Goal: Task Accomplishment & Management: Use online tool/utility

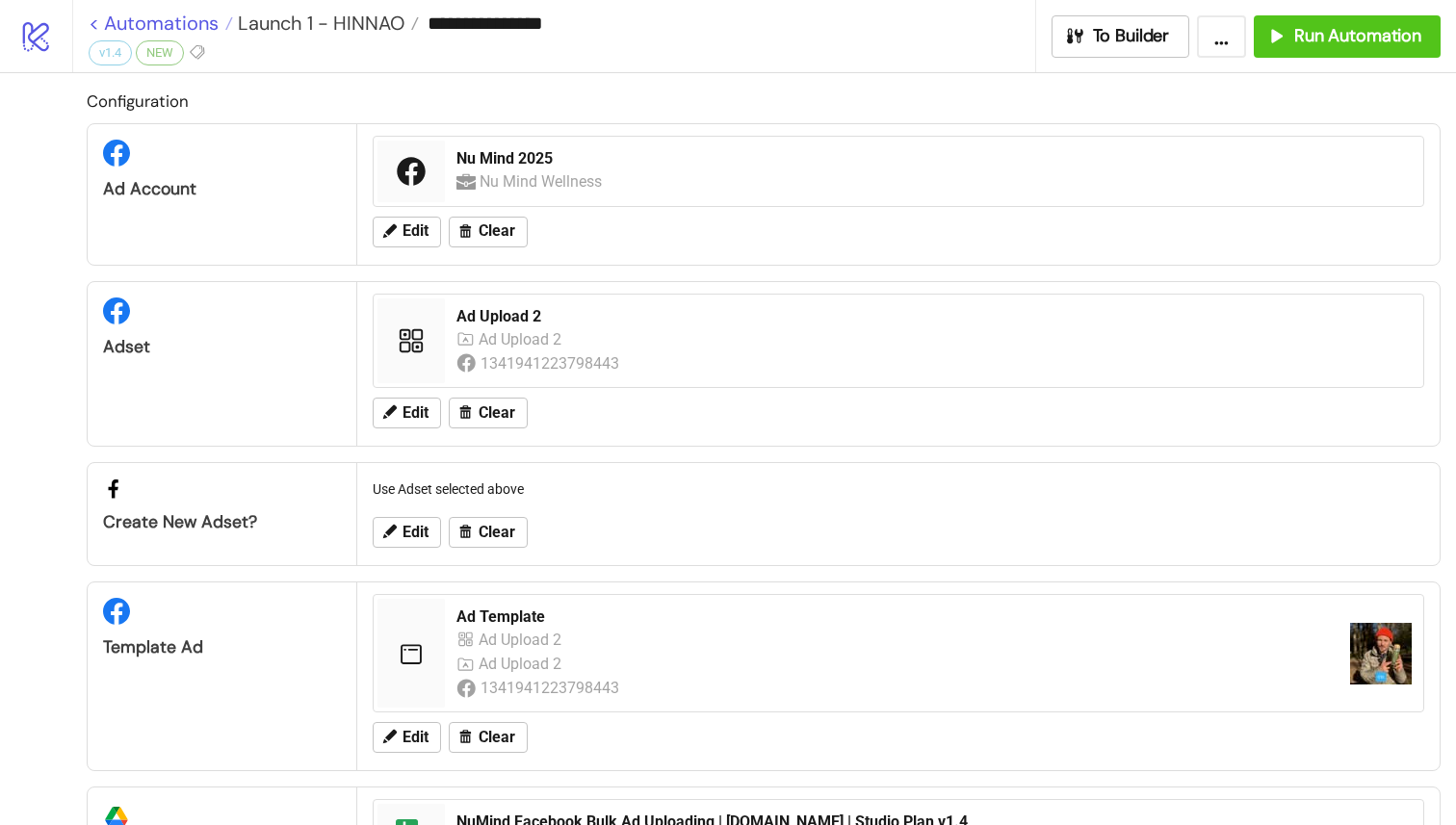
click at [94, 23] on link "< Automations" at bounding box center [160, 23] width 144 height 19
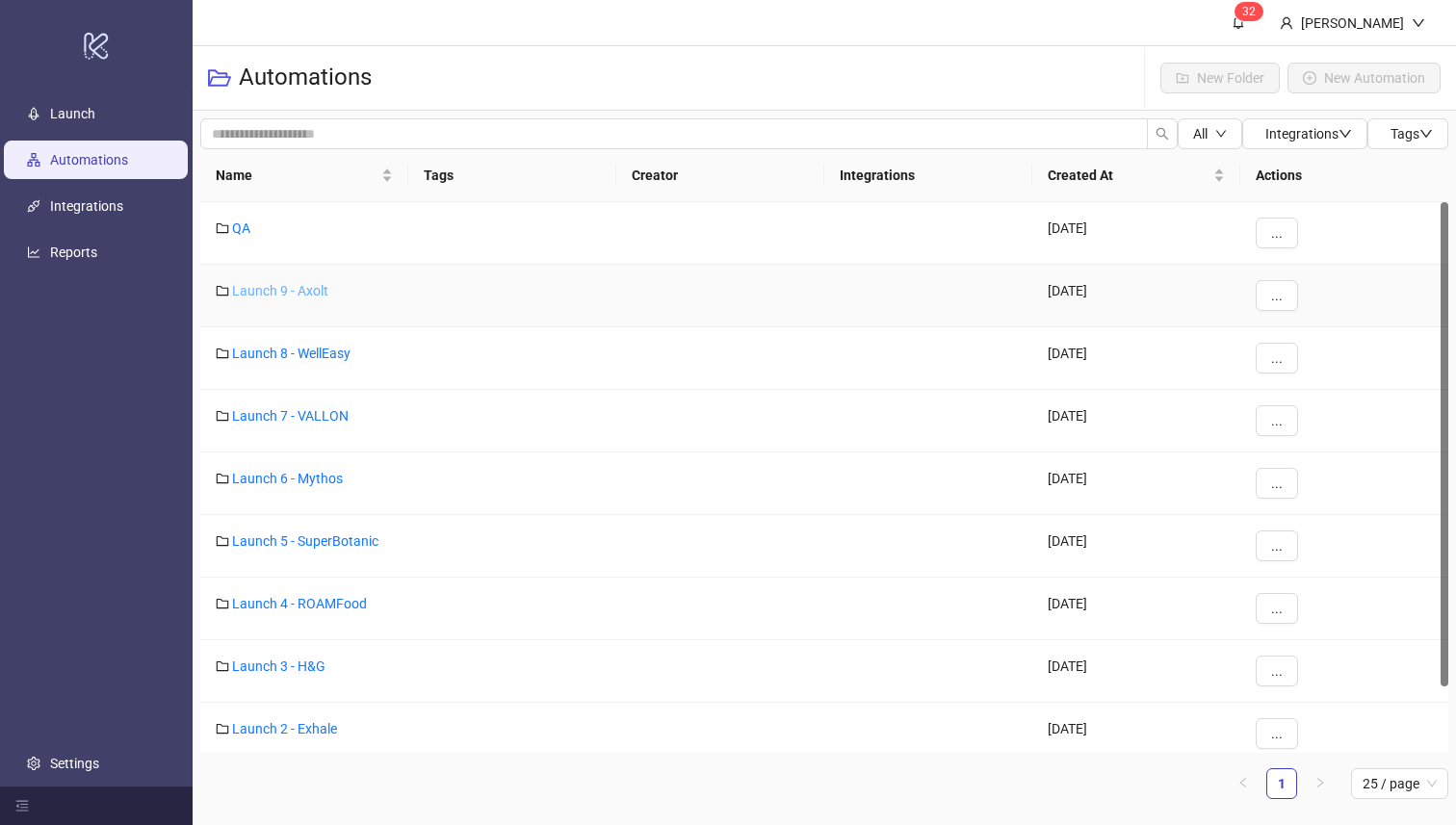
click at [284, 286] on link "Launch 9 - Axolt" at bounding box center [280, 290] width 97 height 15
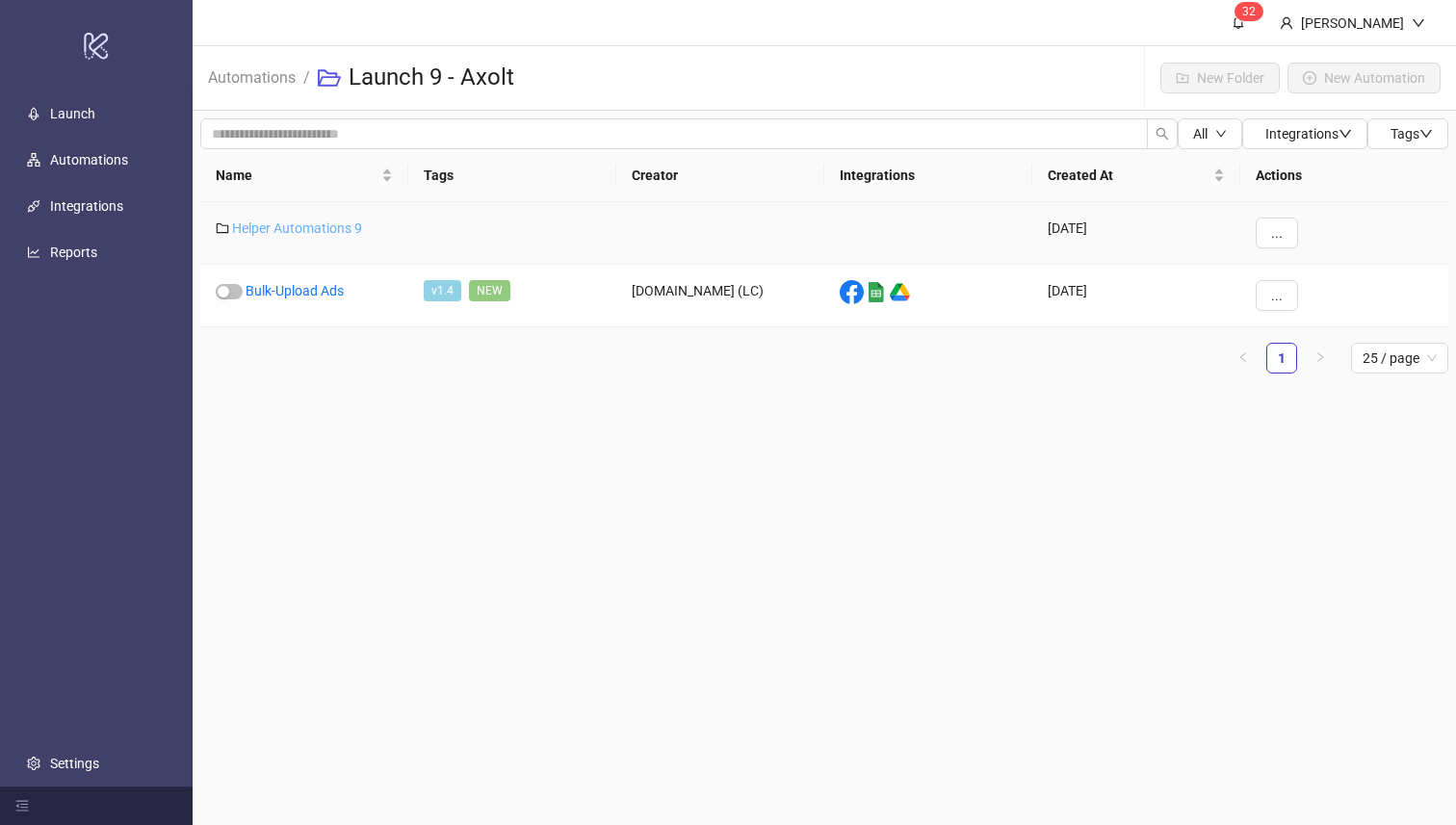
click at [312, 229] on link "Helper Automations 9" at bounding box center [297, 228] width 130 height 15
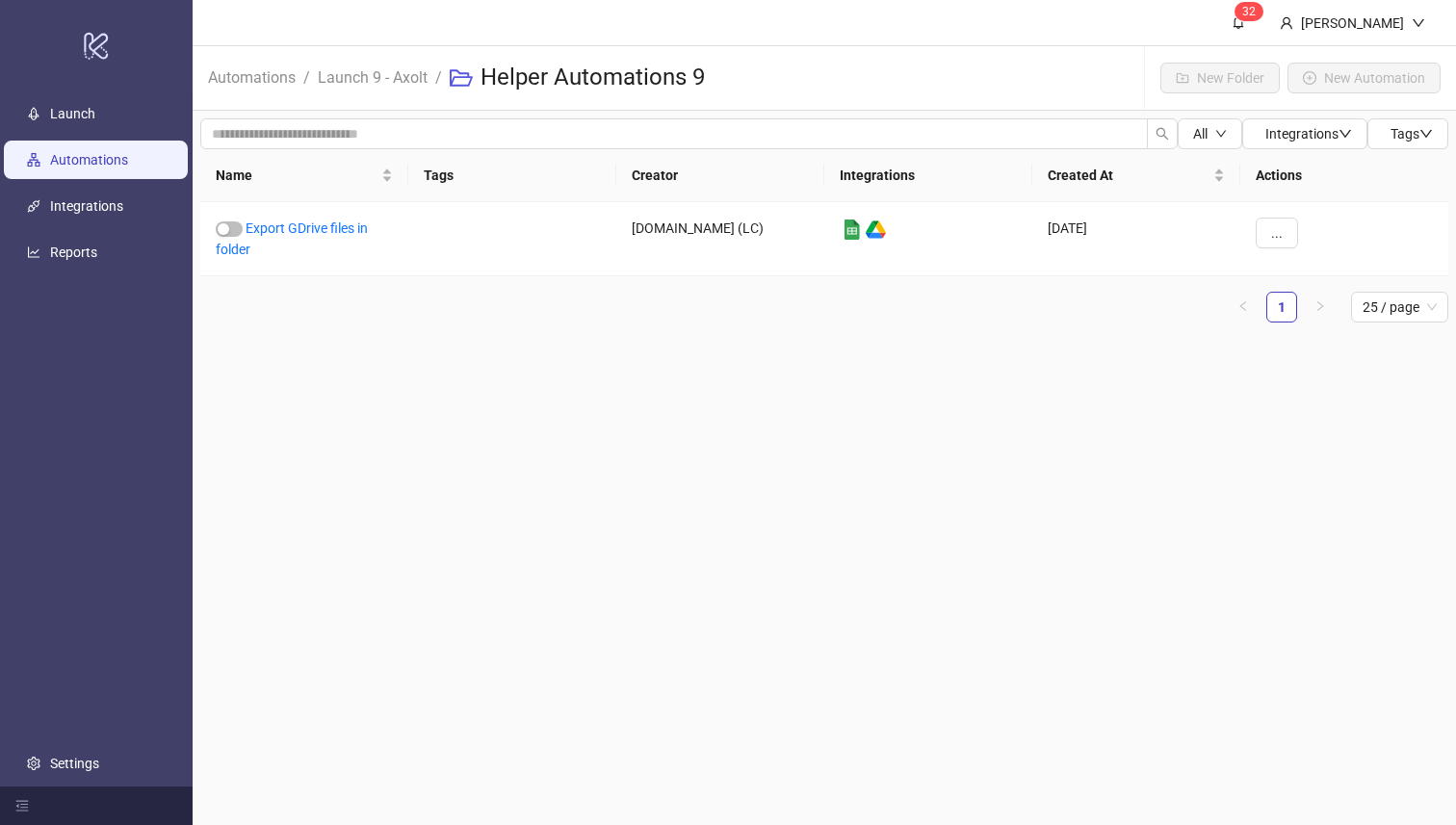
click at [87, 153] on link "Automations" at bounding box center [89, 160] width 78 height 15
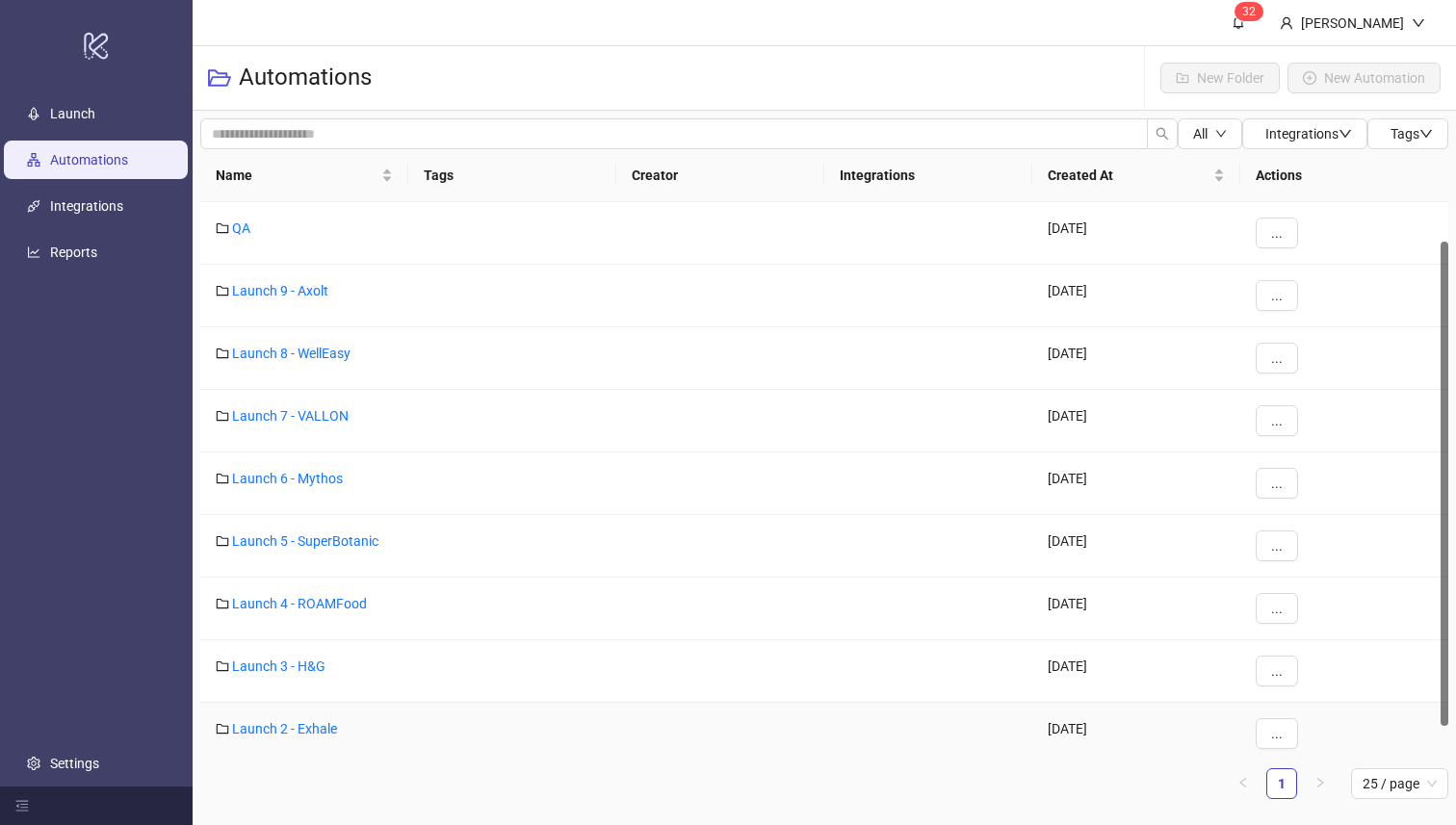
scroll to position [75, 0]
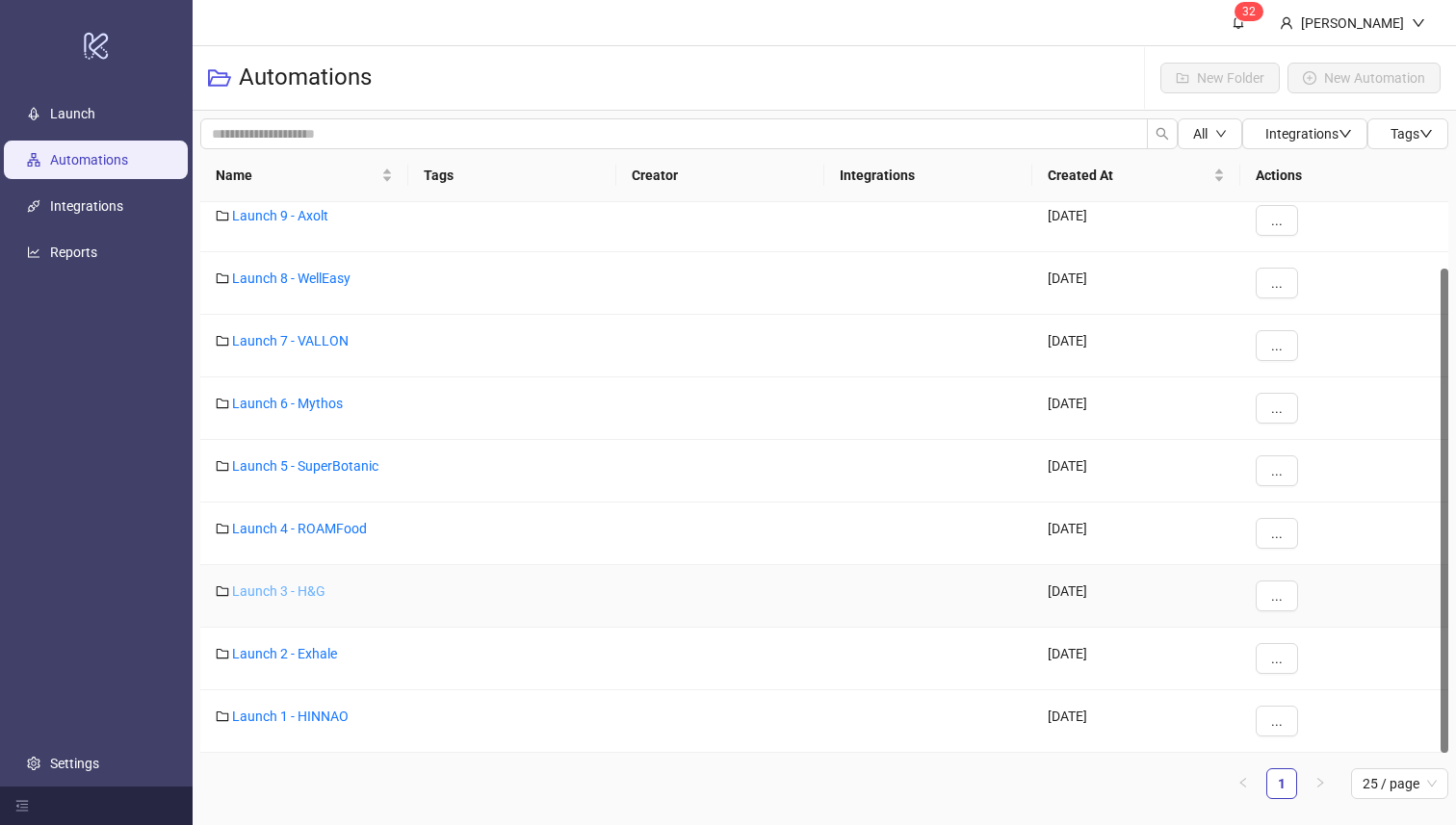
click at [299, 586] on link "Launch 3 - H&G" at bounding box center [279, 590] width 94 height 15
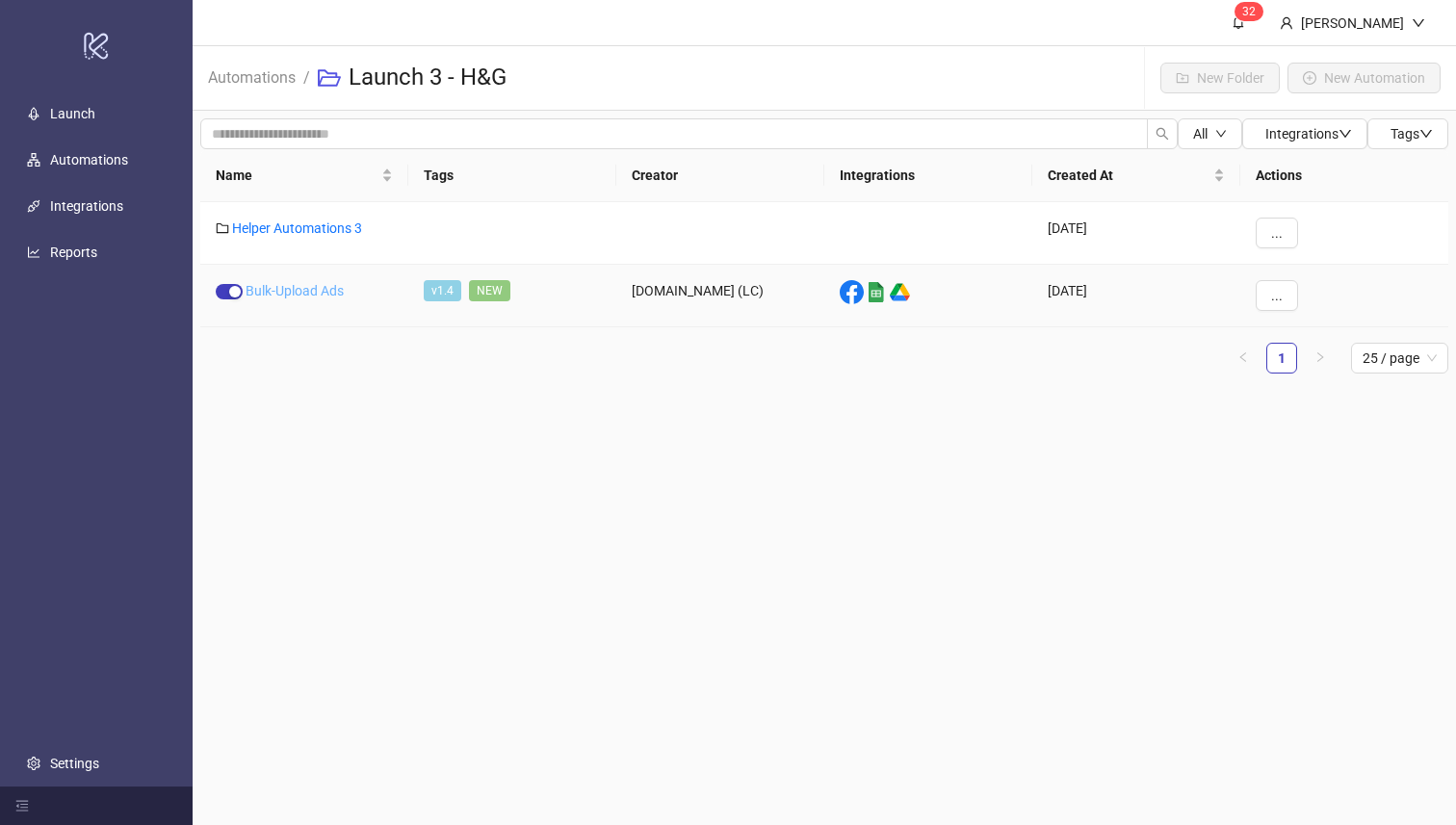
click at [273, 288] on link "Bulk-Upload Ads" at bounding box center [295, 290] width 99 height 15
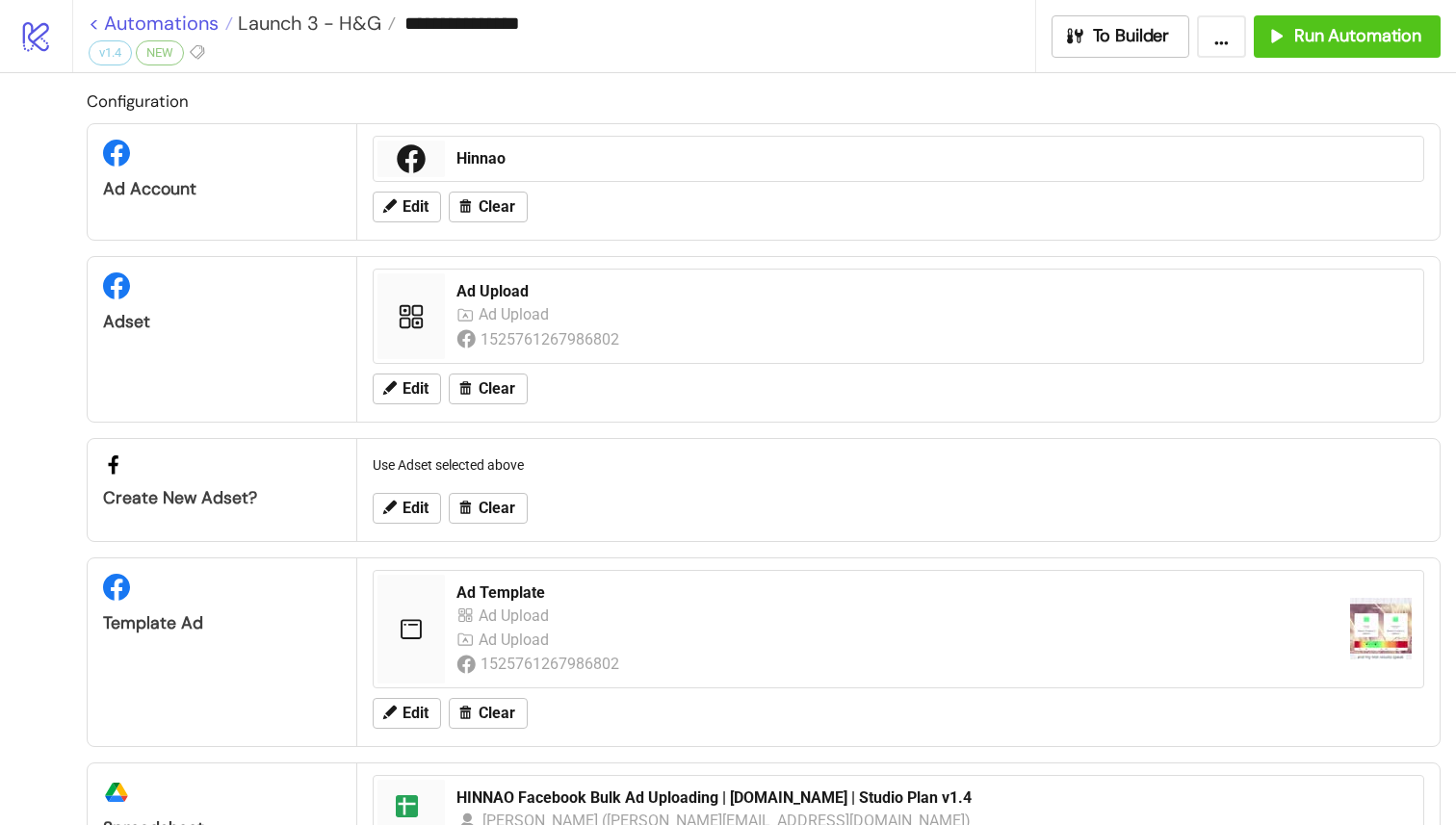
click at [95, 20] on link "< Automations" at bounding box center [160, 23] width 144 height 19
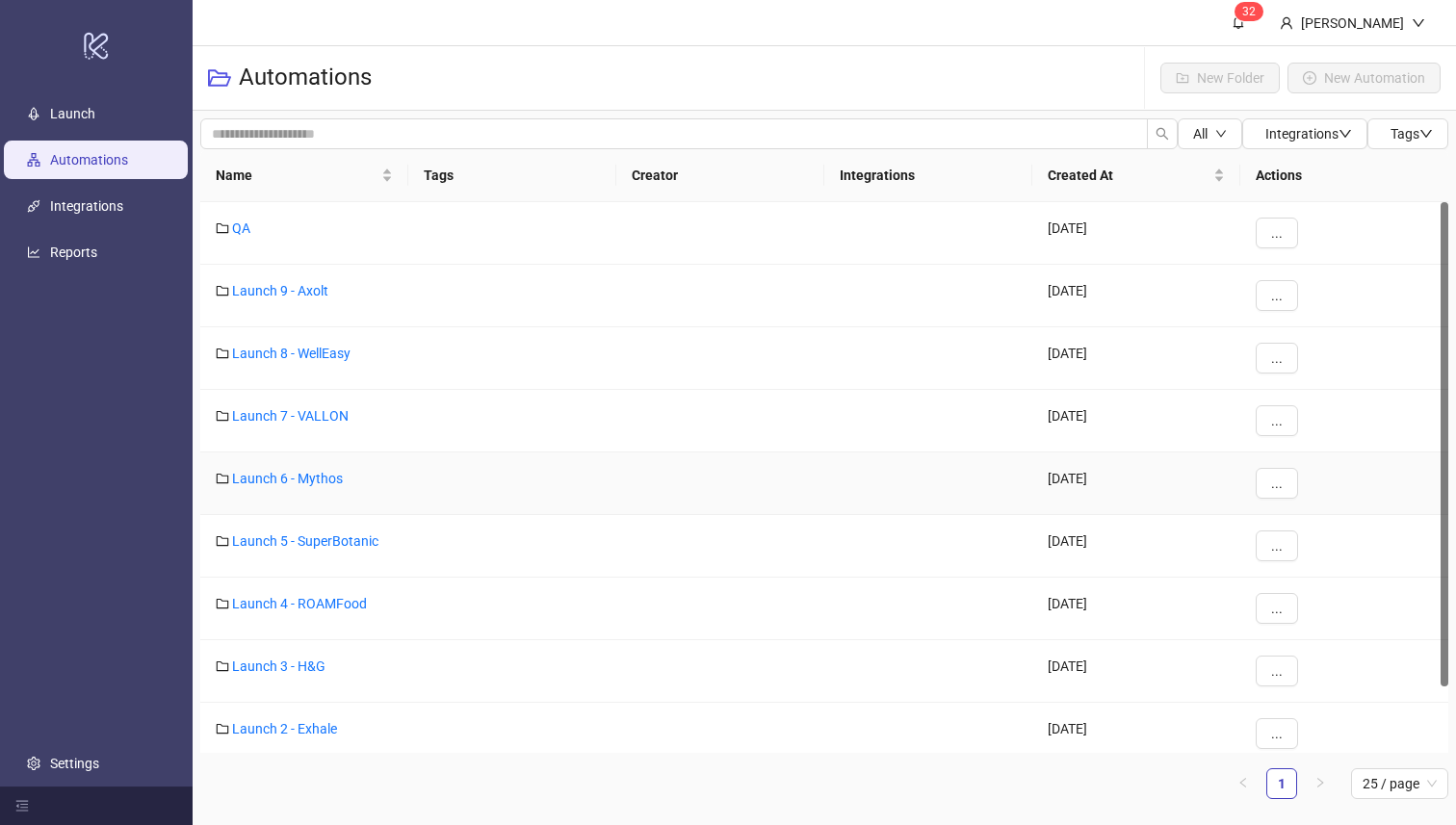
click at [320, 465] on div "Launch 6 - Mythos" at bounding box center [304, 484] width 208 height 63
click at [313, 481] on link "Launch 6 - Mythos" at bounding box center [287, 478] width 110 height 15
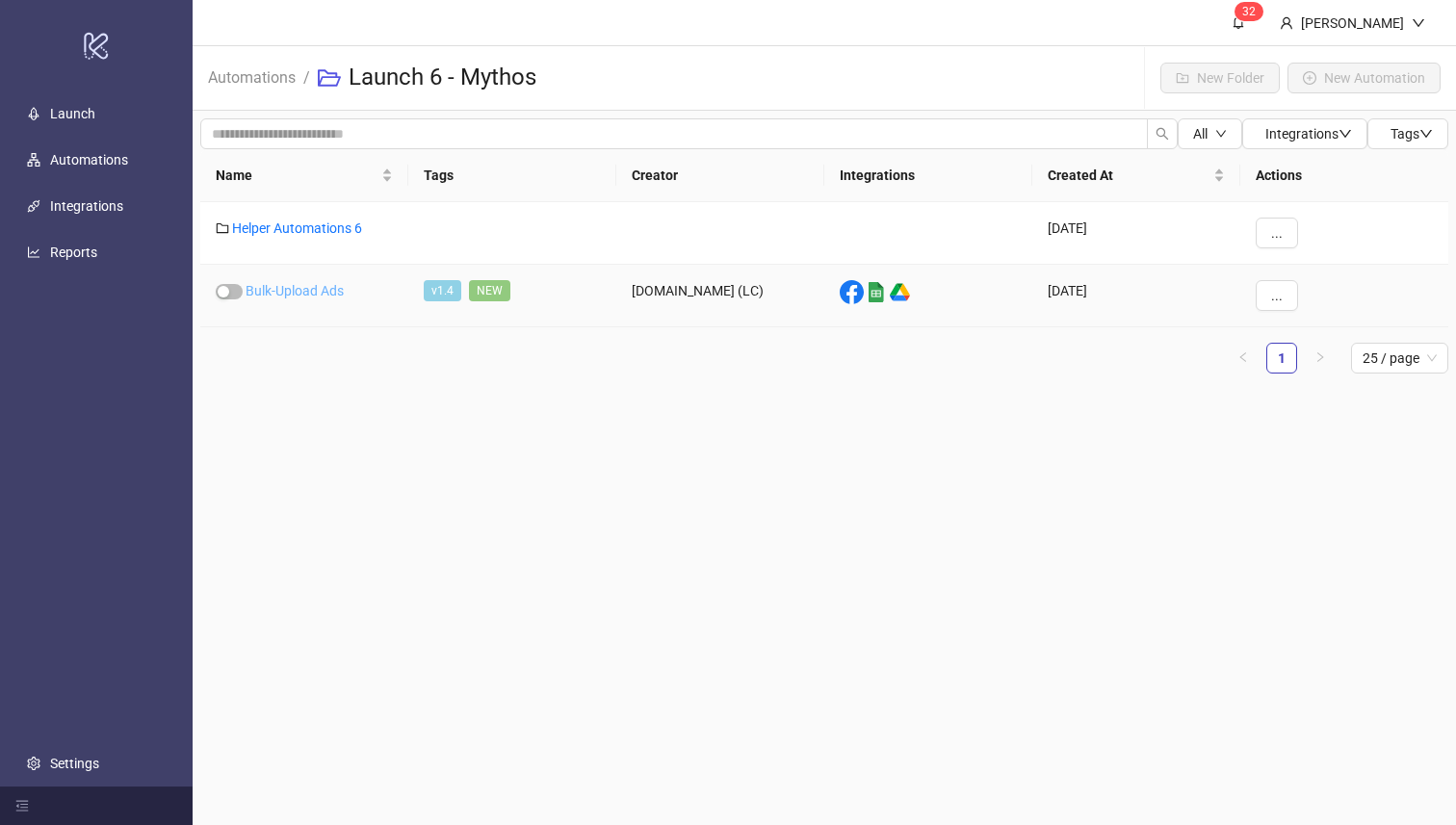
click at [298, 287] on link "Bulk-Upload Ads" at bounding box center [295, 290] width 99 height 15
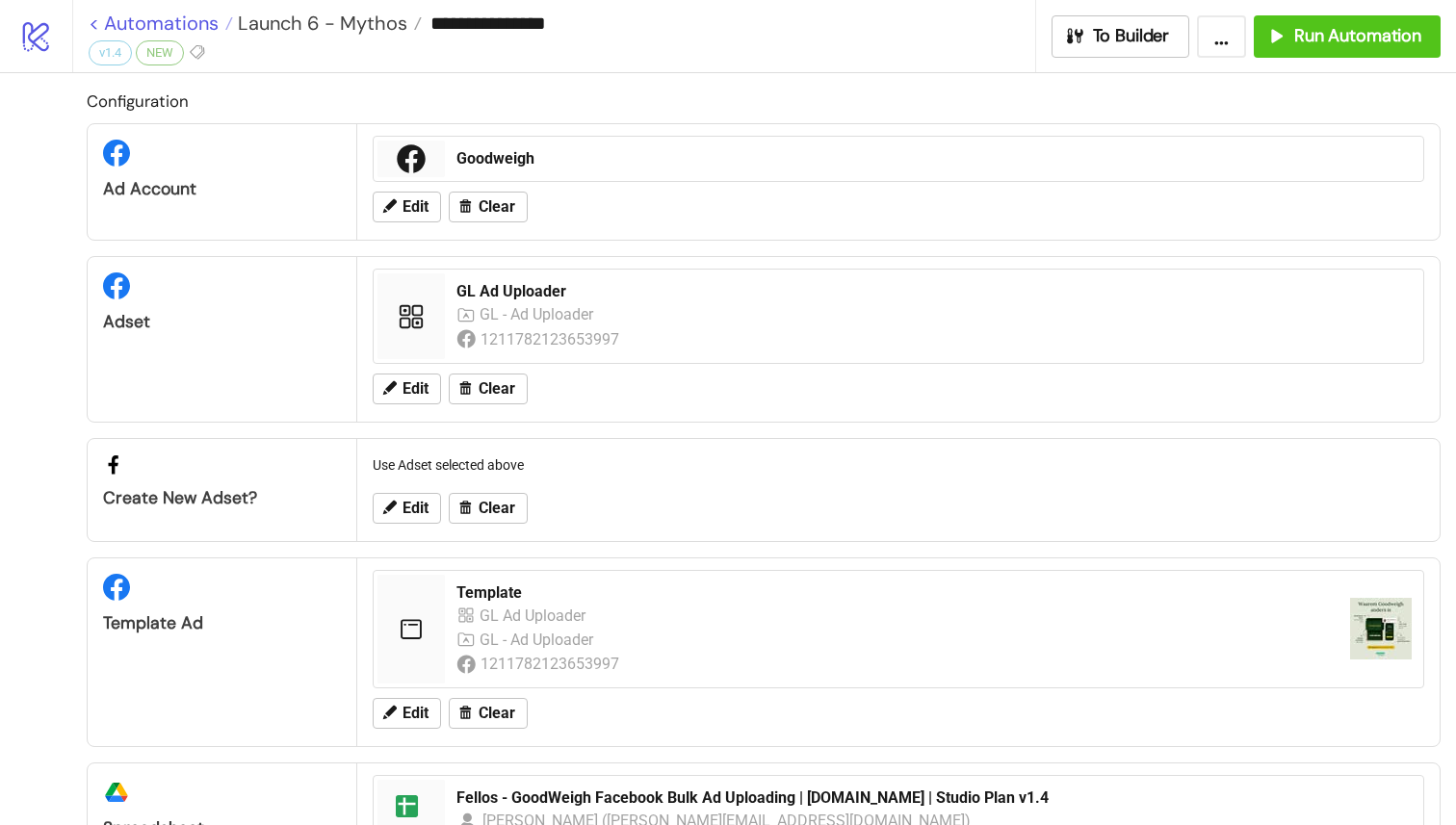
click at [93, 27] on link "< Automations" at bounding box center [160, 23] width 144 height 19
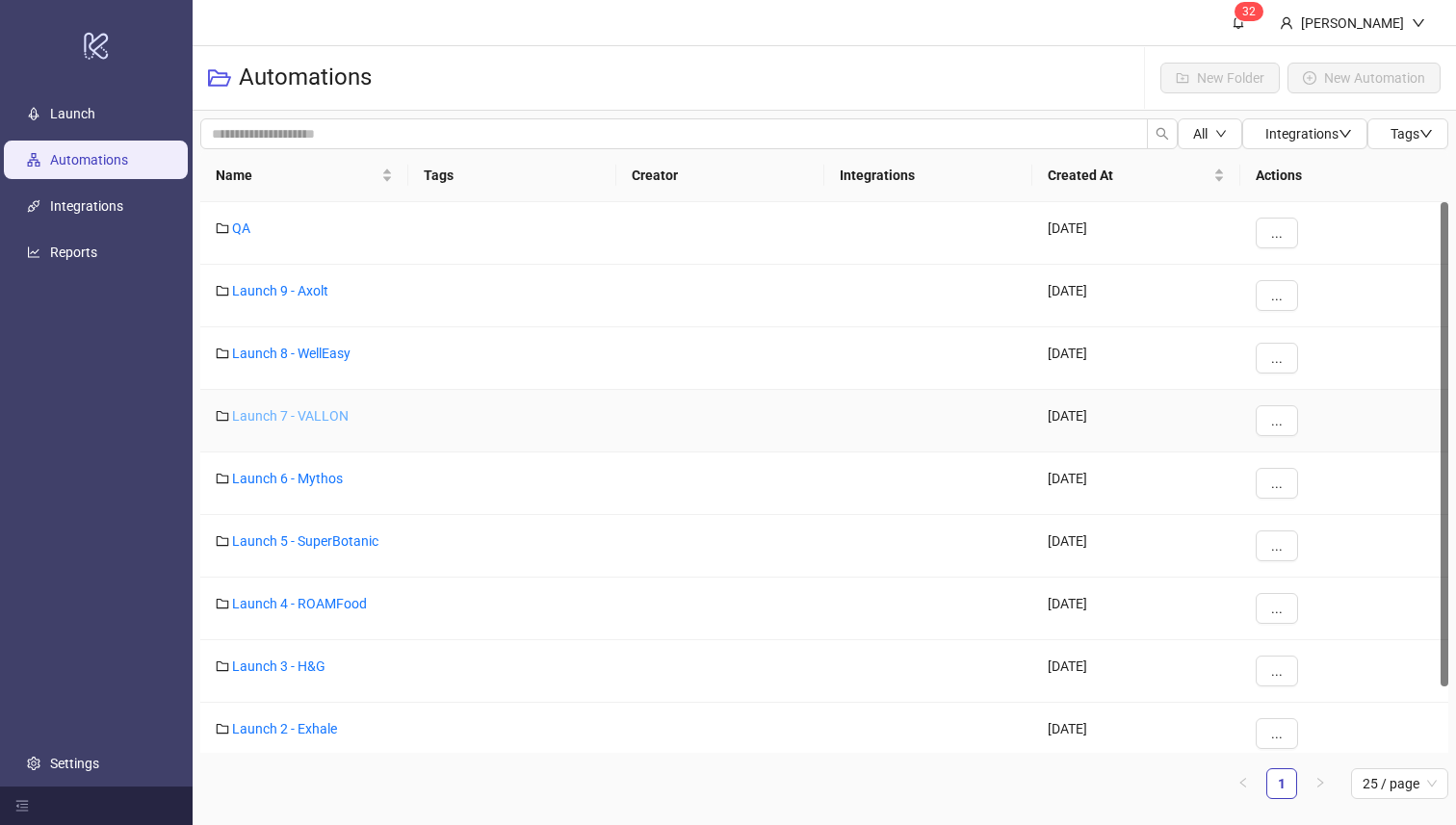
click at [301, 412] on link "Launch 7 - VALLON" at bounding box center [290, 415] width 116 height 15
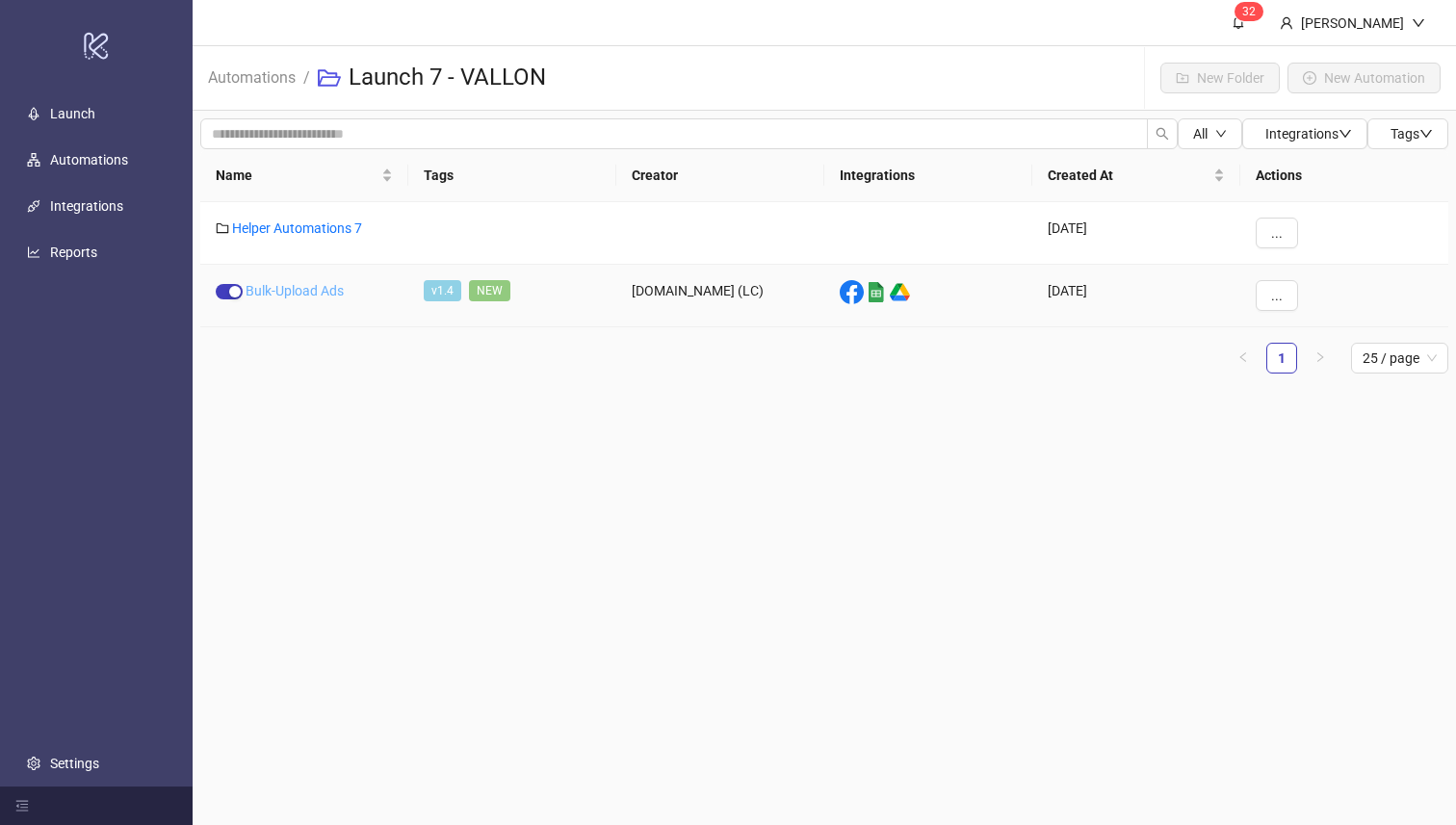
click at [297, 288] on link "Bulk-Upload Ads" at bounding box center [295, 290] width 99 height 15
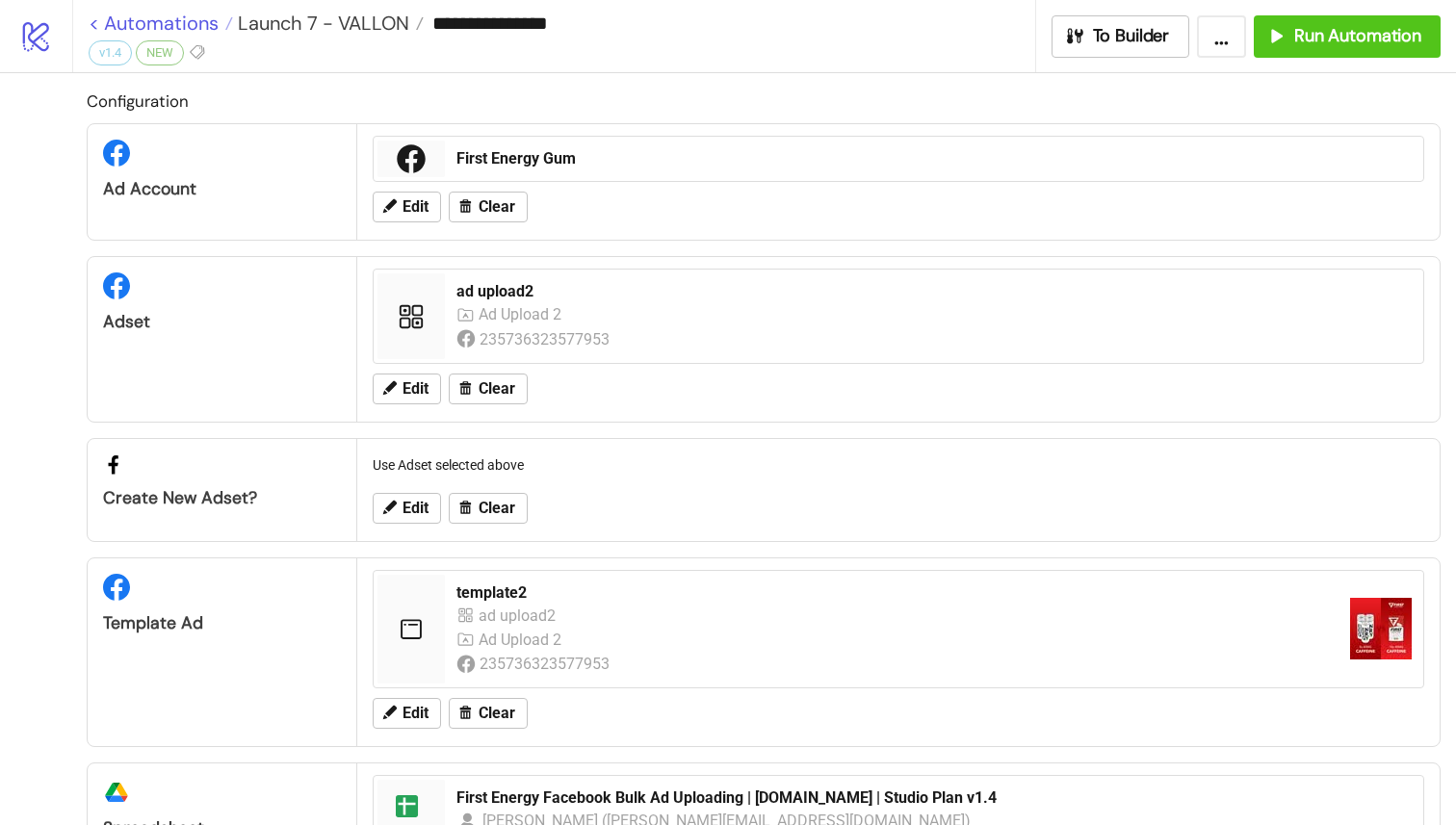
click at [97, 26] on link "< Automations" at bounding box center [160, 23] width 144 height 19
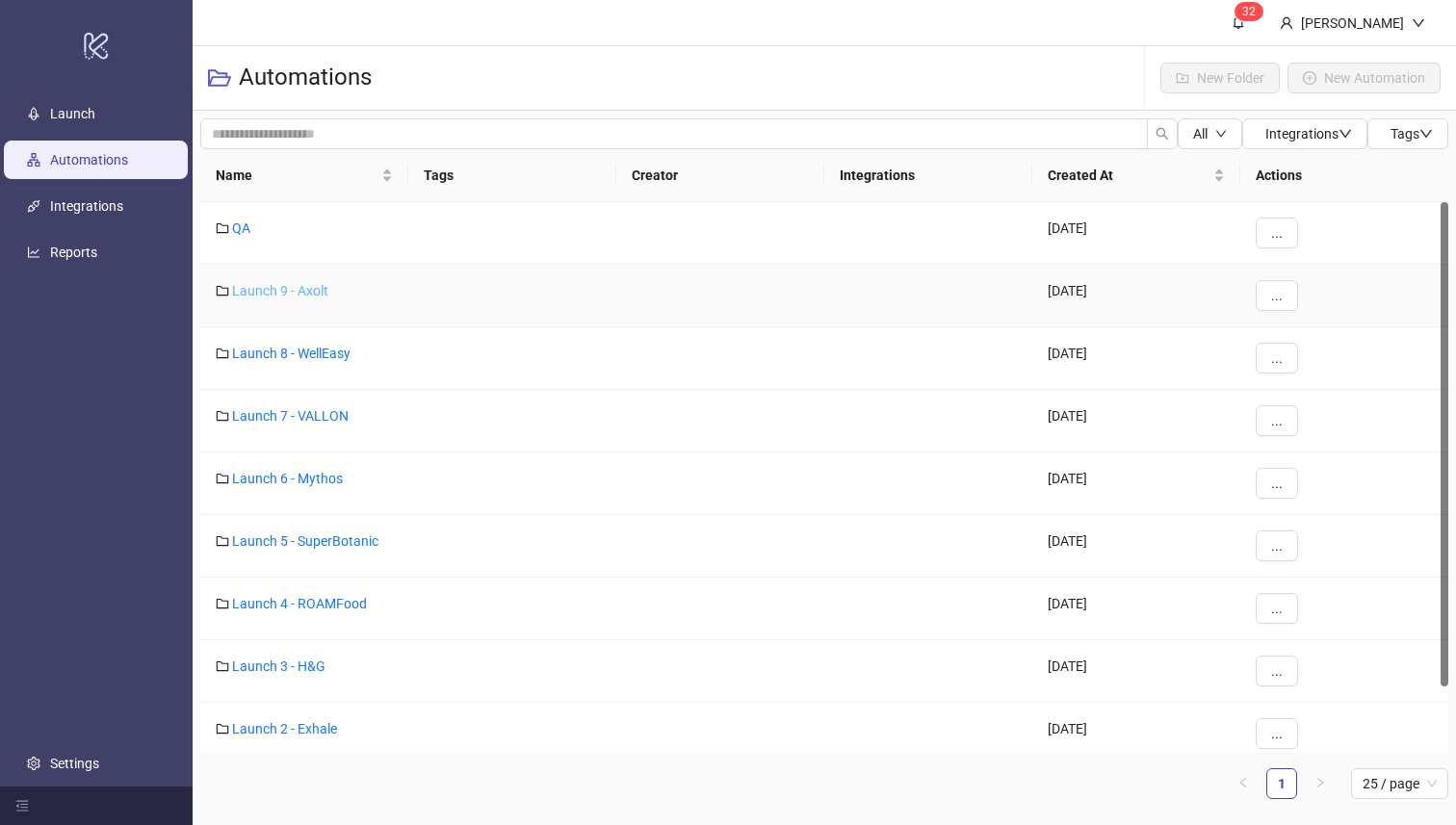
click at [313, 292] on link "Launch 9 - Axolt" at bounding box center [280, 290] width 97 height 15
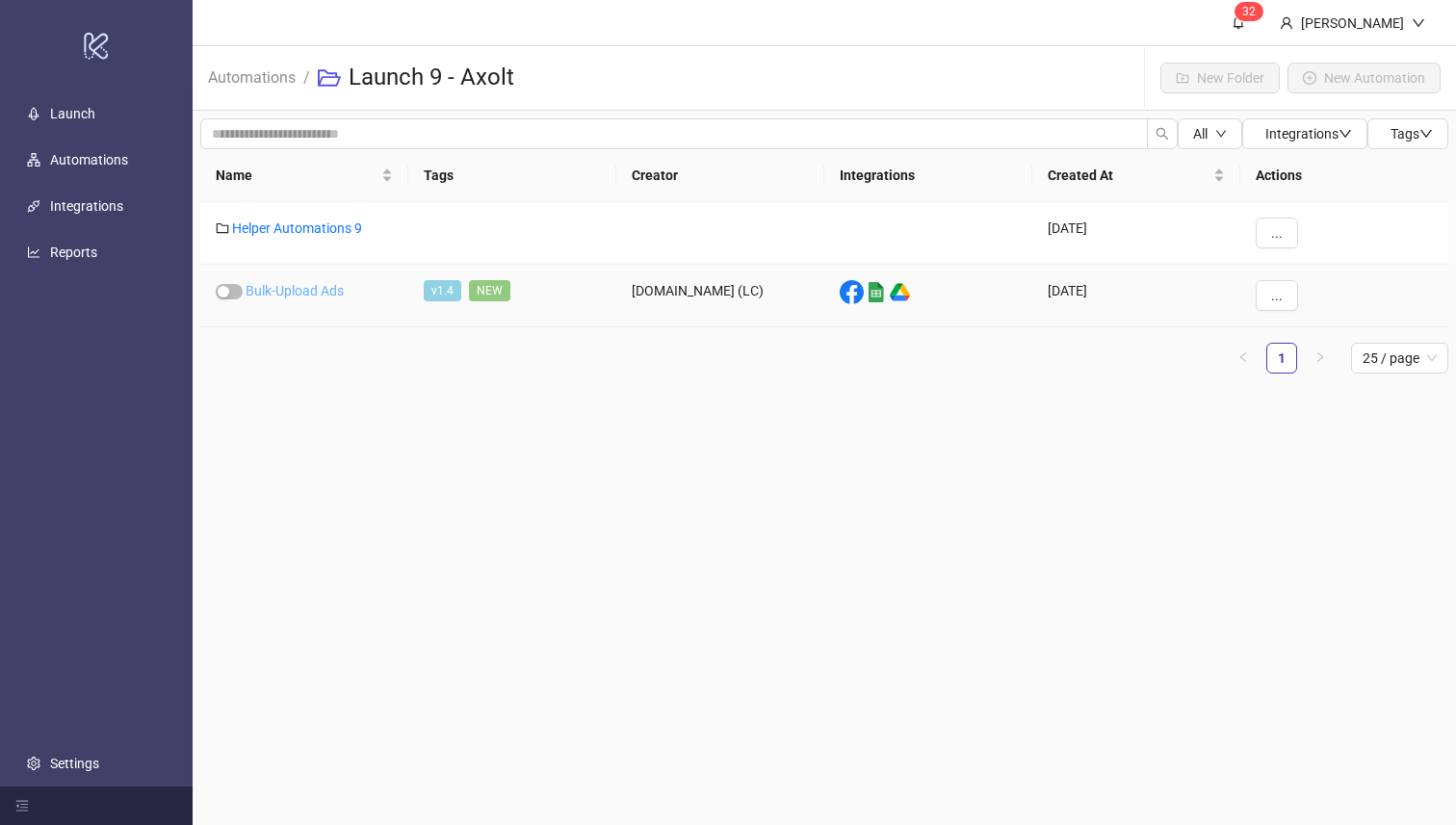
click at [310, 288] on link "Bulk-Upload Ads" at bounding box center [295, 290] width 99 height 15
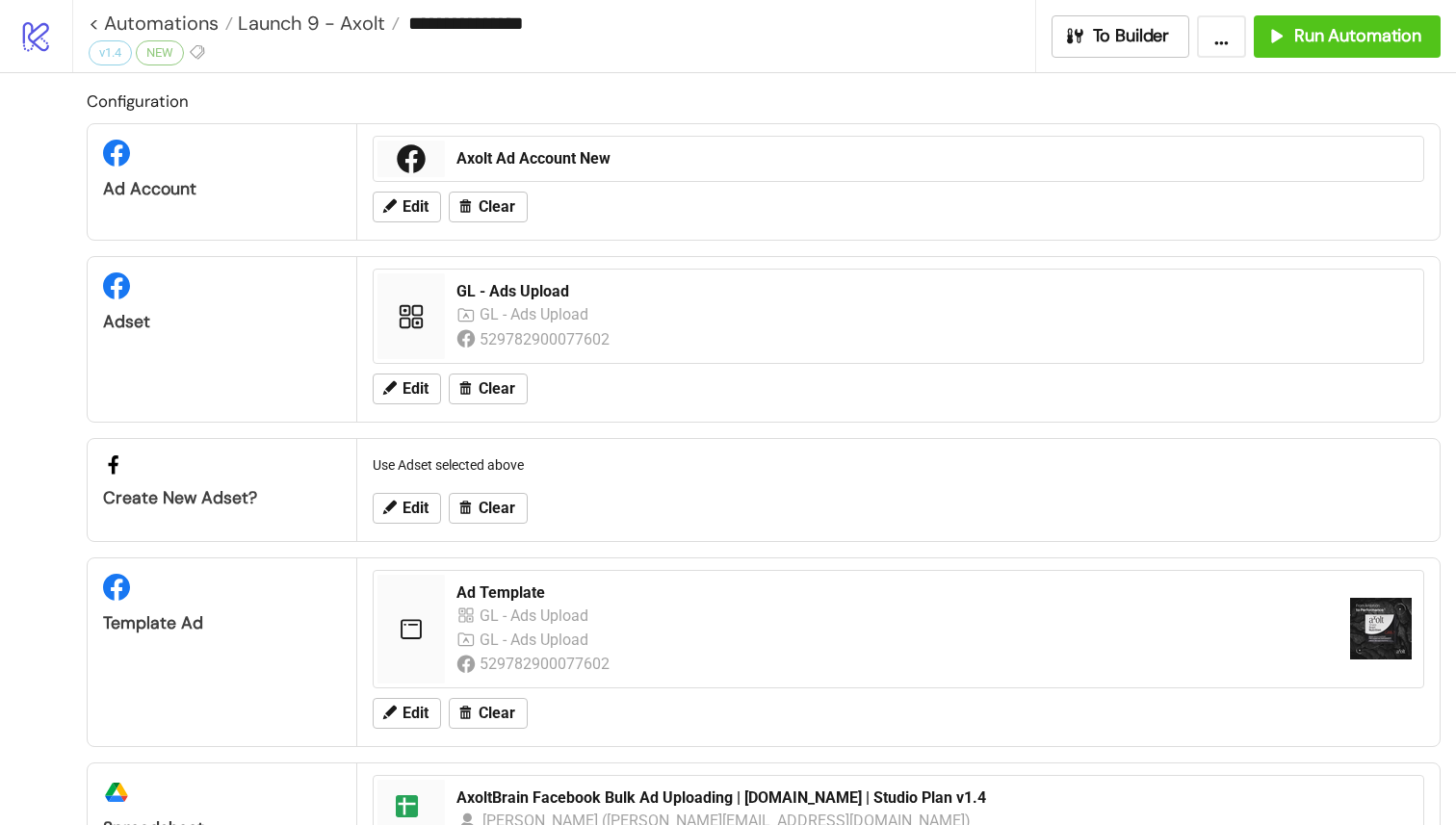
scroll to position [292, 0]
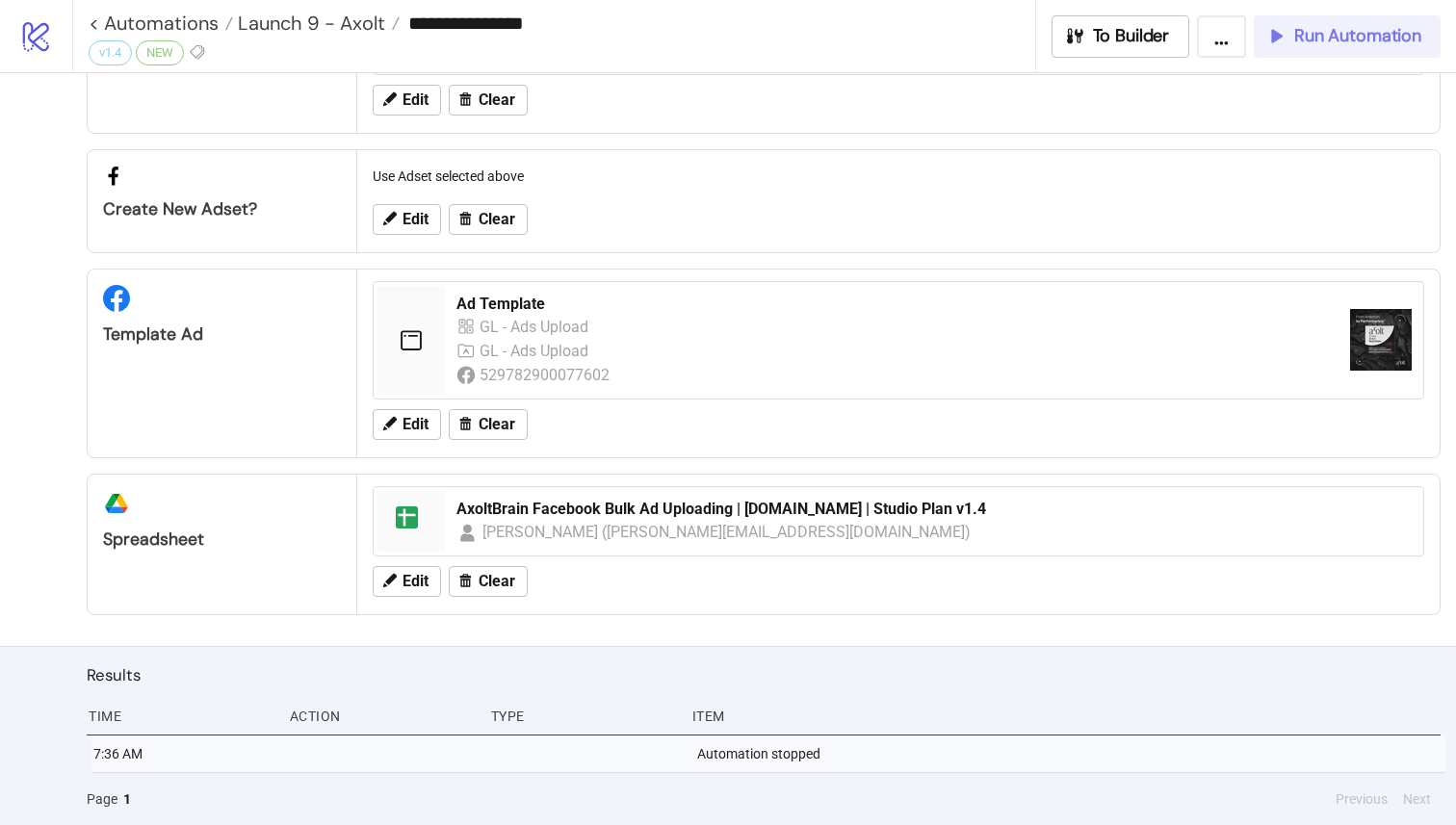
click at [1320, 34] on span "Run Automation" at bounding box center [1357, 36] width 127 height 22
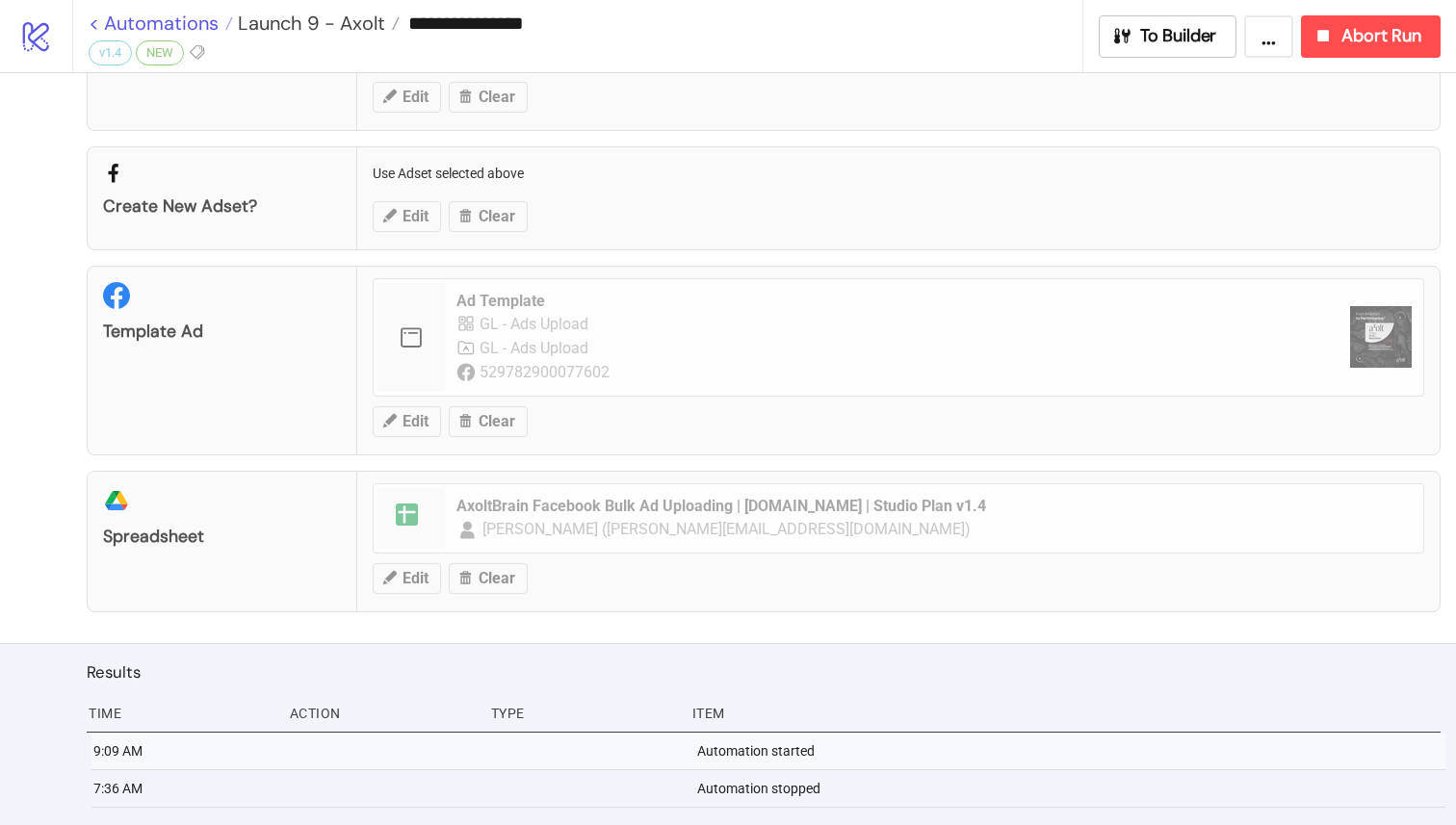
click at [101, 23] on link "< Automations" at bounding box center [160, 23] width 144 height 19
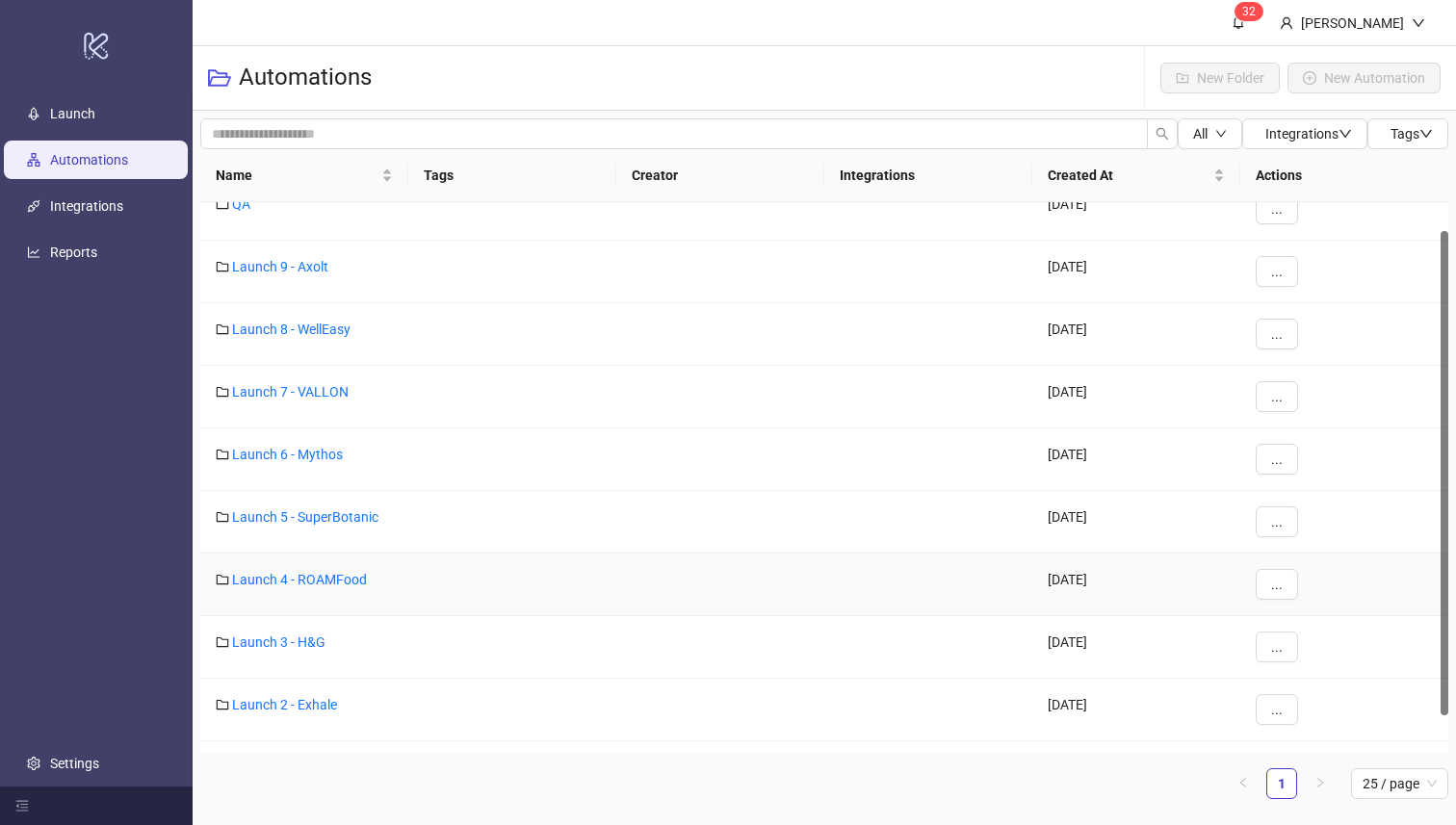
scroll to position [33, 0]
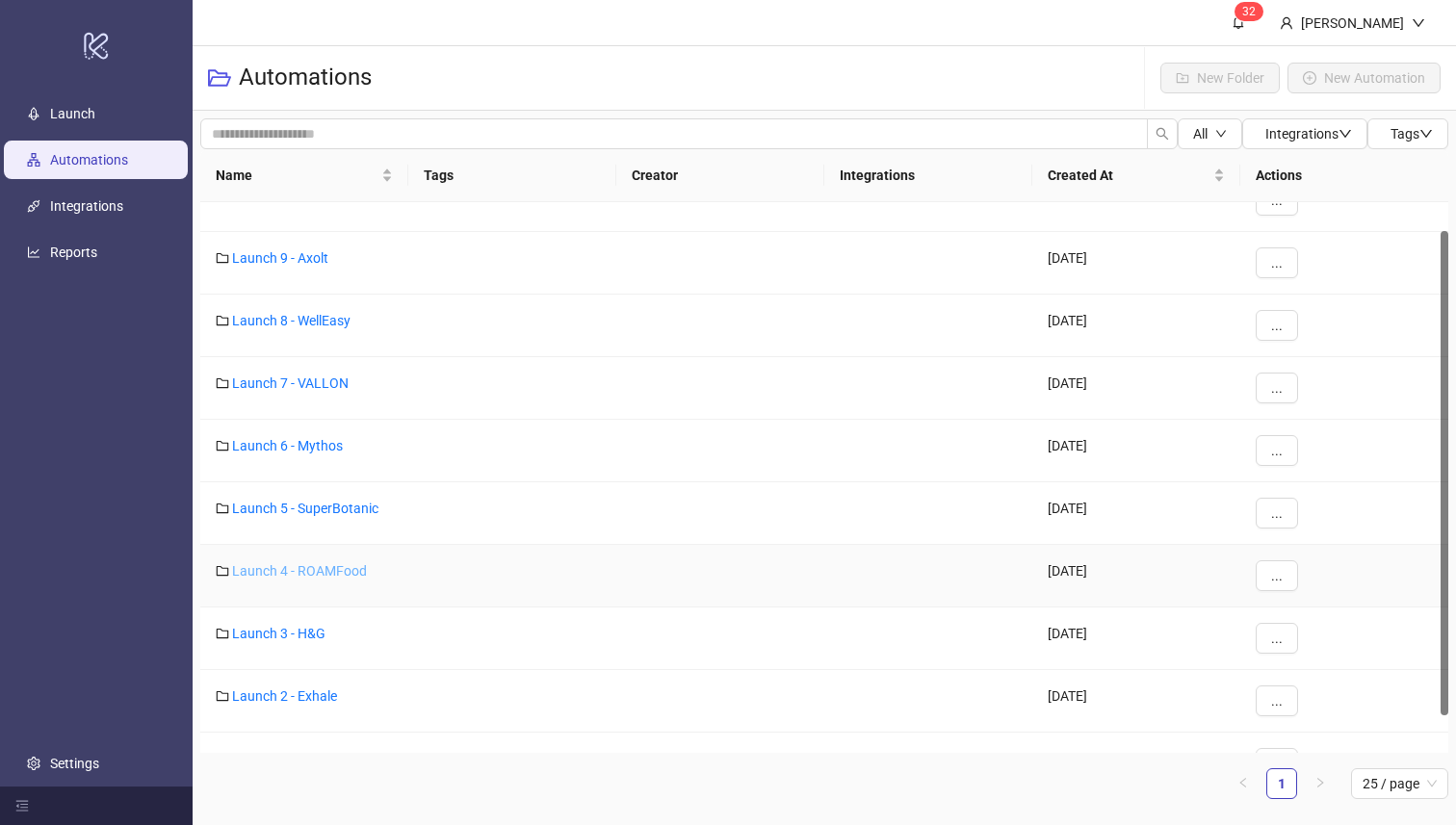
click at [339, 575] on link "Launch 4 - ROAMFood" at bounding box center [299, 570] width 134 height 15
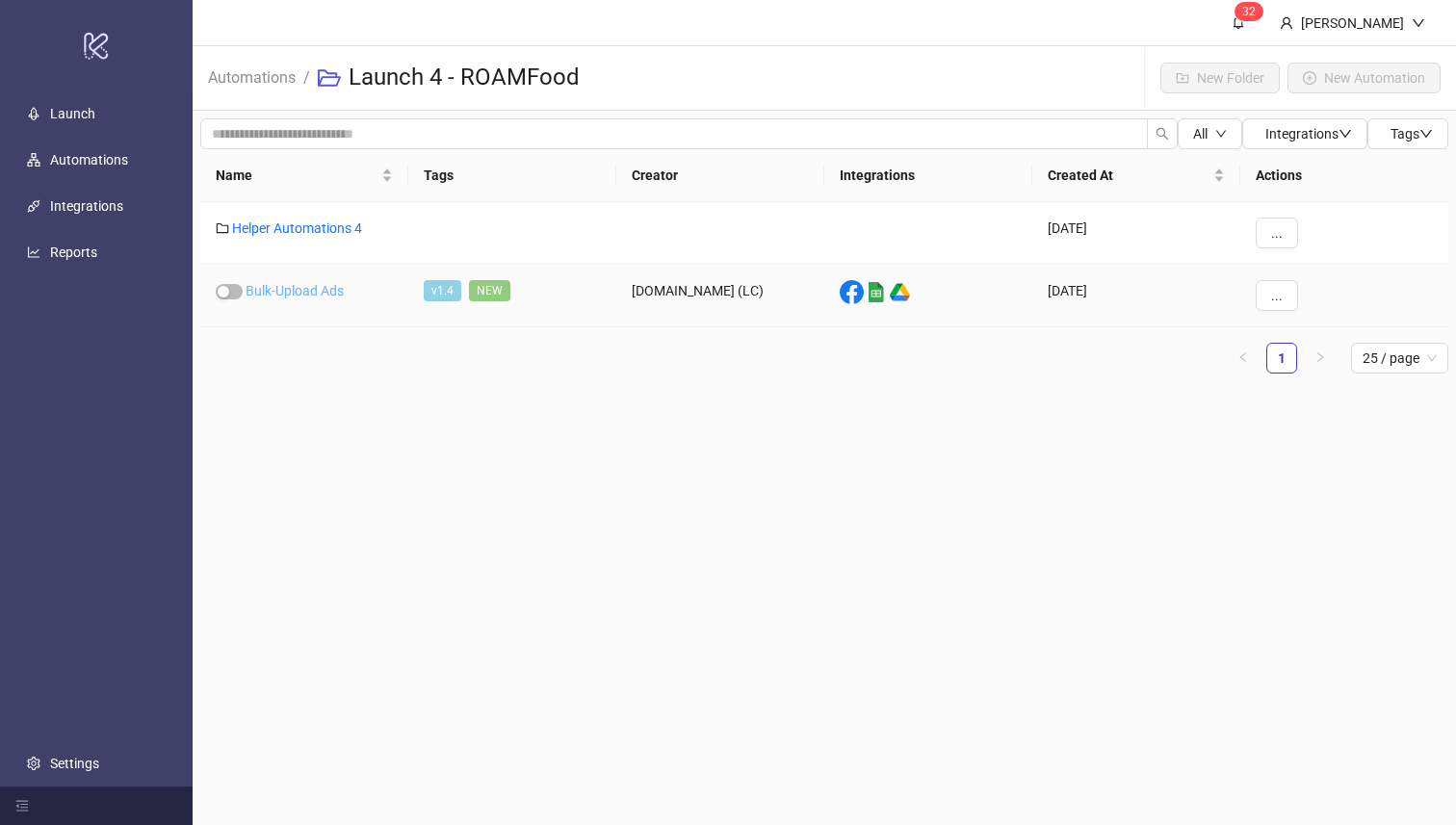
click at [316, 290] on link "Bulk-Upload Ads" at bounding box center [295, 290] width 99 height 15
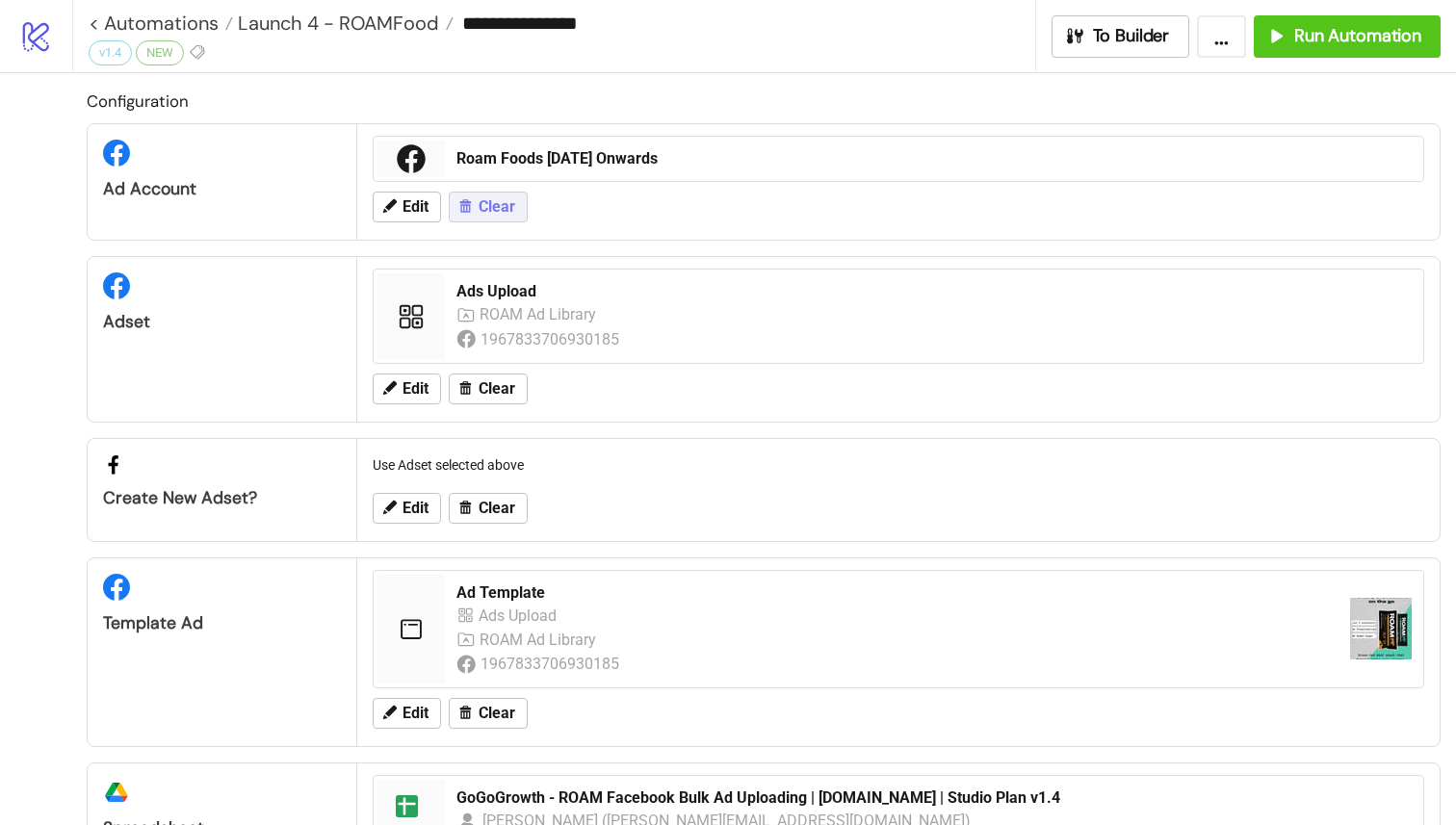
click at [508, 211] on span "Clear" at bounding box center [497, 206] width 37 height 17
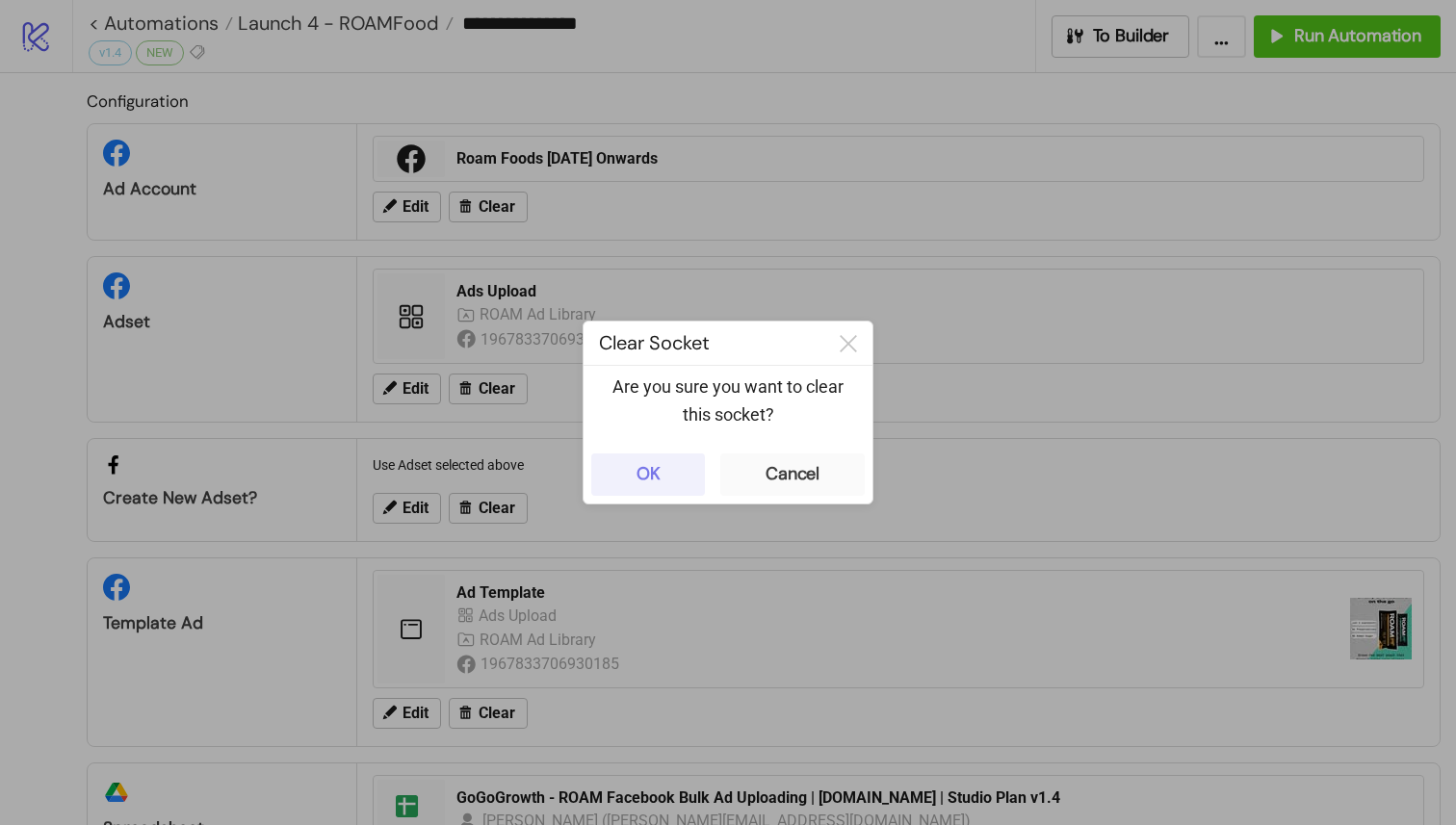
click at [683, 479] on button "OK" at bounding box center [648, 475] width 113 height 43
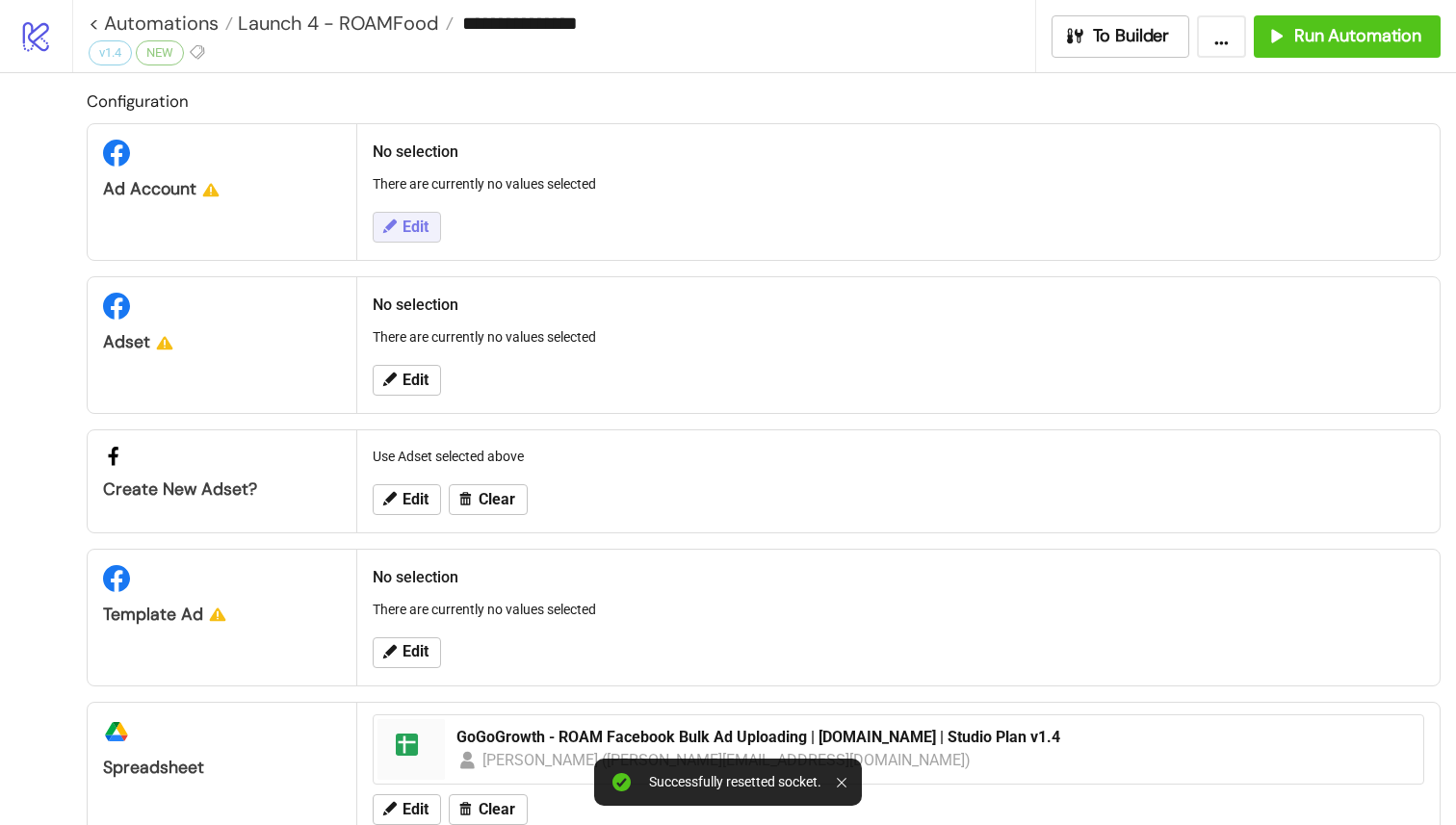
click at [418, 234] on span "Edit" at bounding box center [415, 227] width 26 height 17
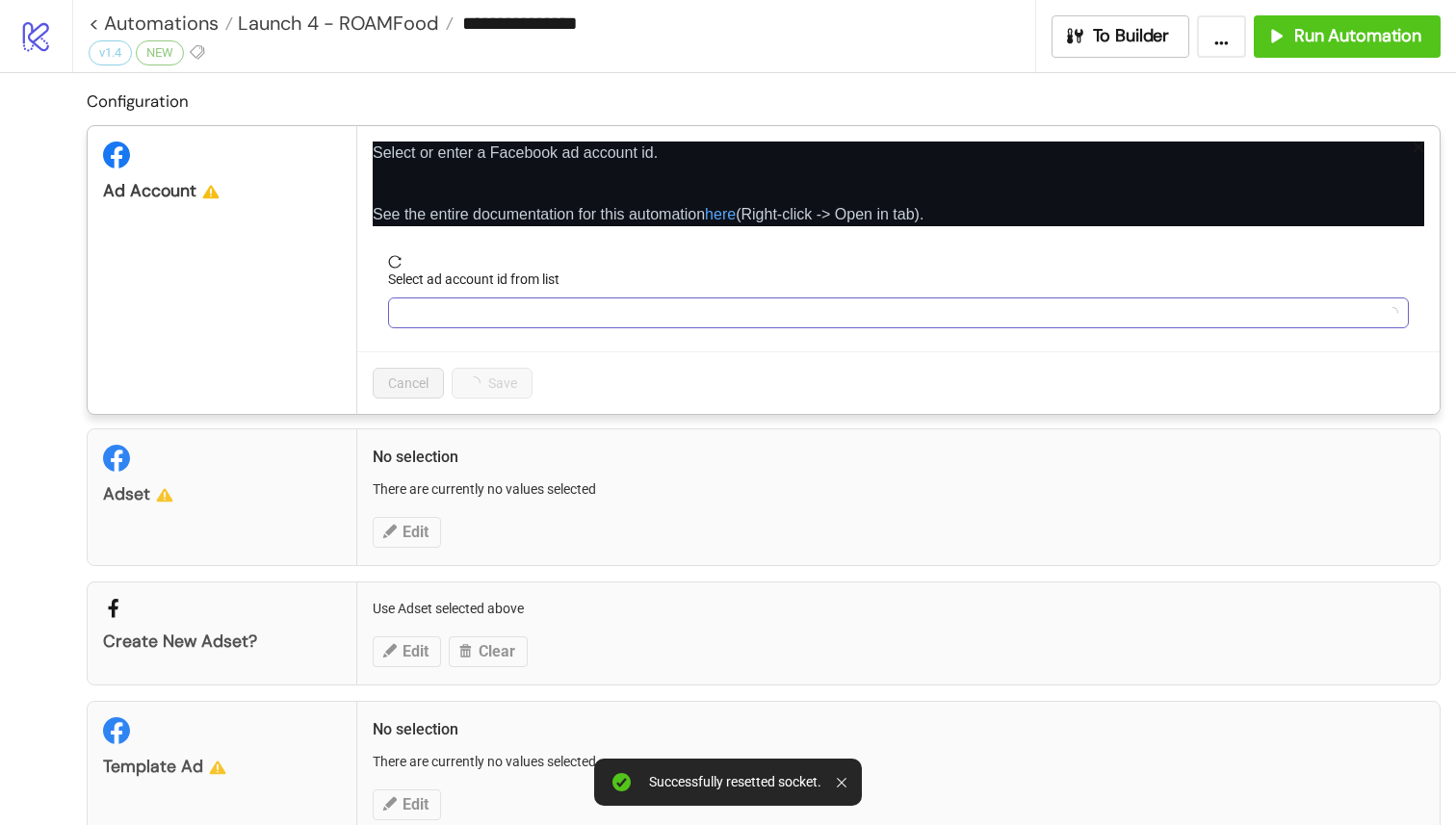
click at [477, 314] on input "Select ad account id from list" at bounding box center [889, 312] width 980 height 29
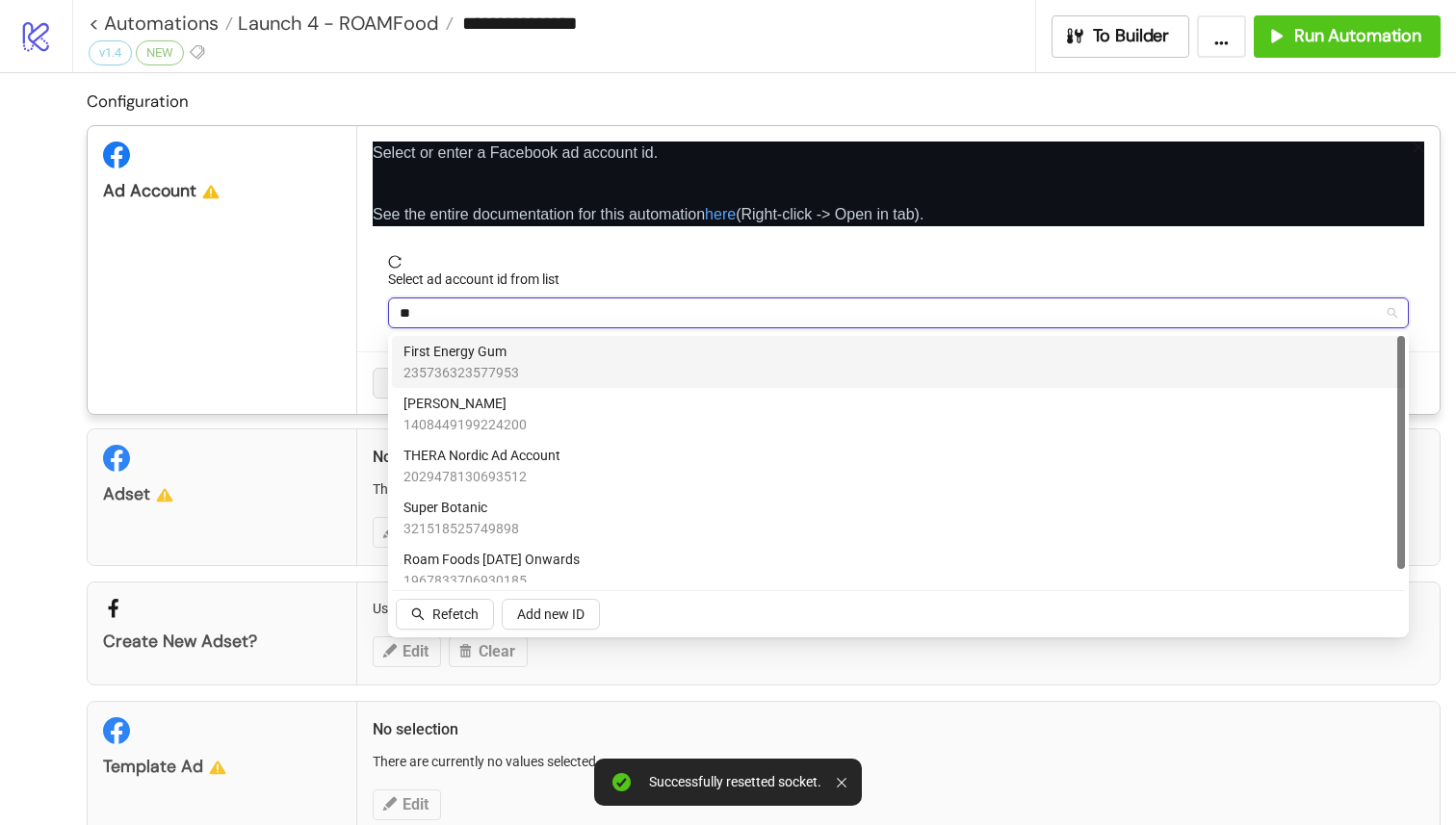
type input "***"
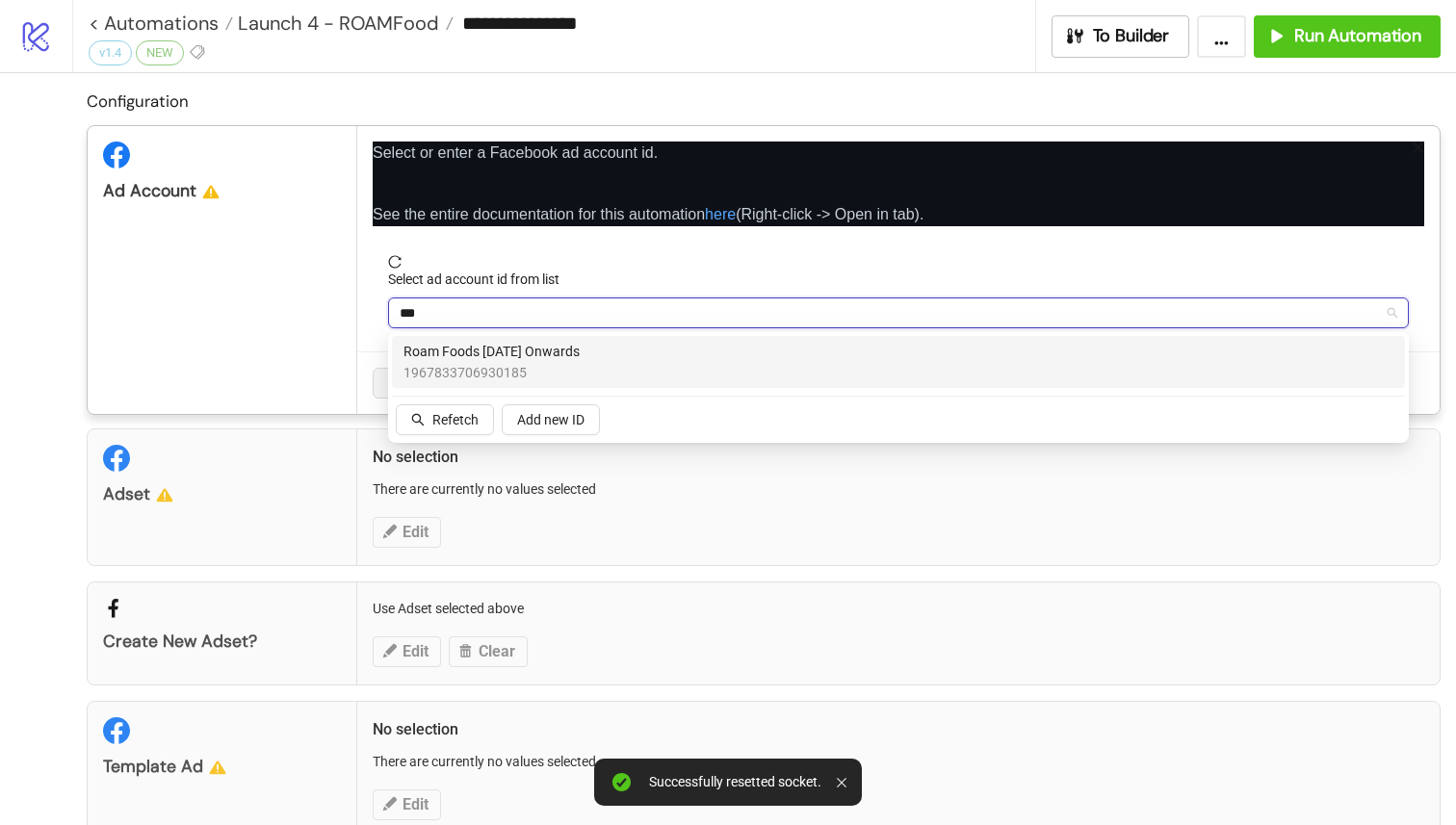
click at [491, 365] on span "1967833706930185" at bounding box center [491, 372] width 176 height 21
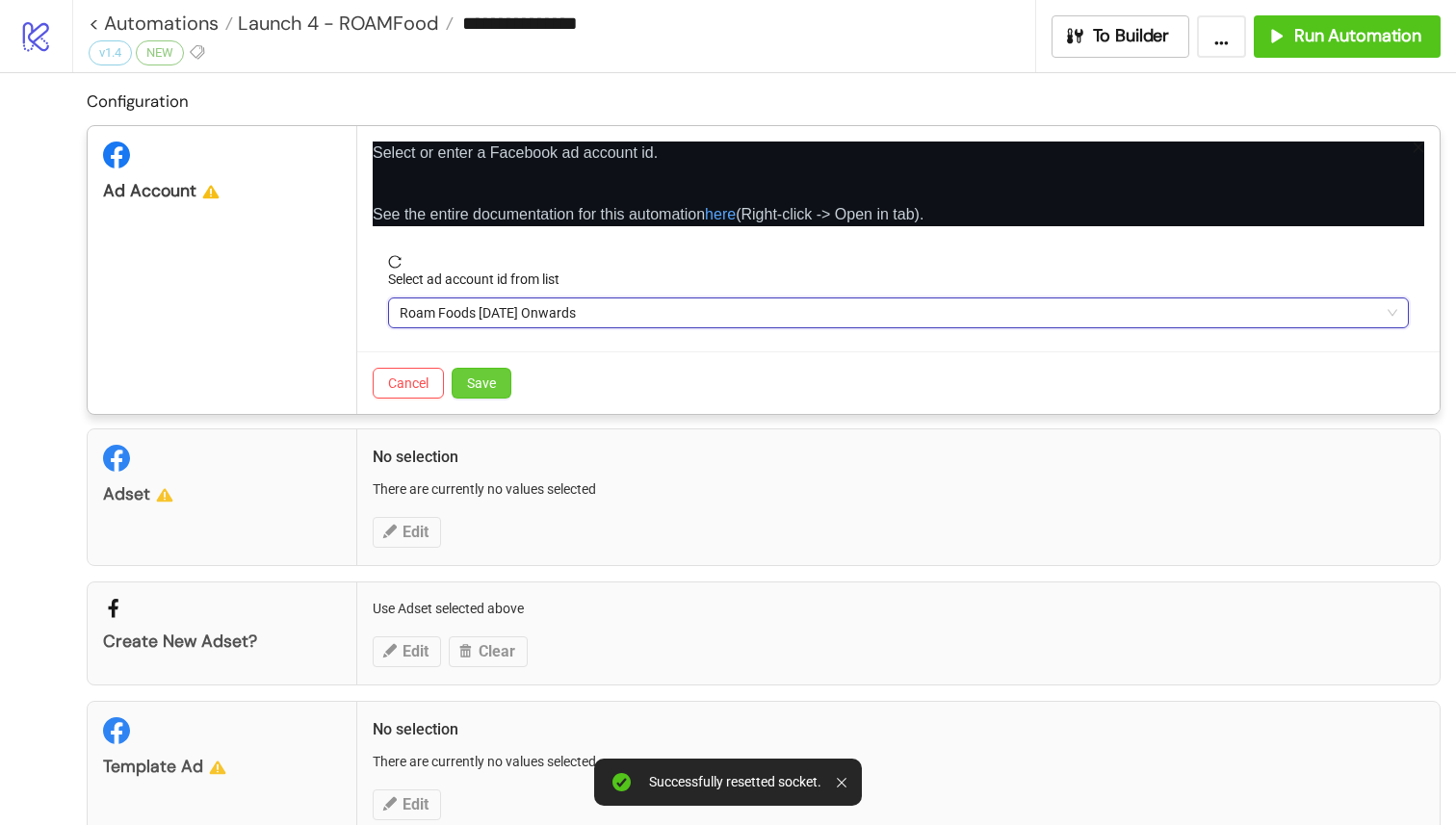
click at [499, 392] on button "Save" at bounding box center [482, 383] width 60 height 31
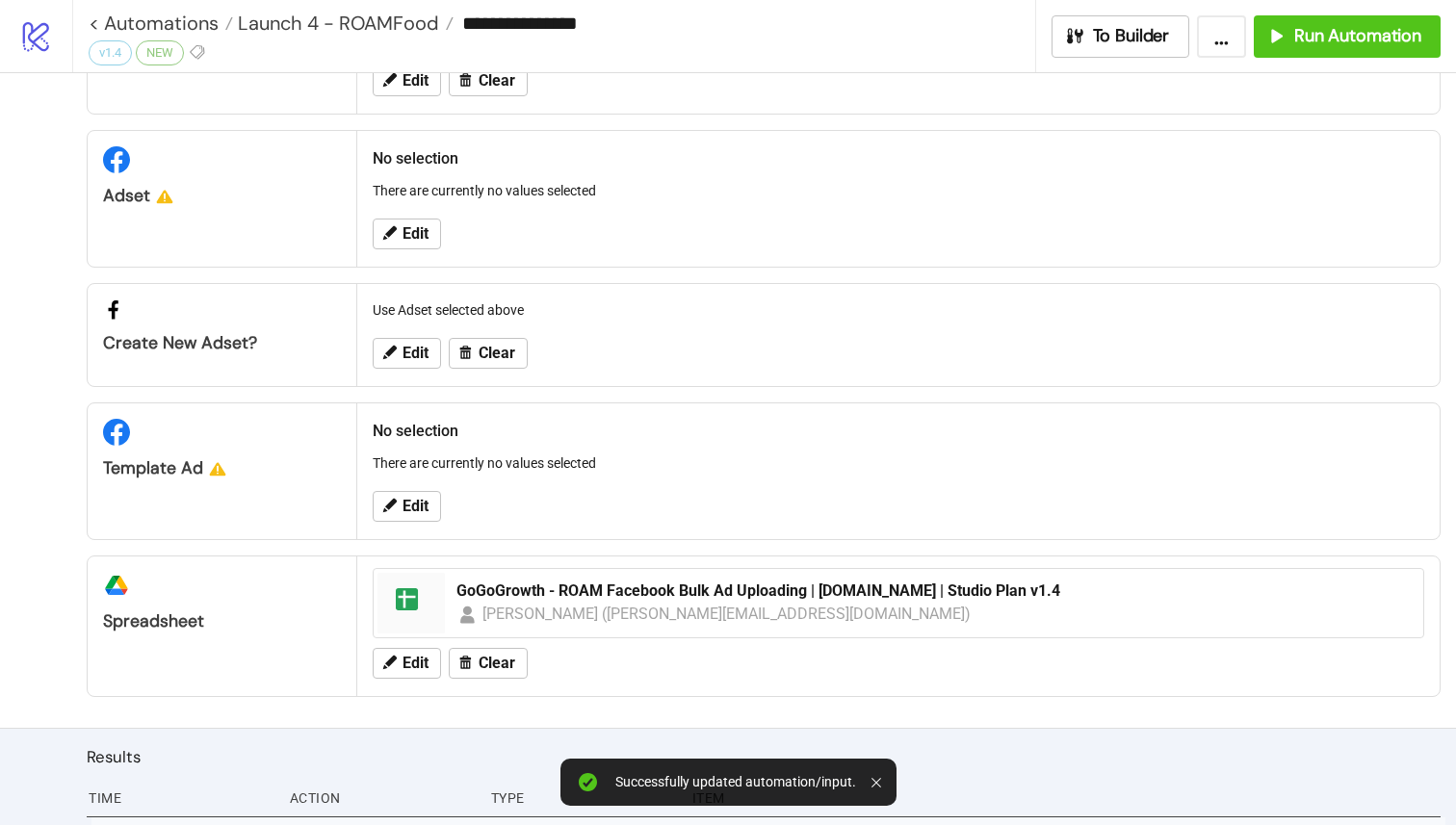
scroll to position [127, 0]
click at [427, 357] on span "Edit" at bounding box center [415, 351] width 26 height 17
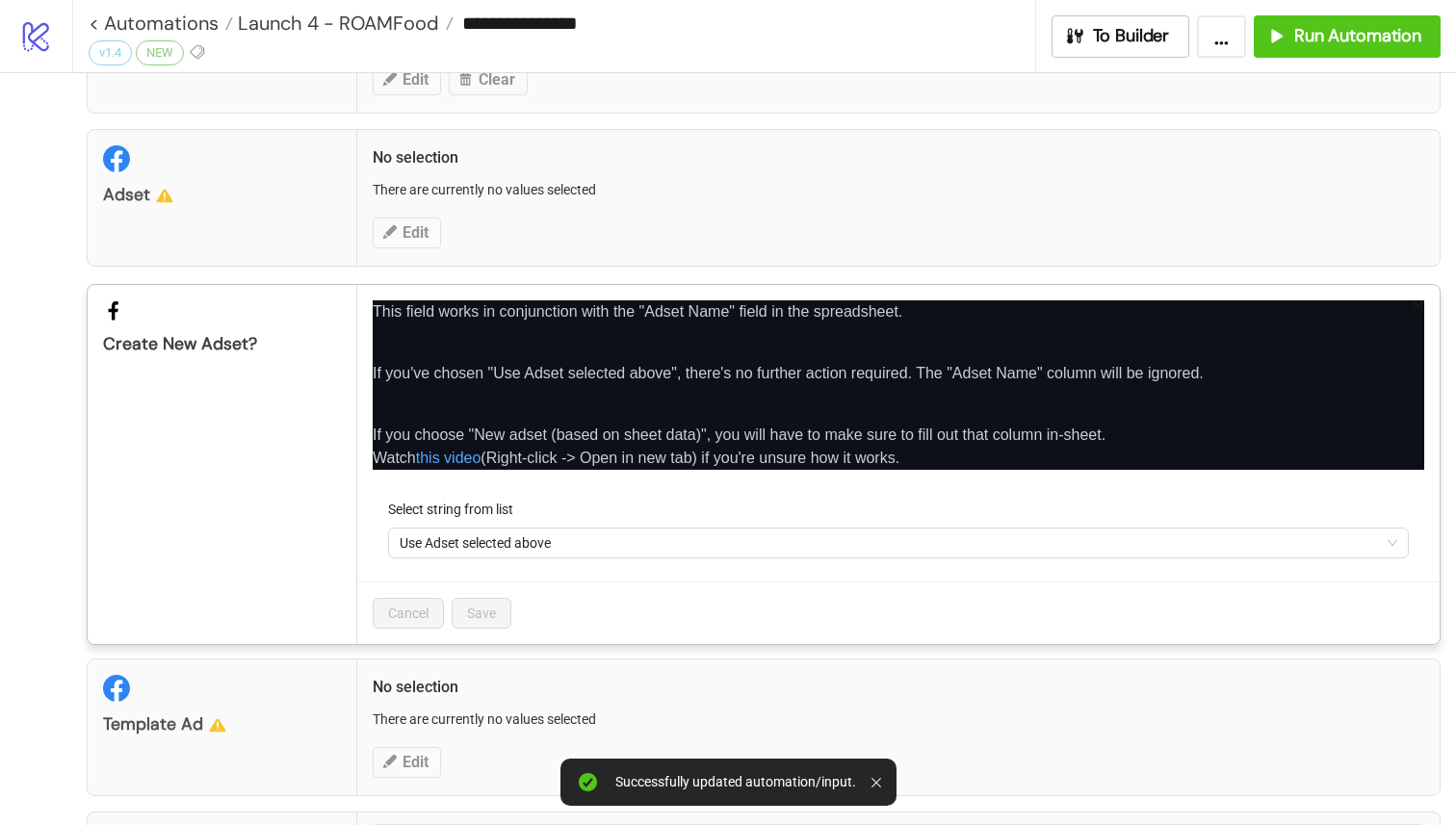
click at [421, 213] on div "**********" at bounding box center [728, 412] width 1456 height 825
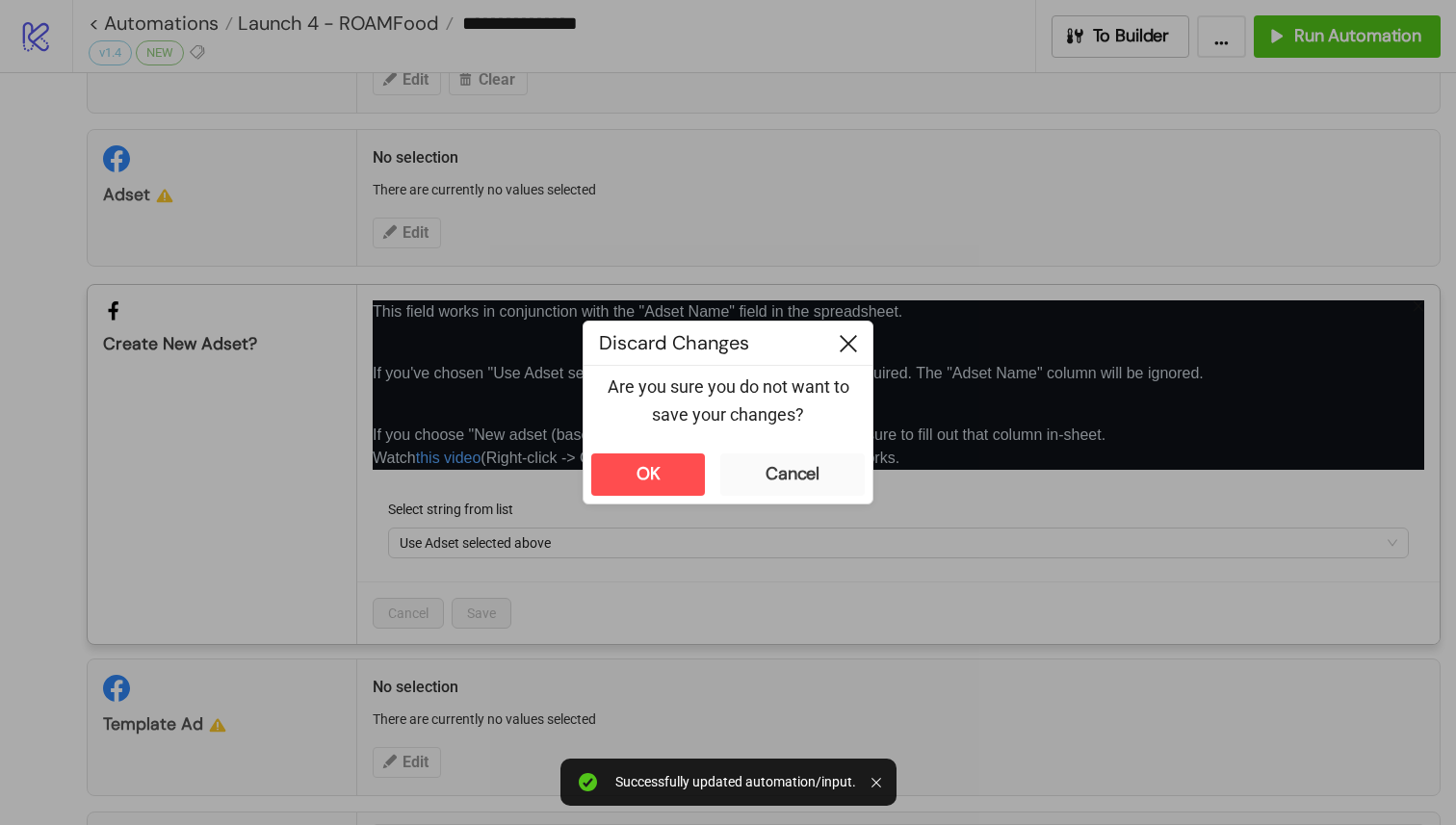
click at [852, 335] on icon at bounding box center [848, 343] width 17 height 17
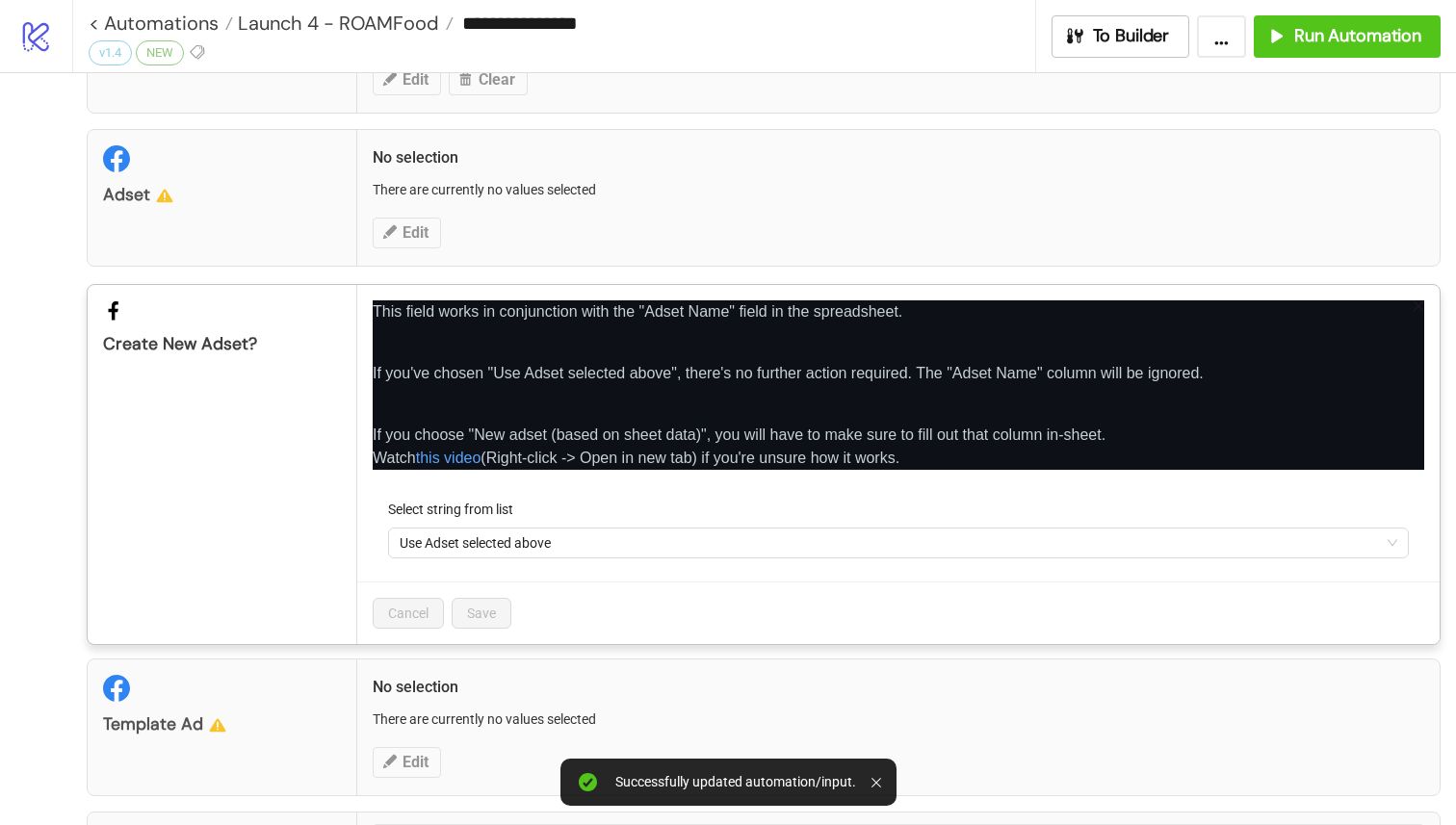
click at [1422, 293] on div "This field works in conjunction with the "Adset Name" field in the spreadsheet.…" at bounding box center [898, 464] width 1082 height 359
click at [1414, 306] on icon "close" at bounding box center [1418, 307] width 14 height 14
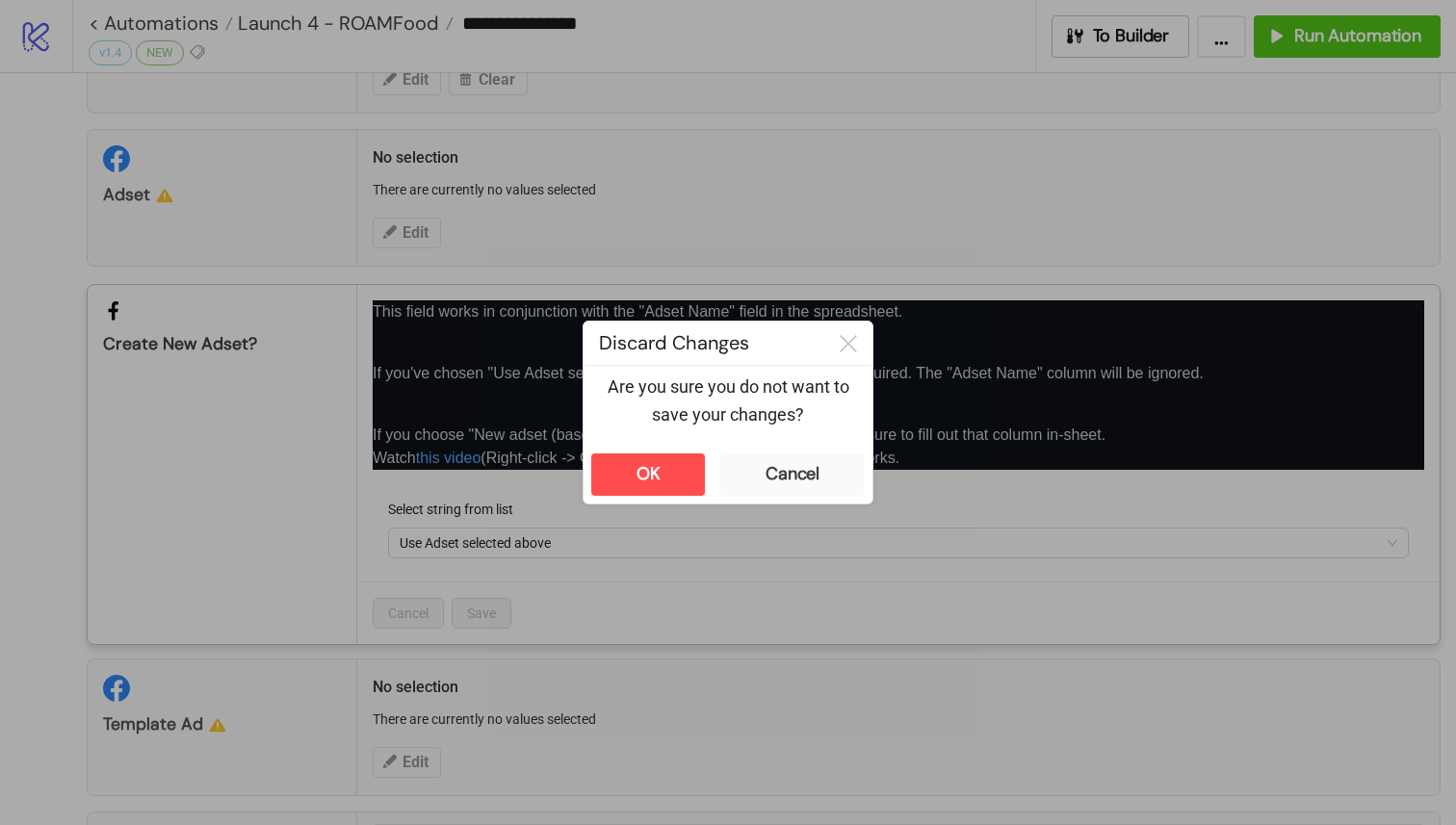
click at [664, 447] on div "OK Cancel" at bounding box center [728, 475] width 289 height 58
click at [663, 457] on button "OK" at bounding box center [648, 475] width 113 height 43
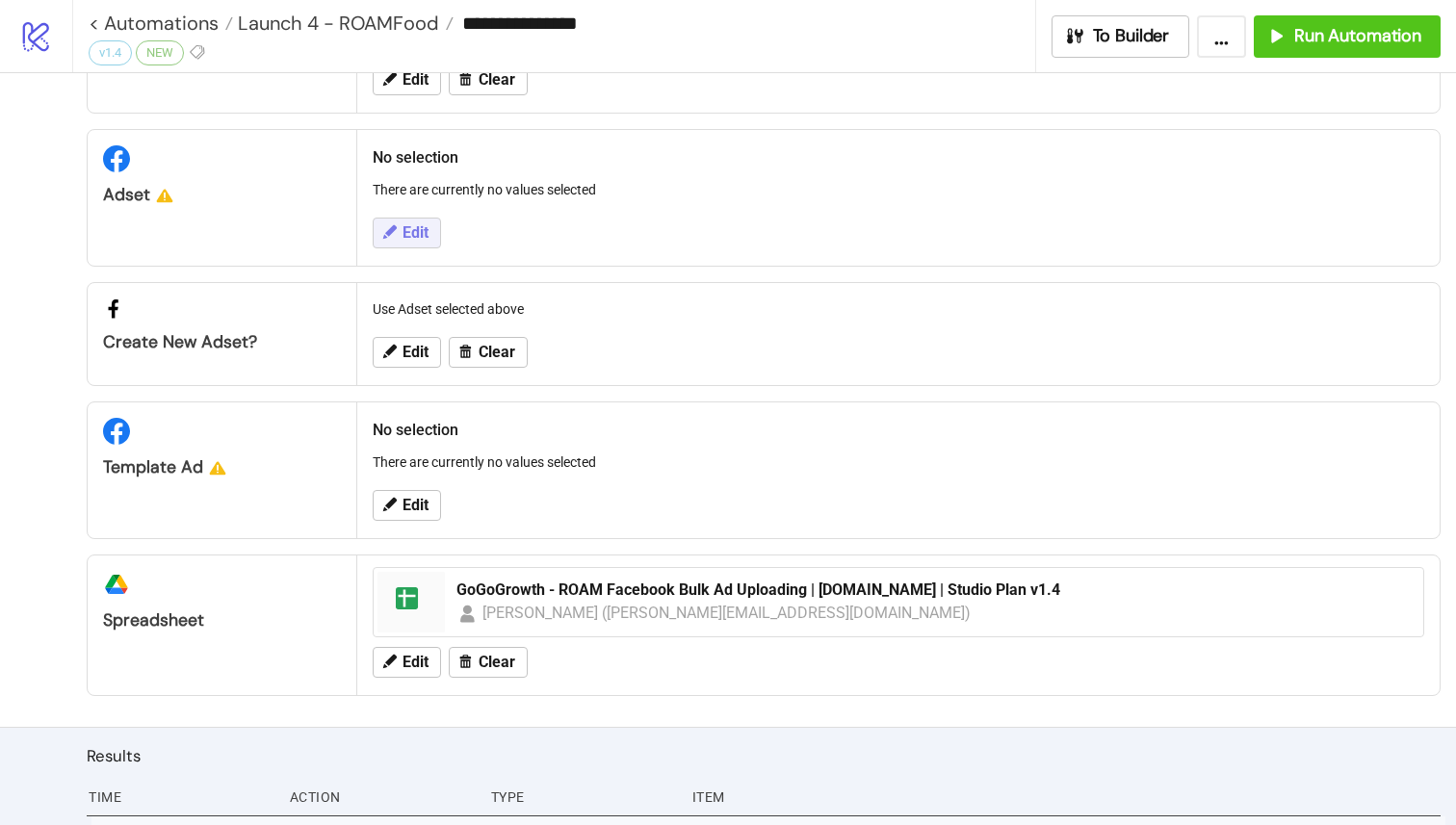
click at [409, 221] on button "Edit" at bounding box center [406, 233] width 69 height 31
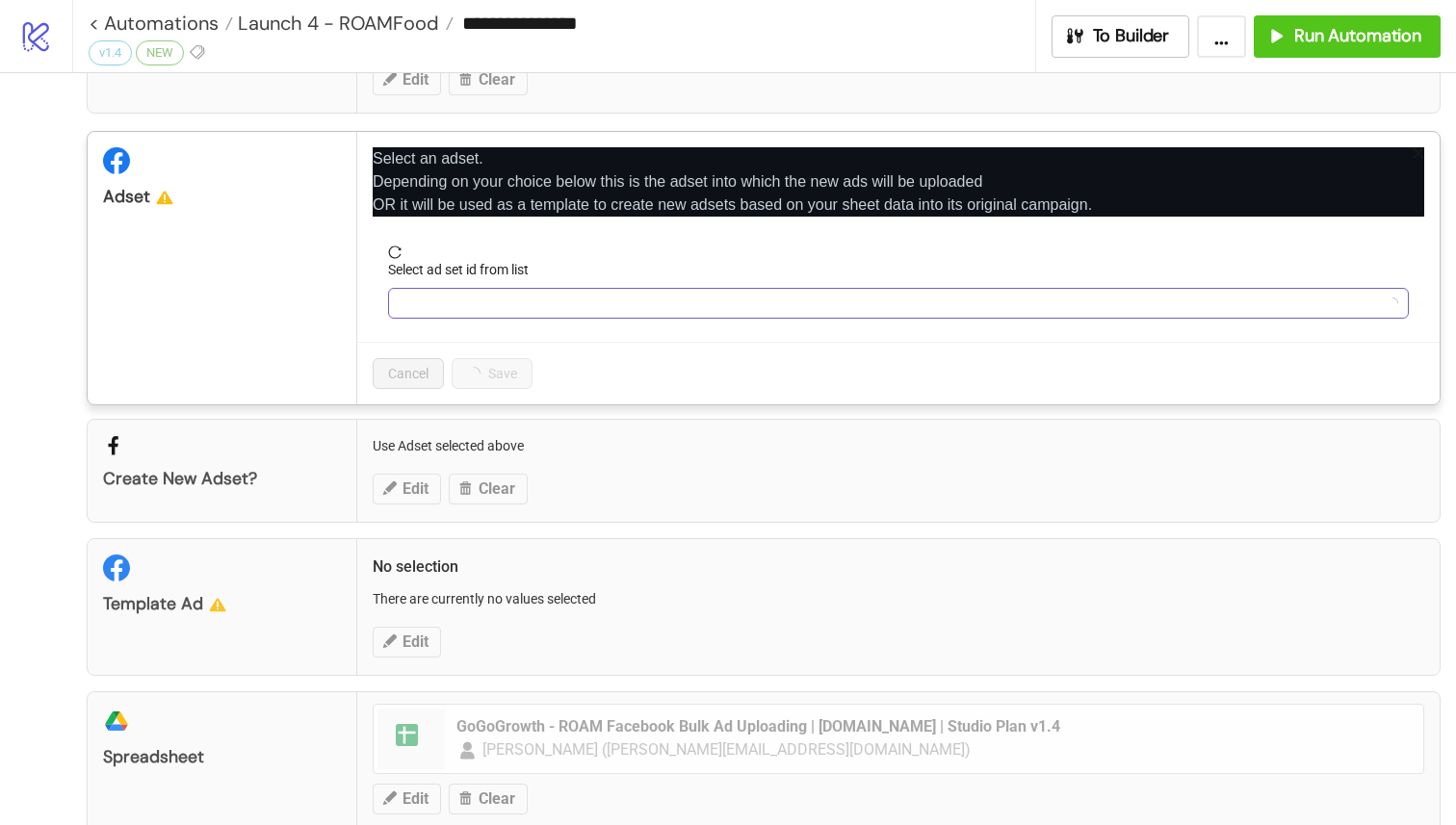
click at [477, 291] on input "Select ad set id from list" at bounding box center [889, 303] width 980 height 29
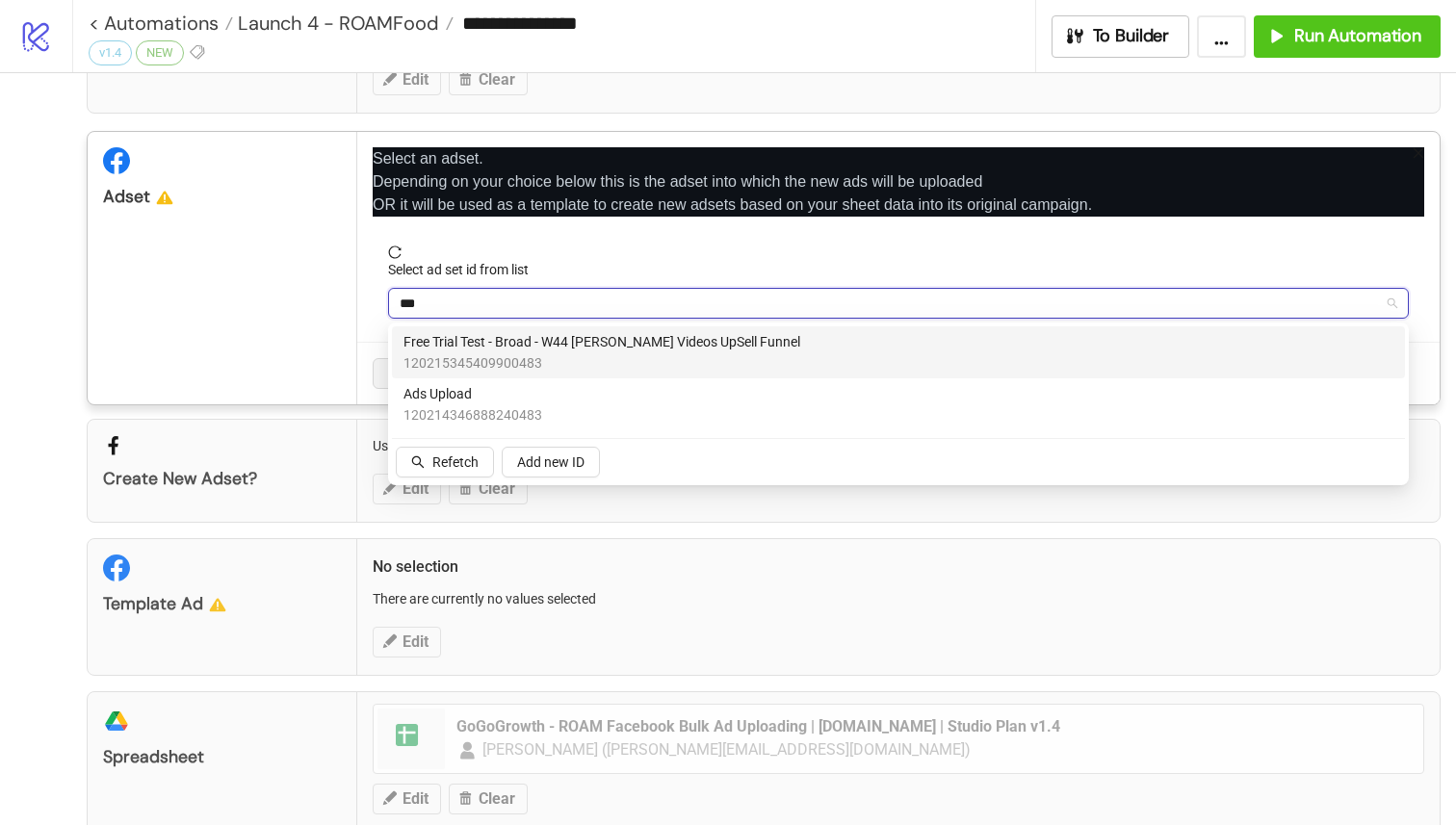
type input "****"
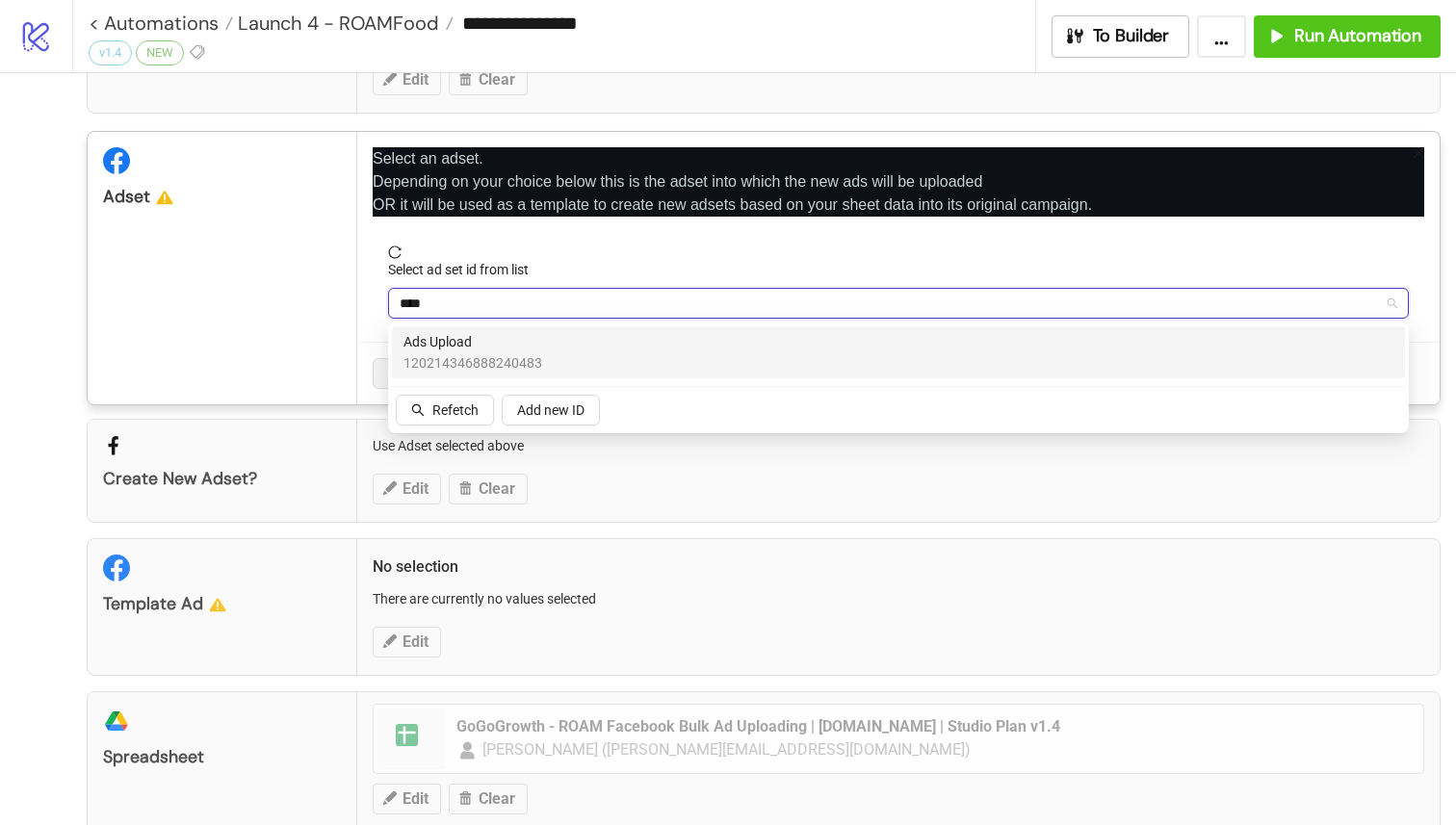
click at [516, 334] on span "Ads Upload" at bounding box center [472, 341] width 138 height 21
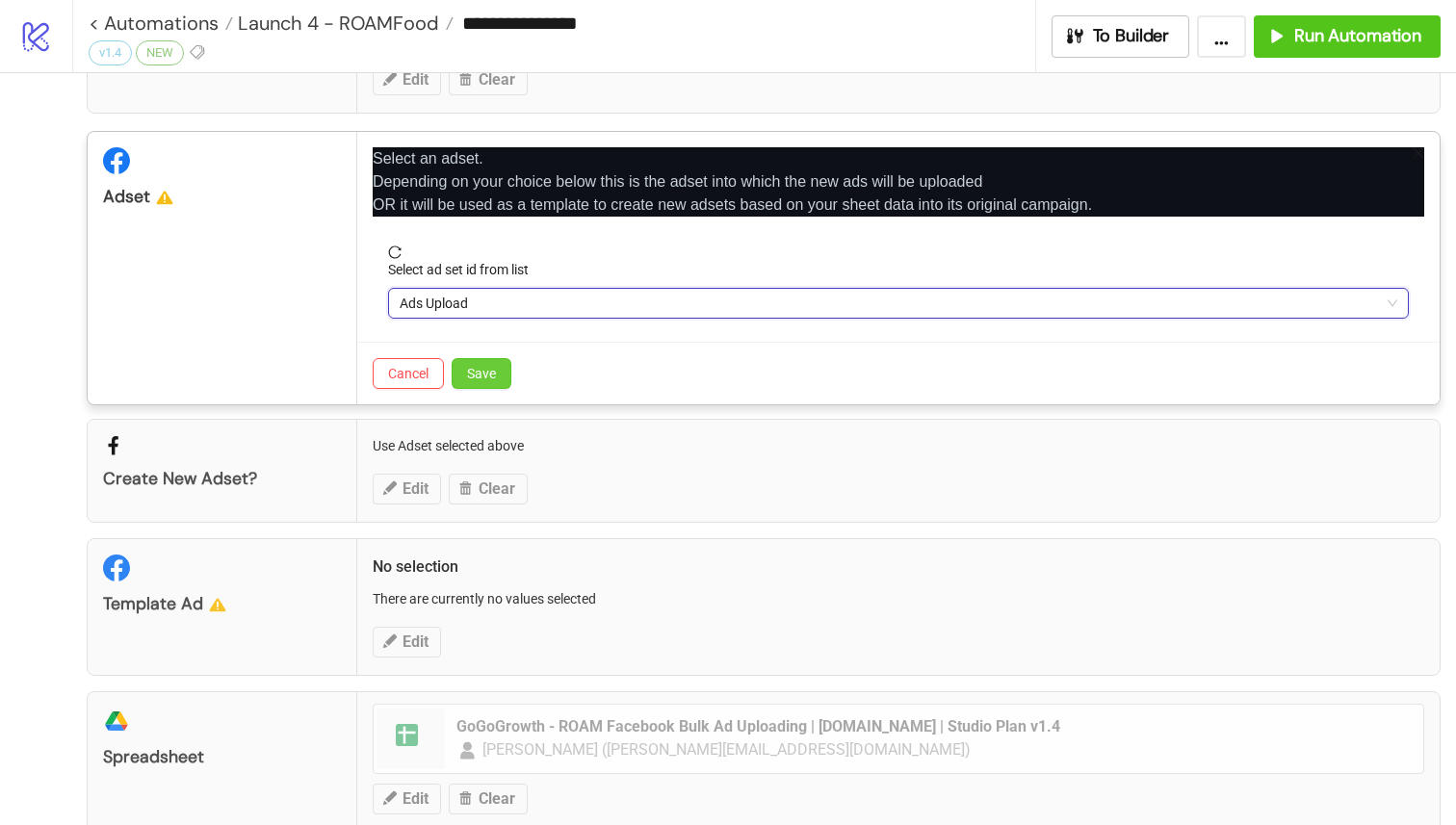
click at [499, 372] on button "Save" at bounding box center [482, 373] width 60 height 31
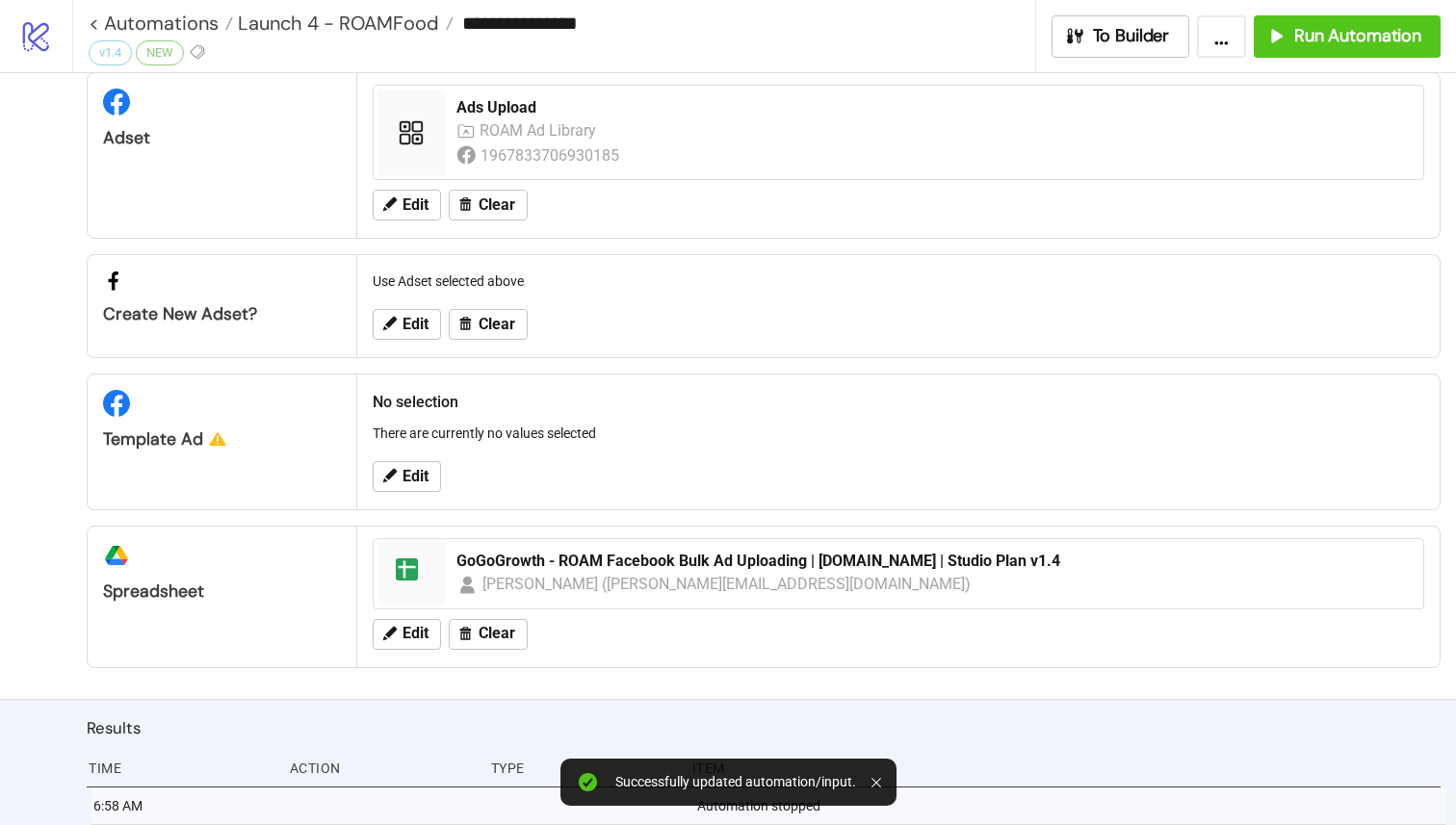
scroll to position [198, 0]
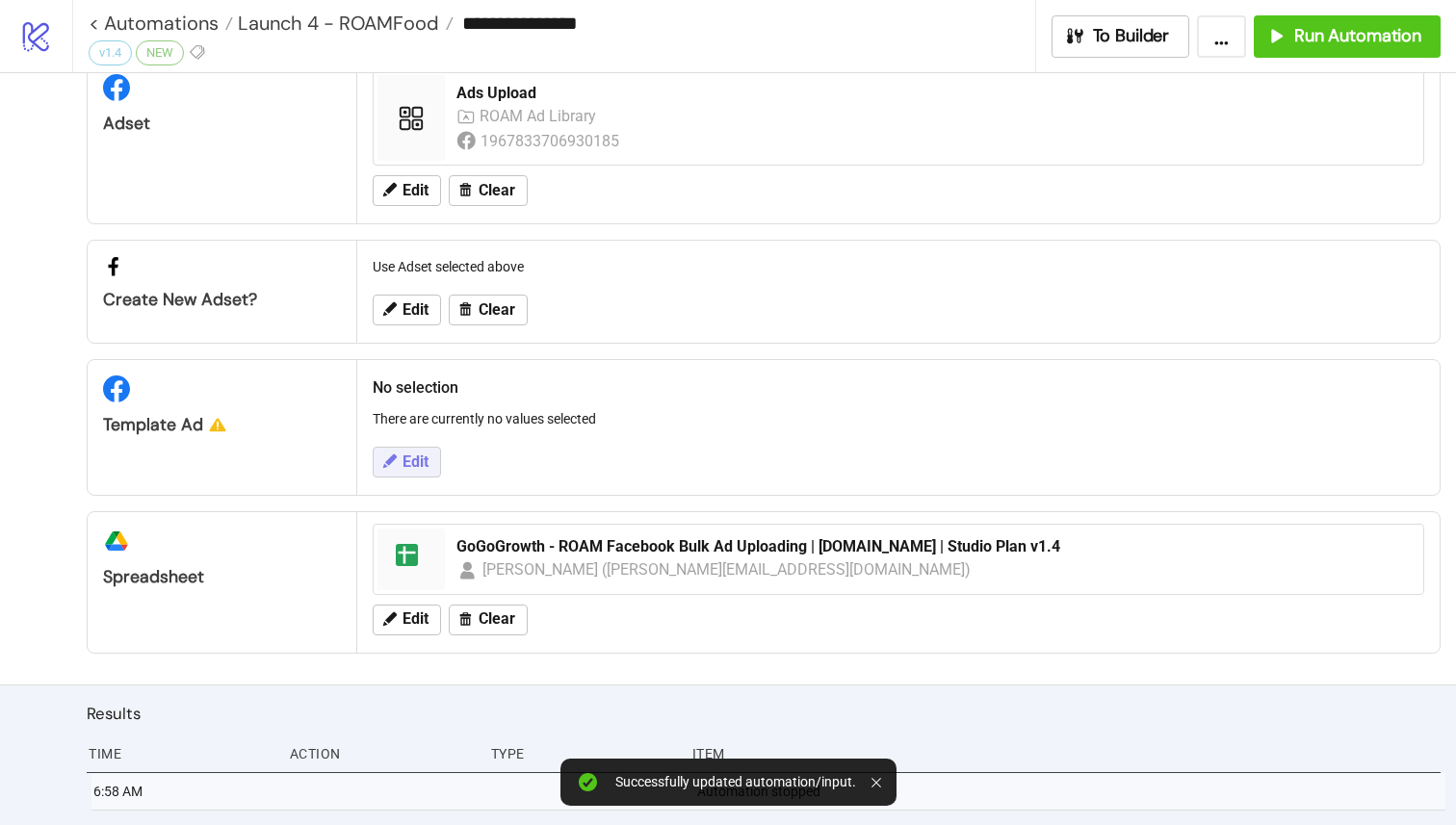
click at [428, 467] on span "Edit" at bounding box center [415, 462] width 26 height 17
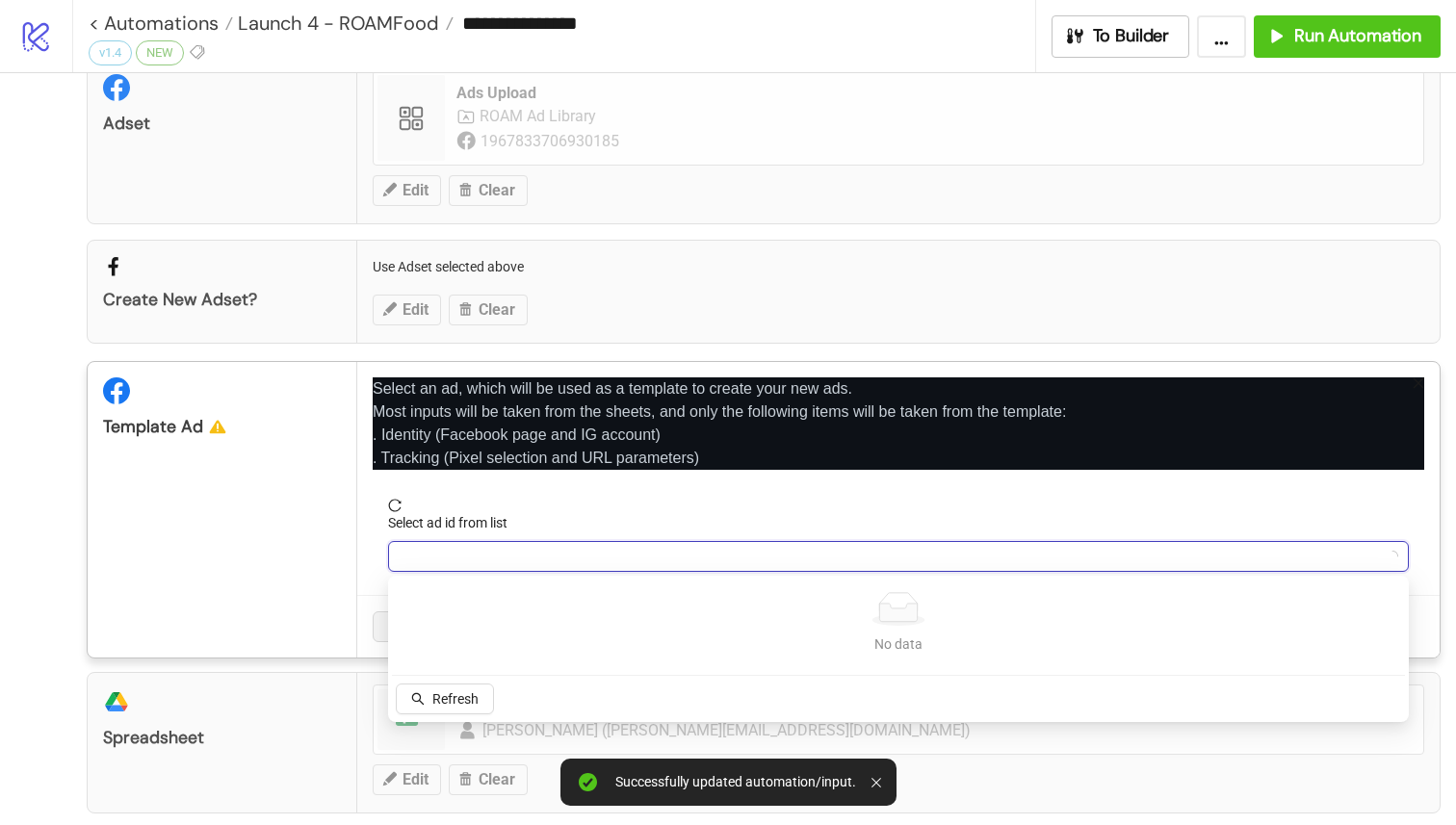
click at [467, 558] on input "Select ad id from list" at bounding box center [889, 556] width 980 height 29
type input "*****"
click at [477, 692] on span "Refetch" at bounding box center [455, 699] width 46 height 15
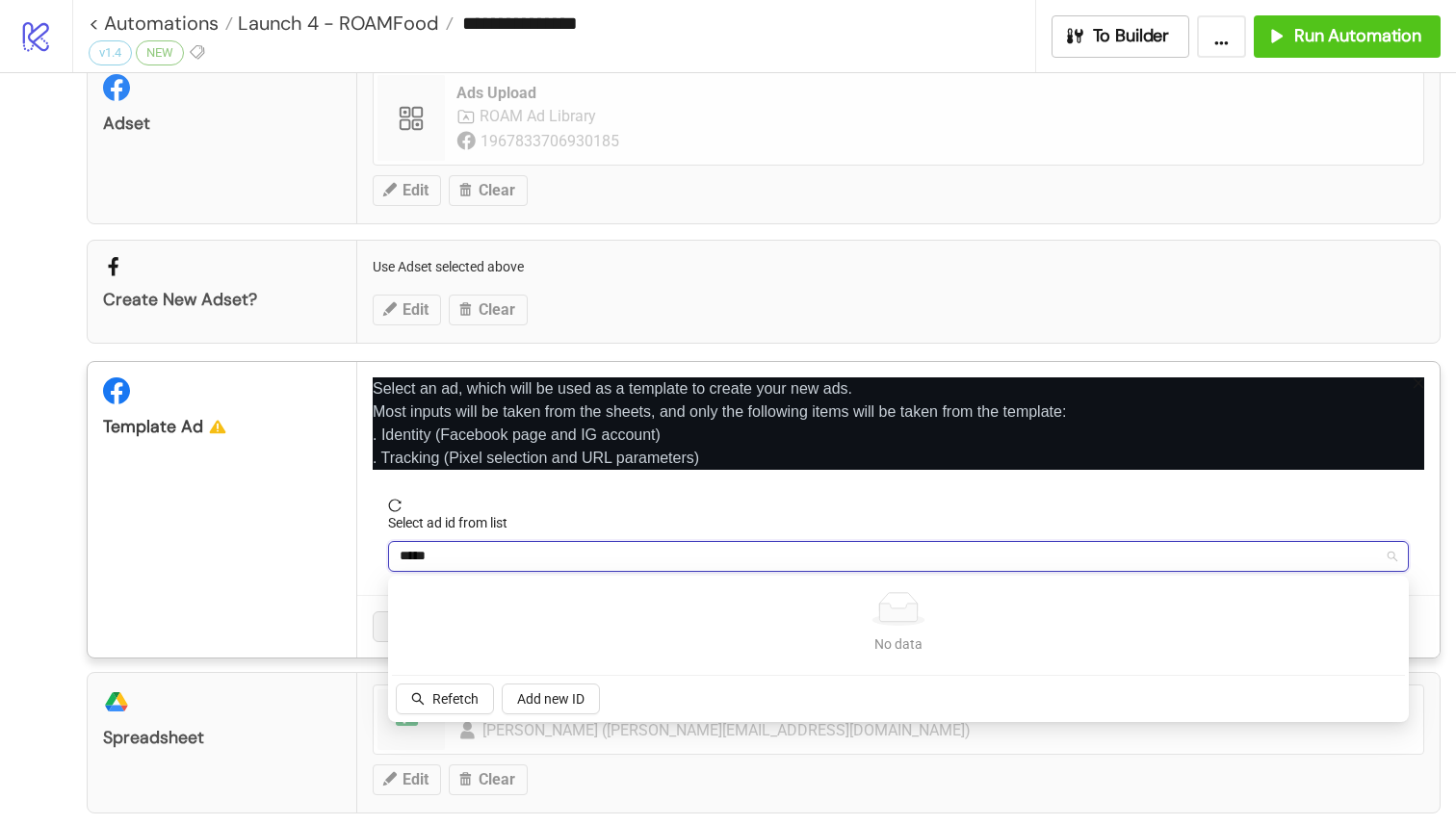
click at [470, 602] on div "No data" at bounding box center [898, 609] width 974 height 34
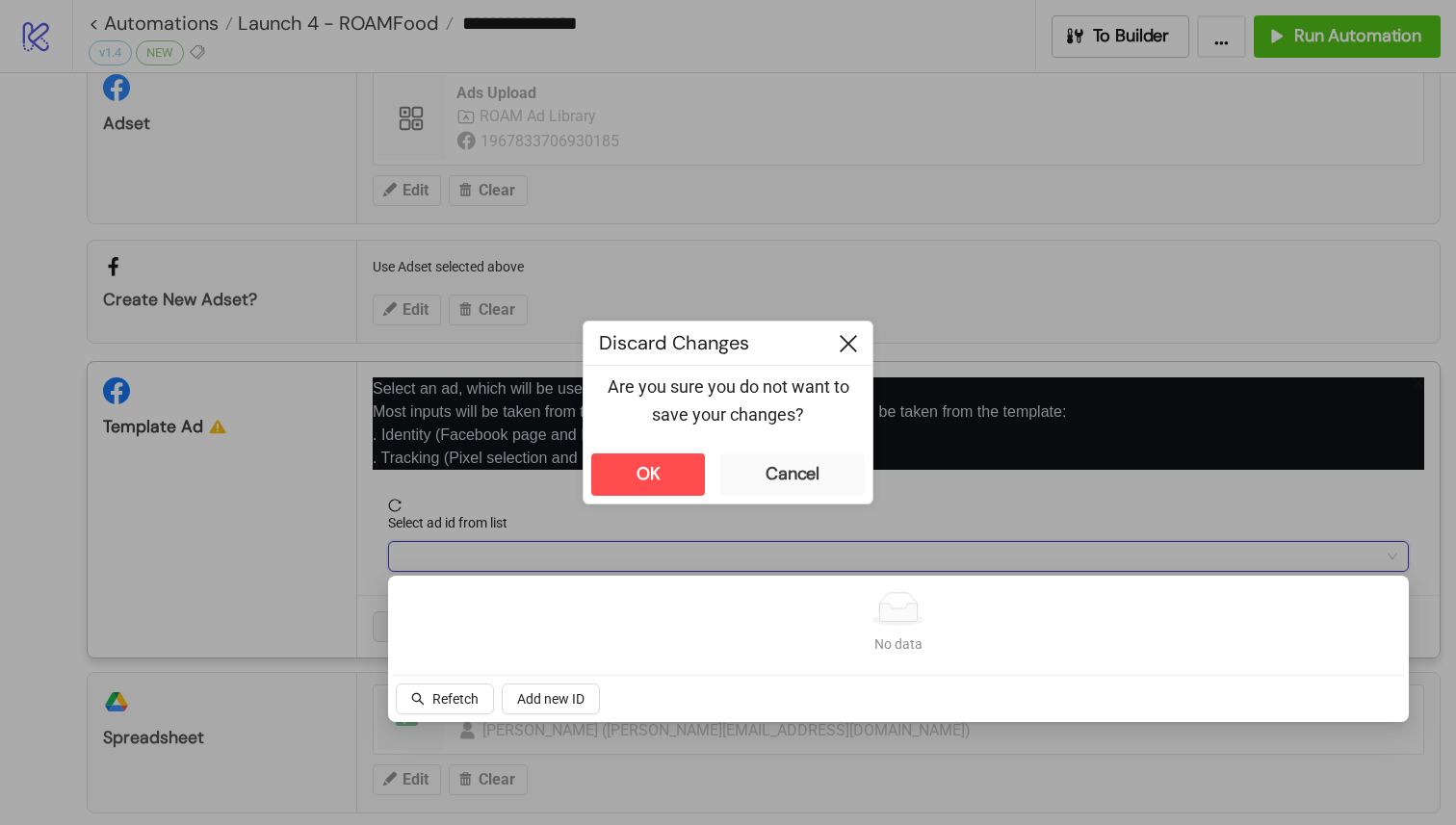
click at [847, 343] on icon at bounding box center [848, 343] width 17 height 17
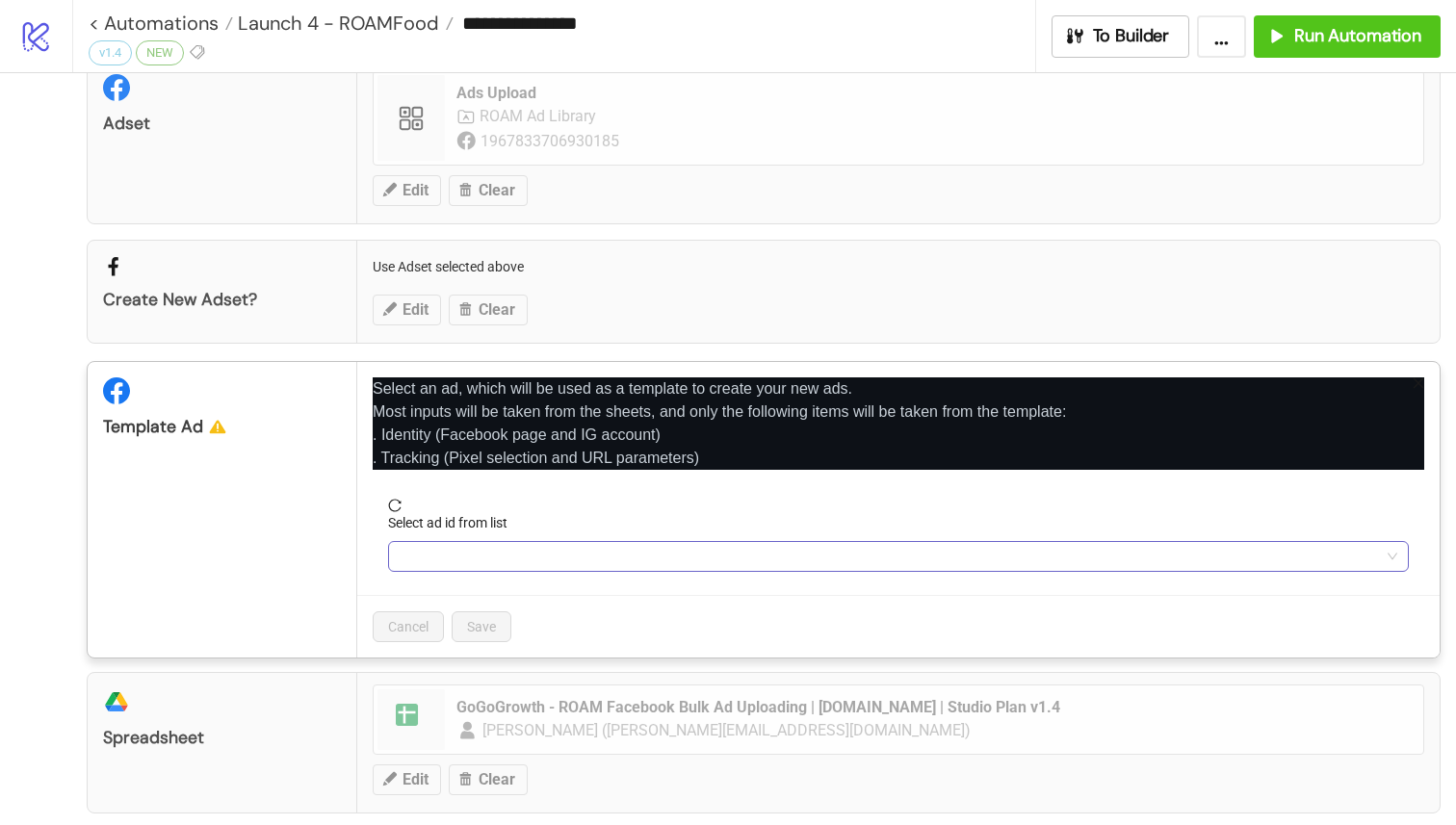
click at [545, 558] on input "Select ad id from list" at bounding box center [889, 556] width 980 height 29
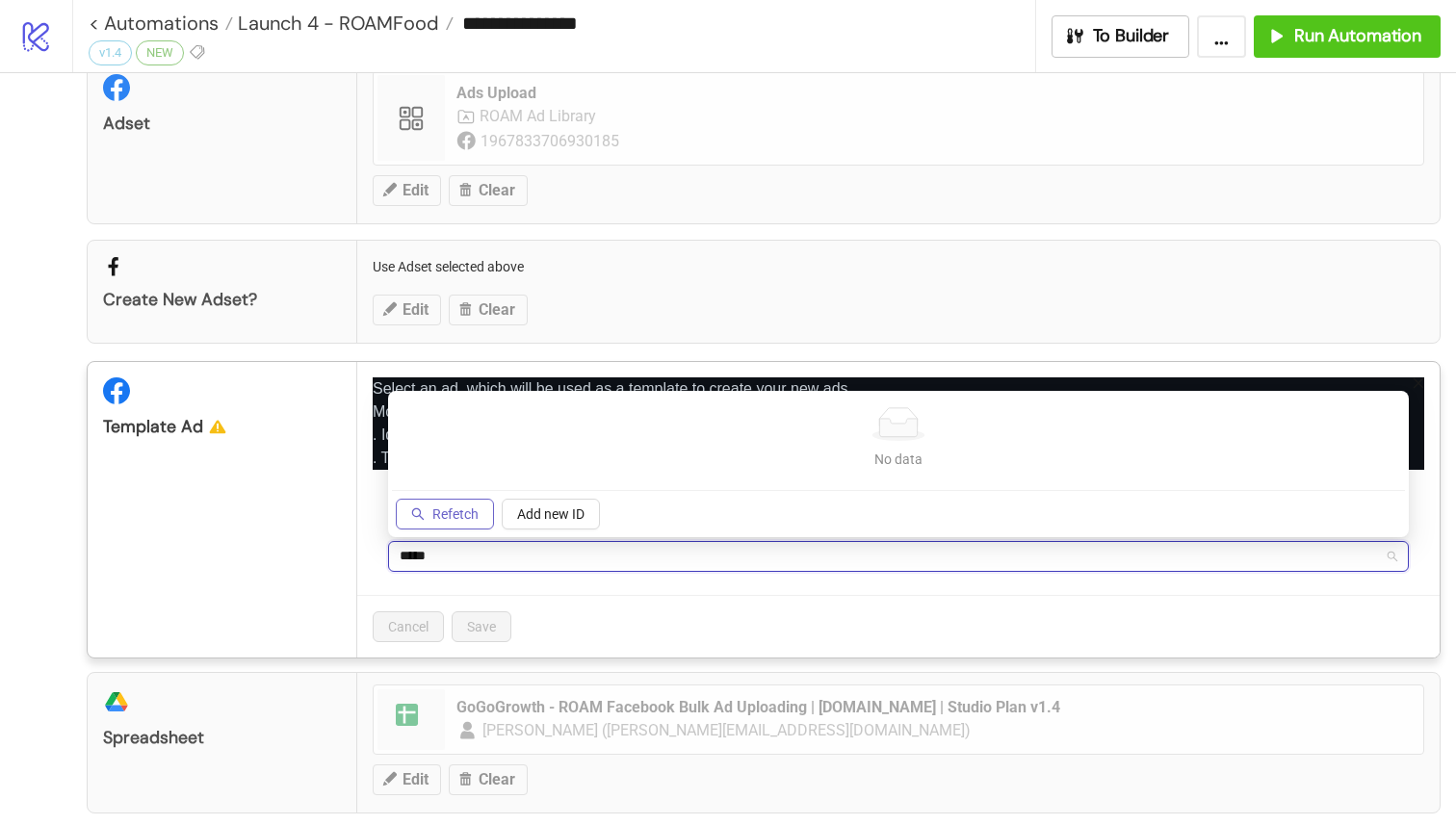
type input "*****"
click at [434, 511] on span "Refetch" at bounding box center [455, 514] width 46 height 15
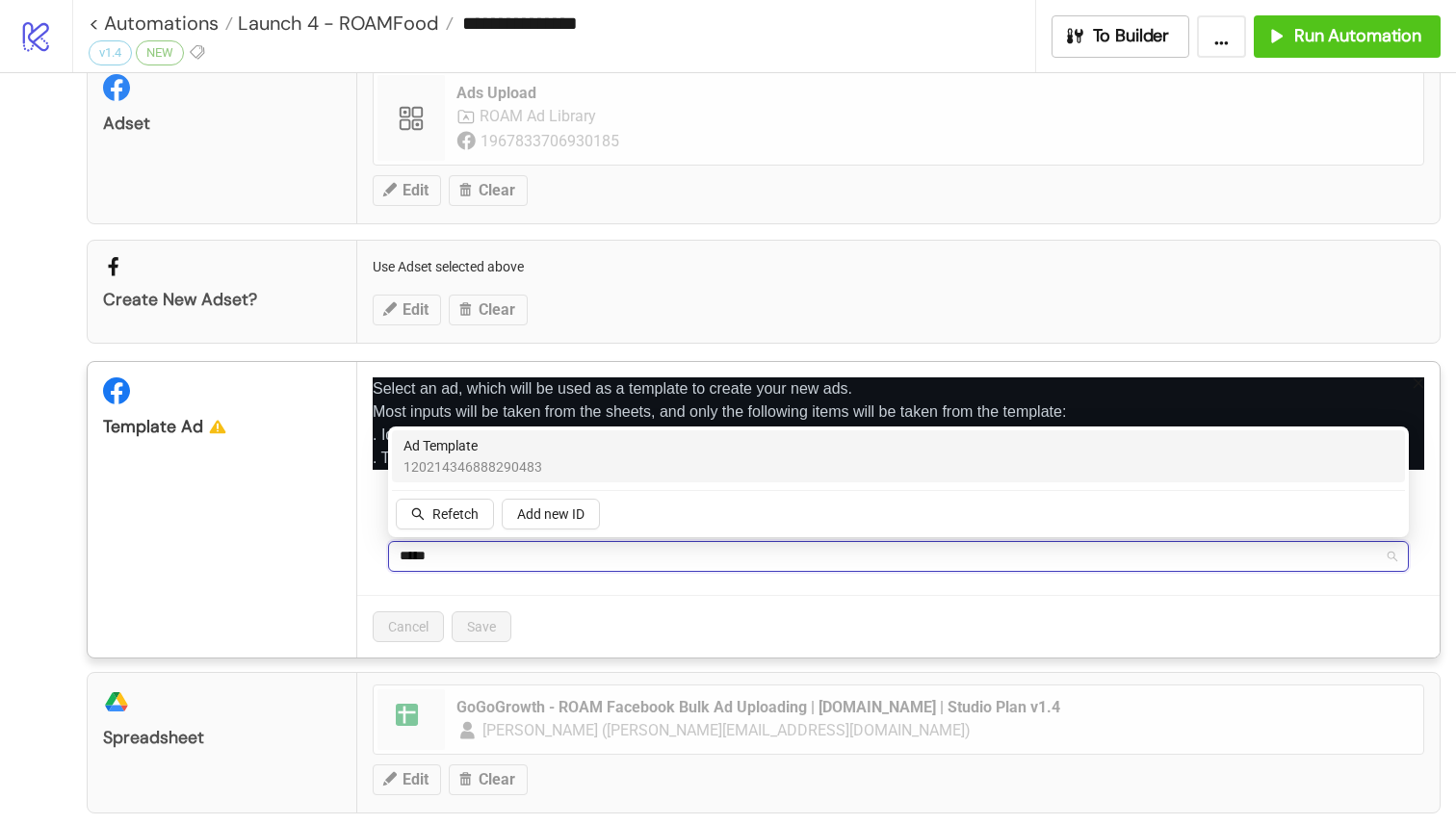
click at [571, 464] on div "Ad Template 120214346888290483" at bounding box center [898, 456] width 989 height 43
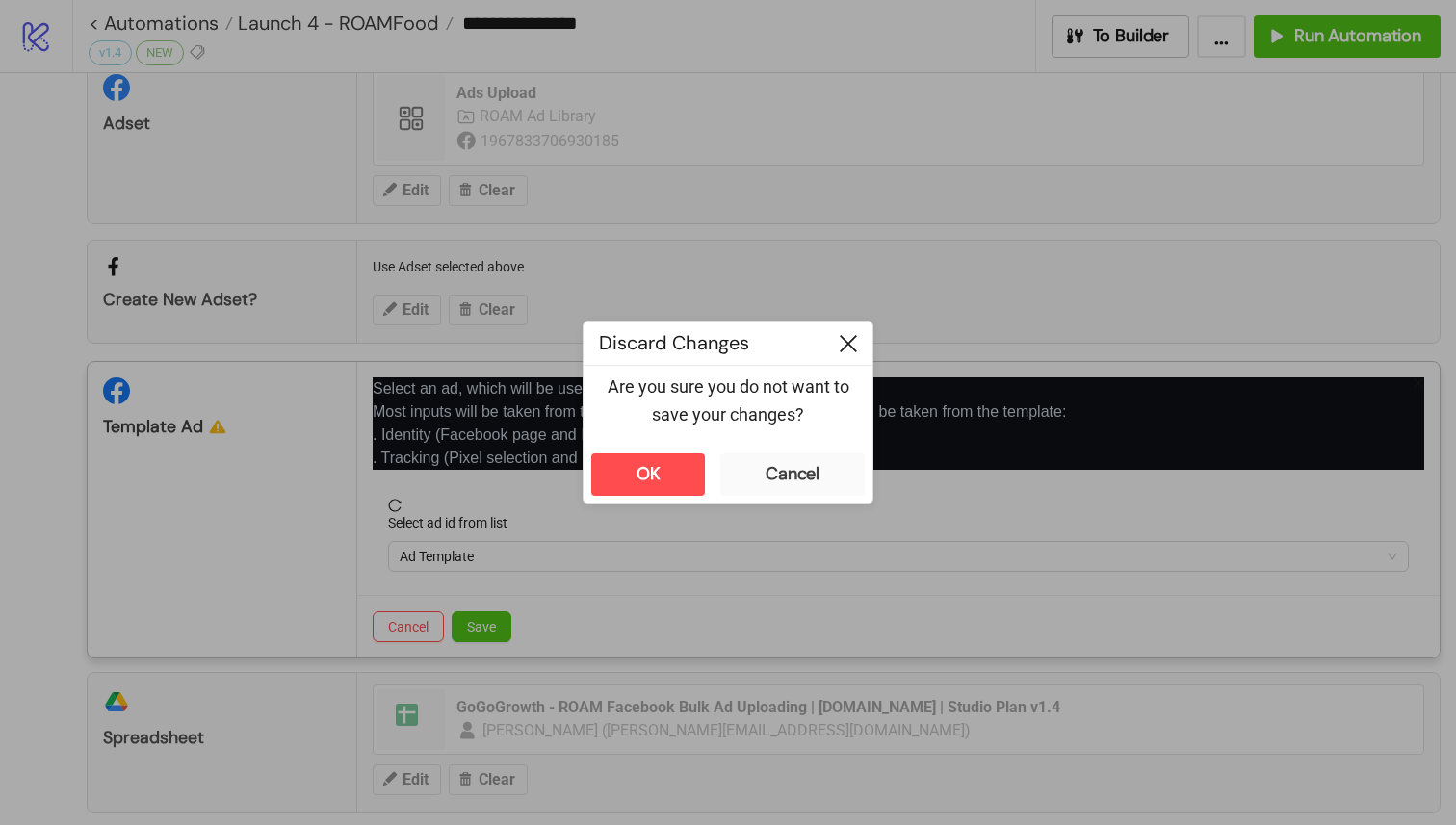
click at [852, 339] on icon at bounding box center [848, 343] width 17 height 17
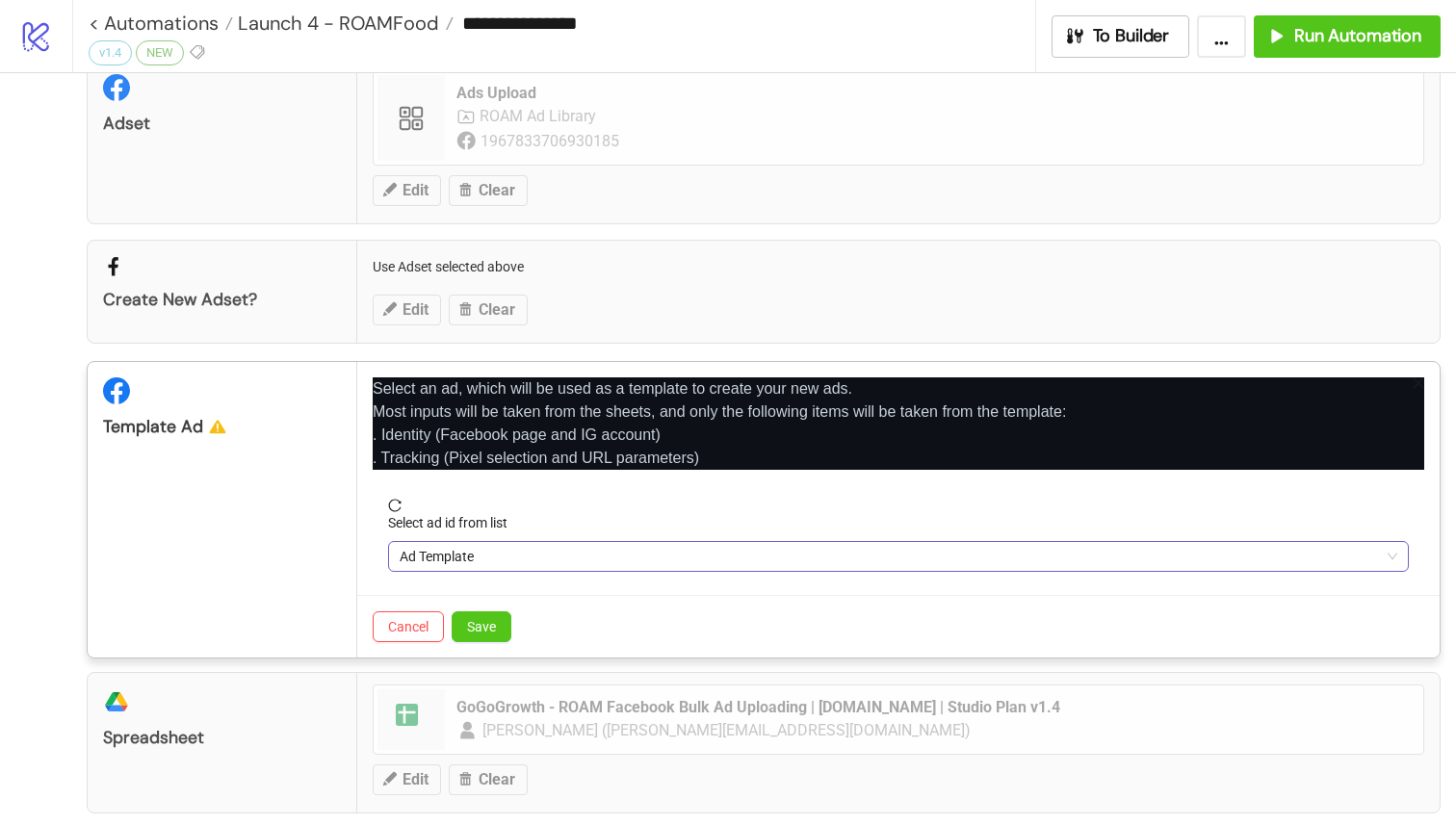
click at [483, 557] on span "Ad Template" at bounding box center [898, 556] width 997 height 29
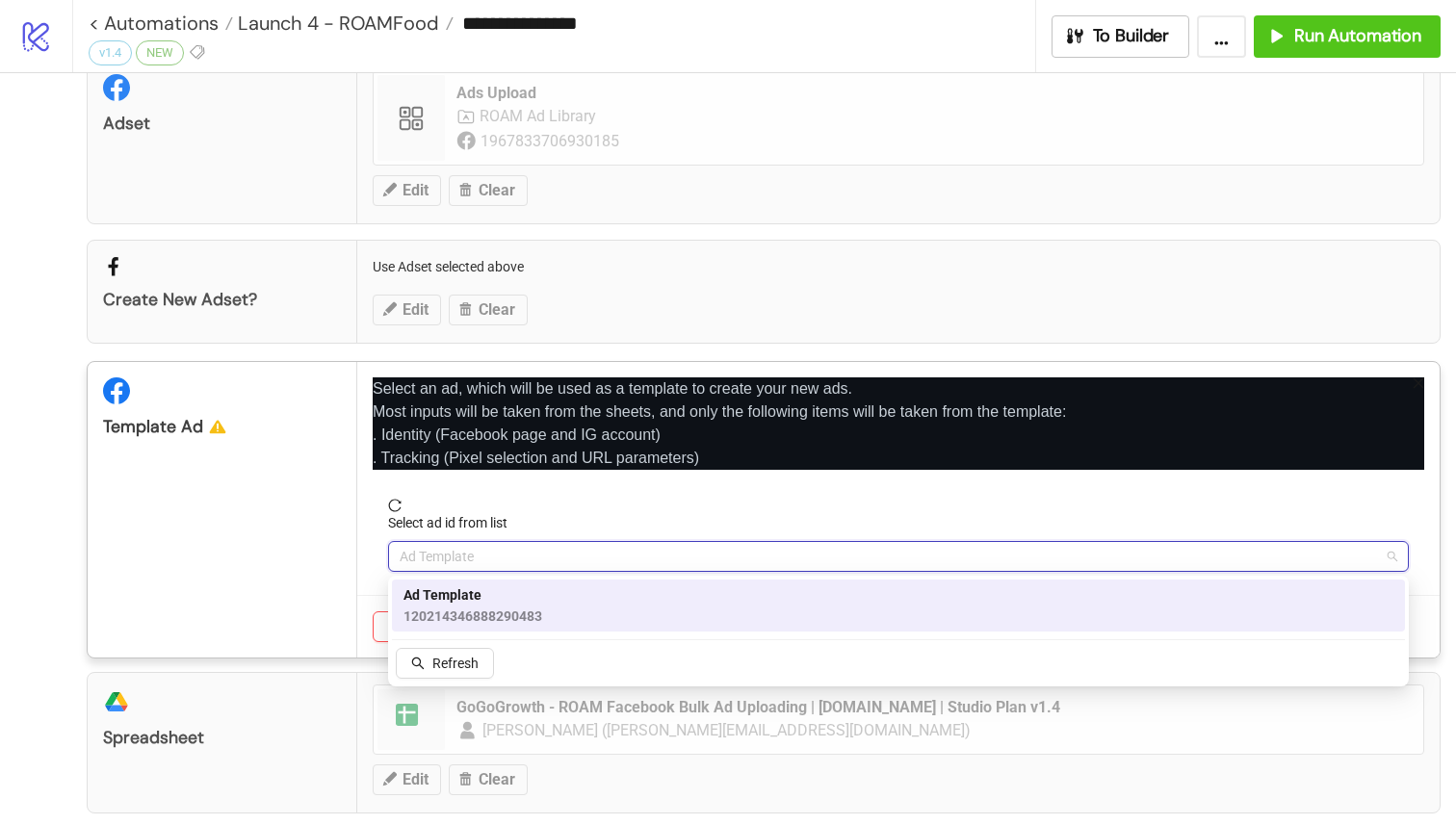
click at [497, 630] on div "Ad Template 120214346888290483" at bounding box center [899, 605] width 1013 height 52
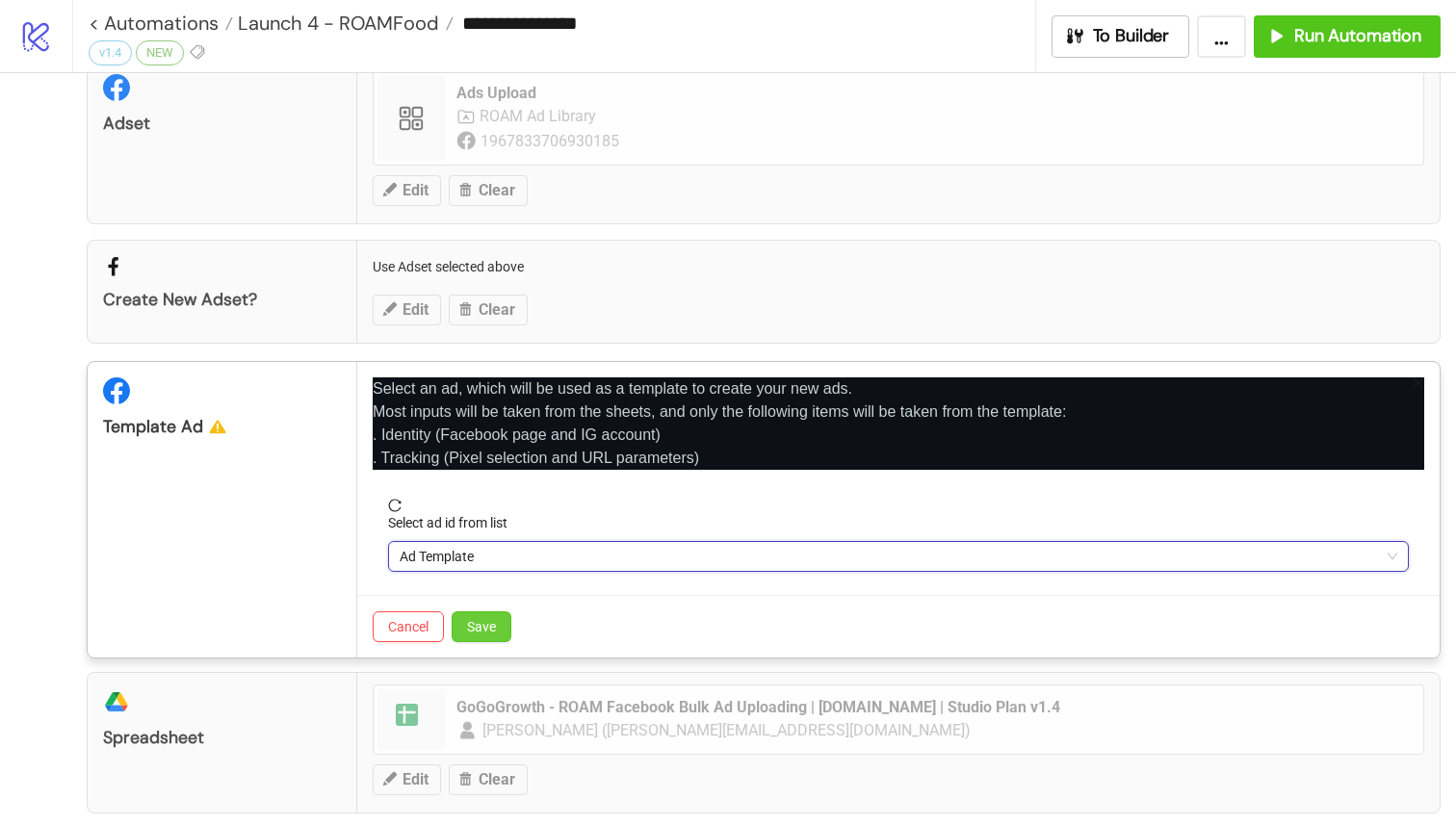
click at [480, 619] on span "Save" at bounding box center [481, 626] width 29 height 15
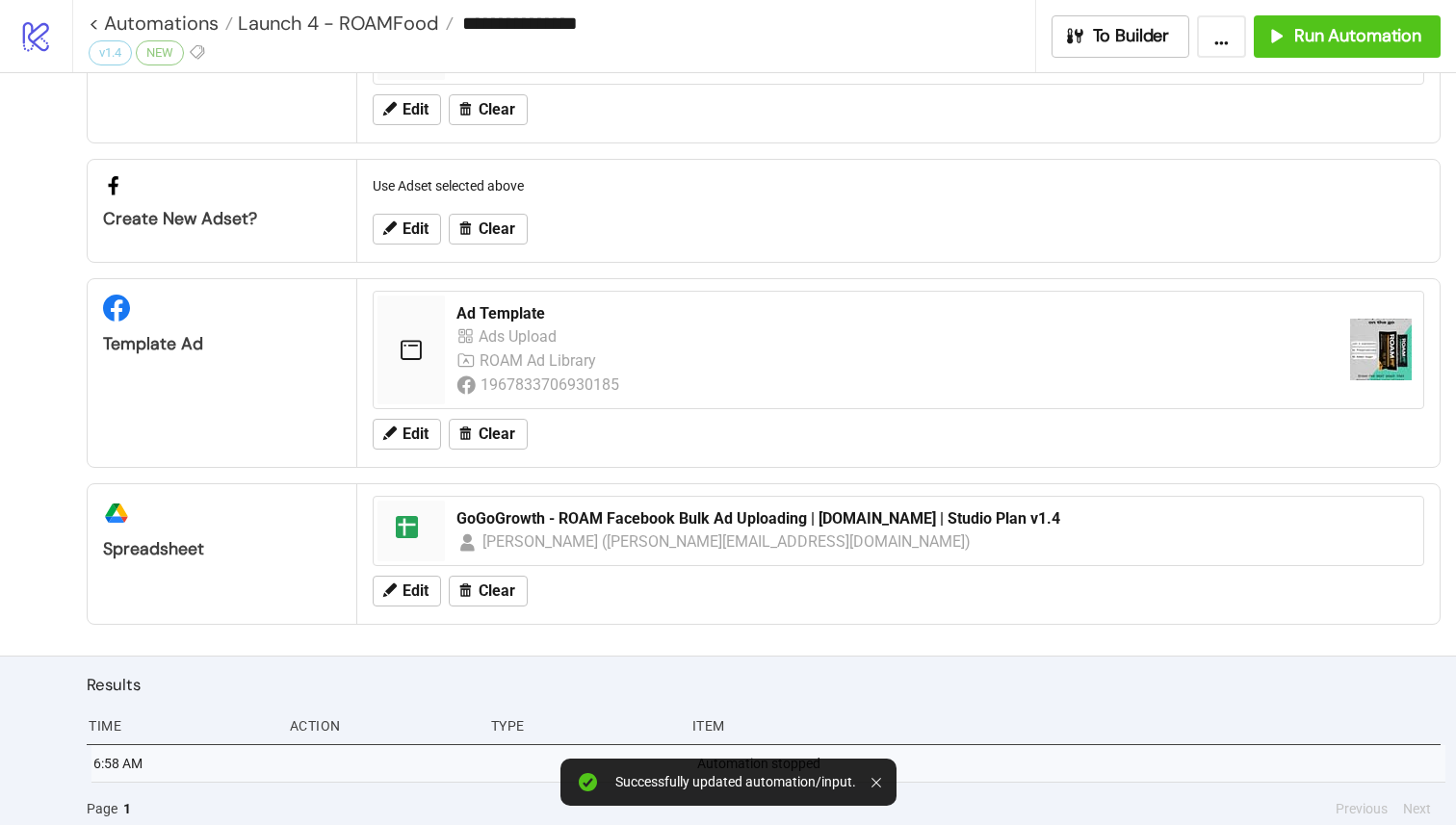
scroll to position [289, 0]
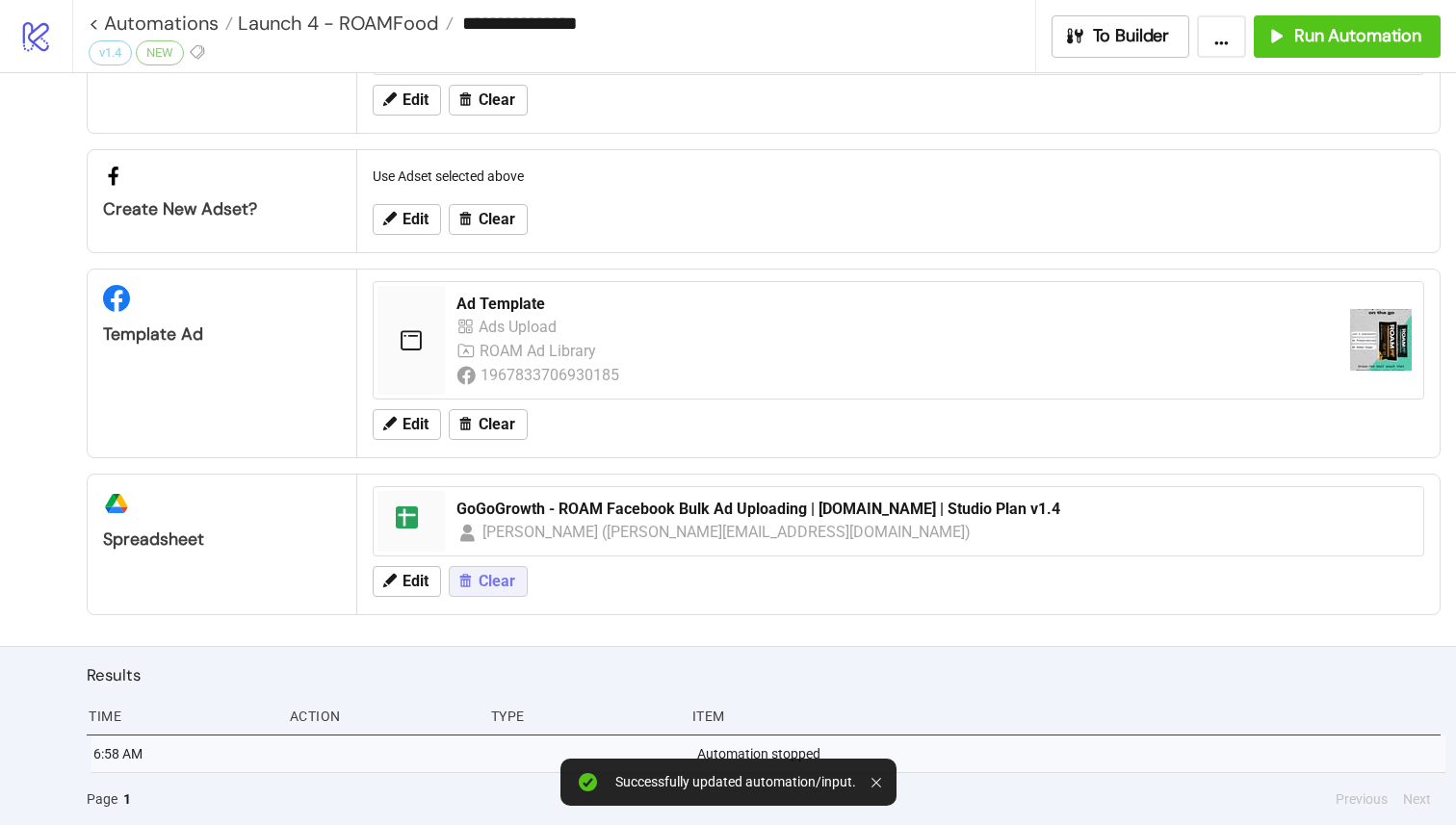
click at [499, 585] on span "Clear" at bounding box center [497, 581] width 37 height 17
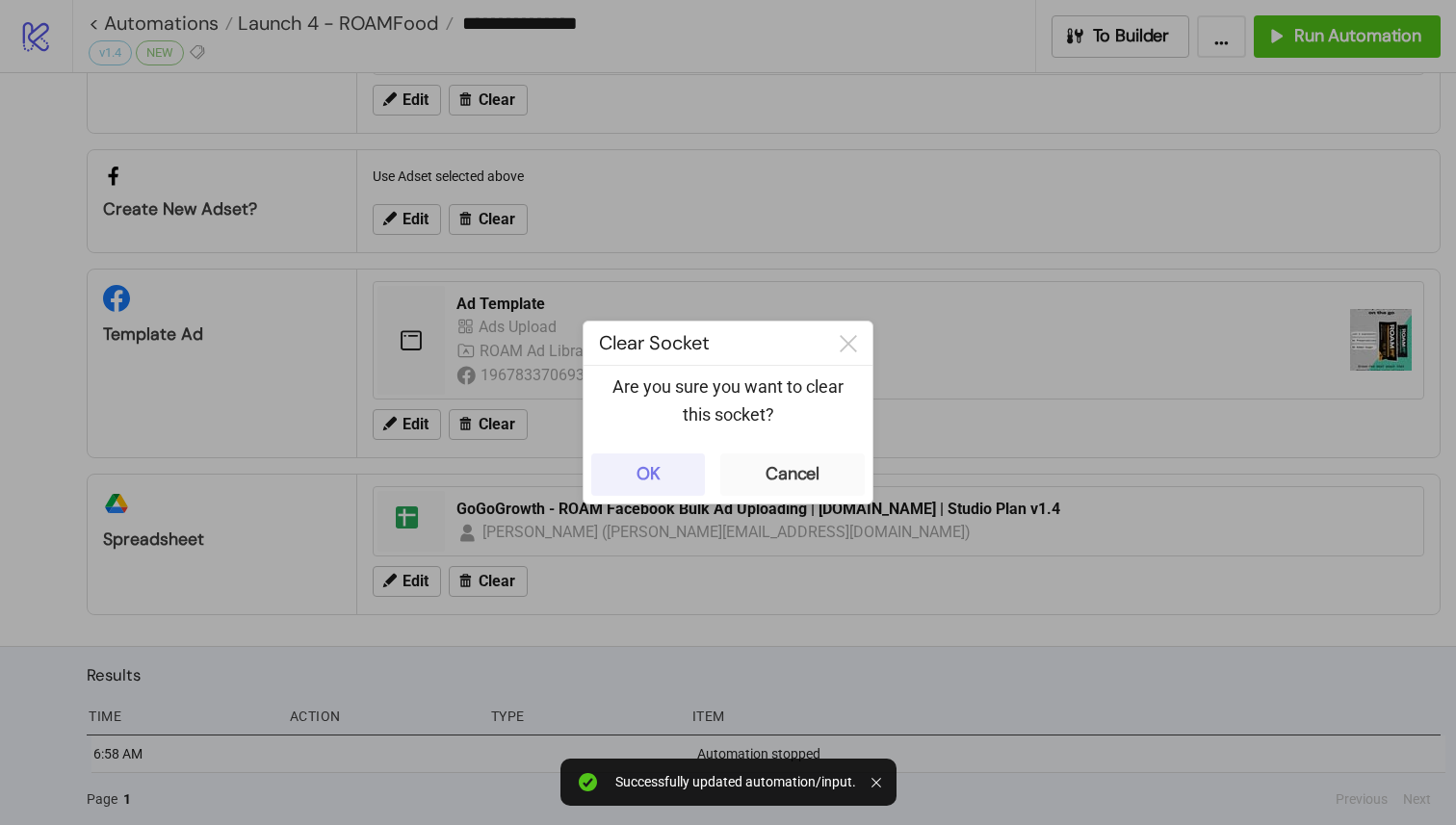
click at [655, 474] on div "OK" at bounding box center [648, 474] width 24 height 22
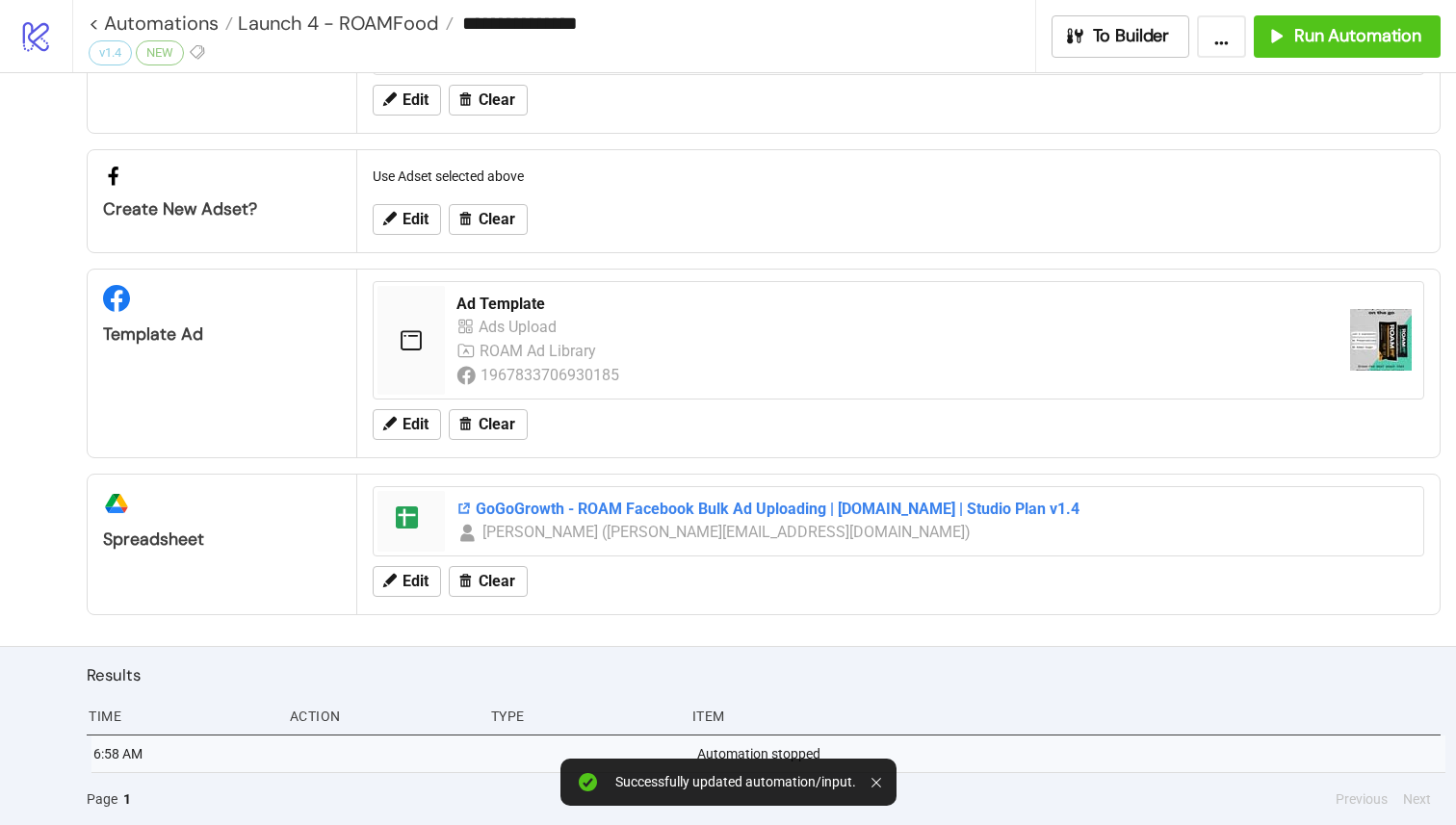
scroll to position [284, 0]
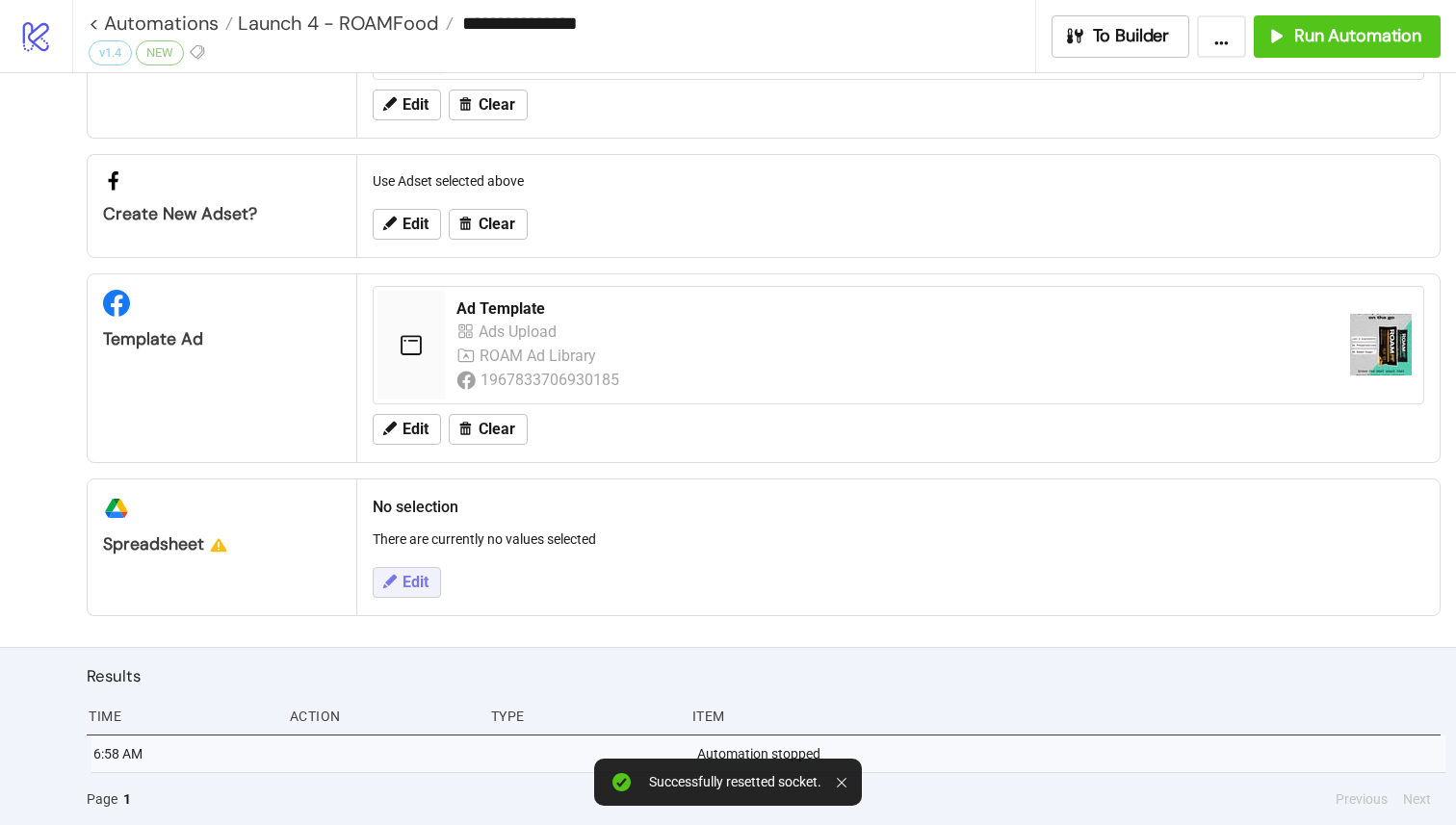
click at [403, 590] on button "Edit" at bounding box center [406, 582] width 69 height 31
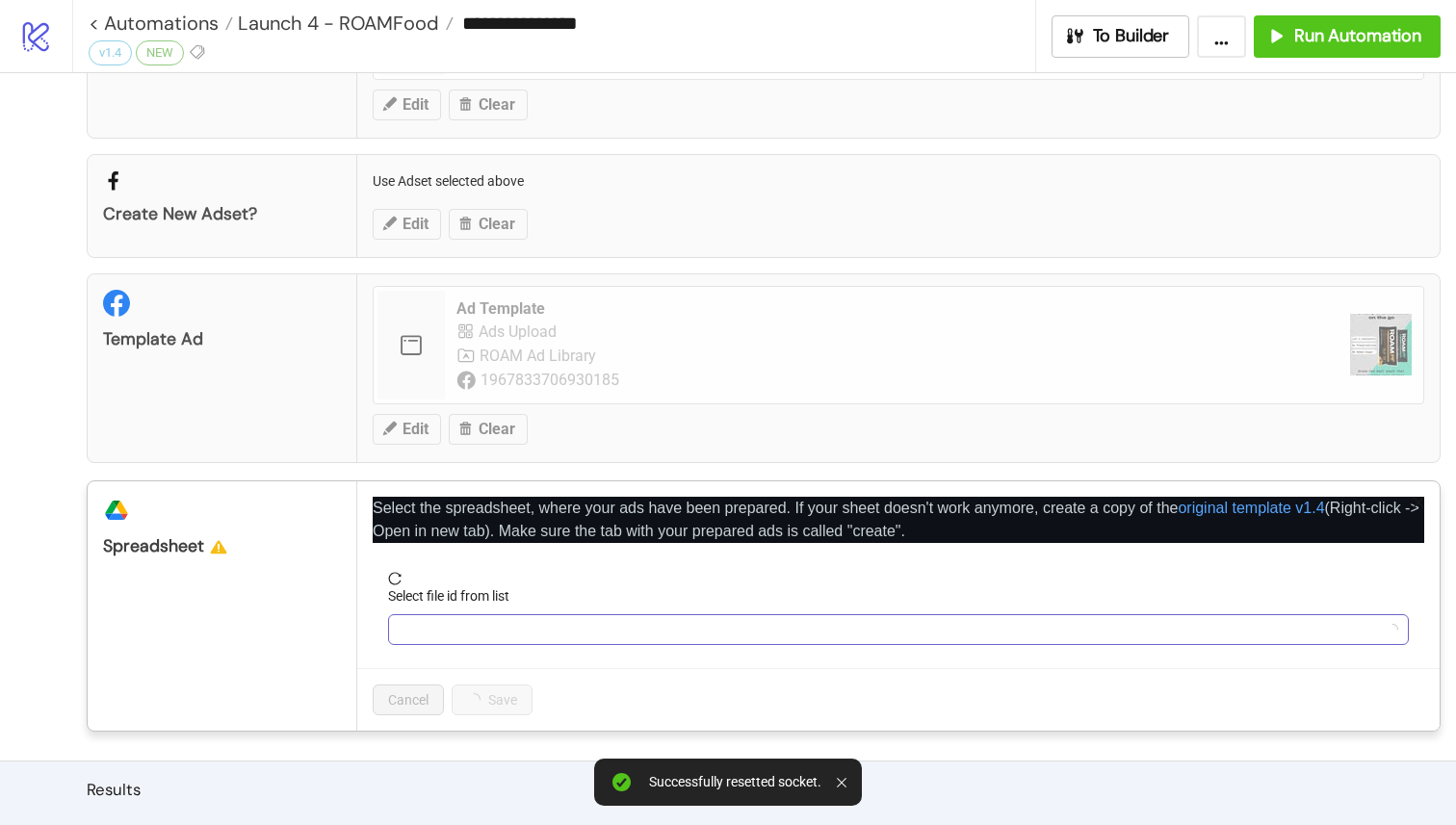
click at [568, 638] on input "Select file id from list" at bounding box center [889, 629] width 980 height 29
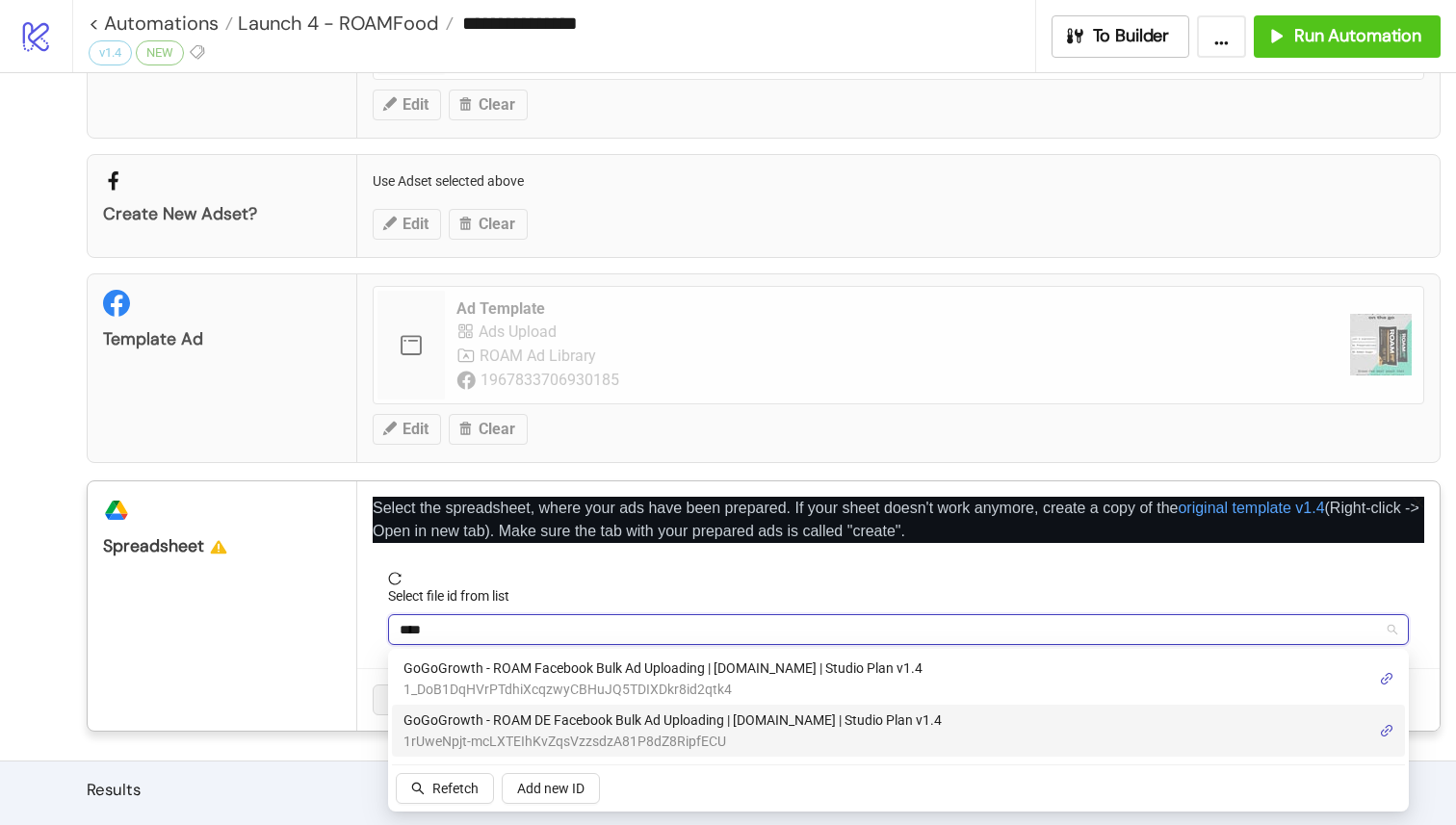
type input "****"
click at [328, 705] on div "platform/google_drive Spreadsheet" at bounding box center [222, 606] width 270 height 250
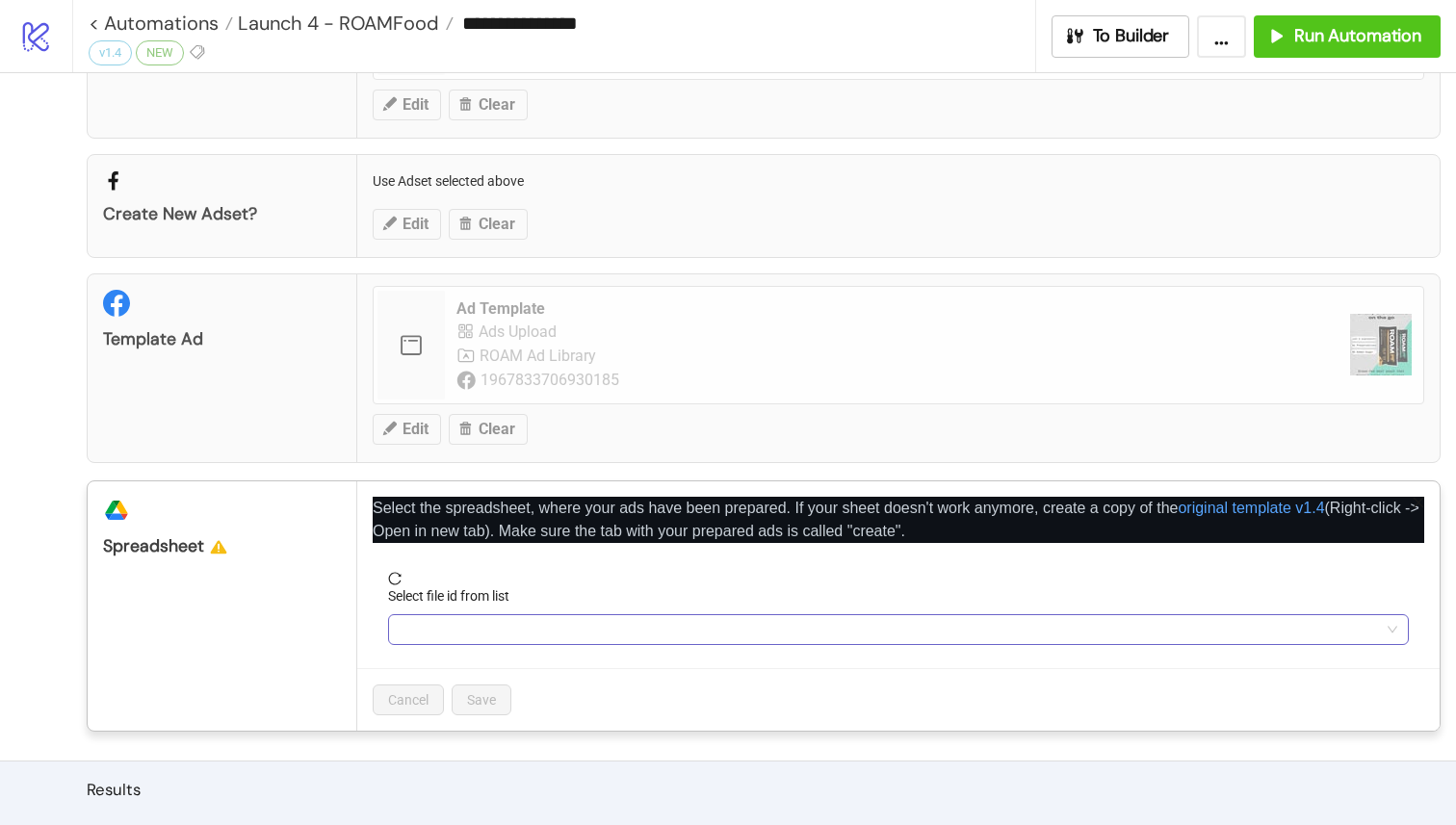
click at [490, 623] on input "Select file id from list" at bounding box center [889, 629] width 980 height 29
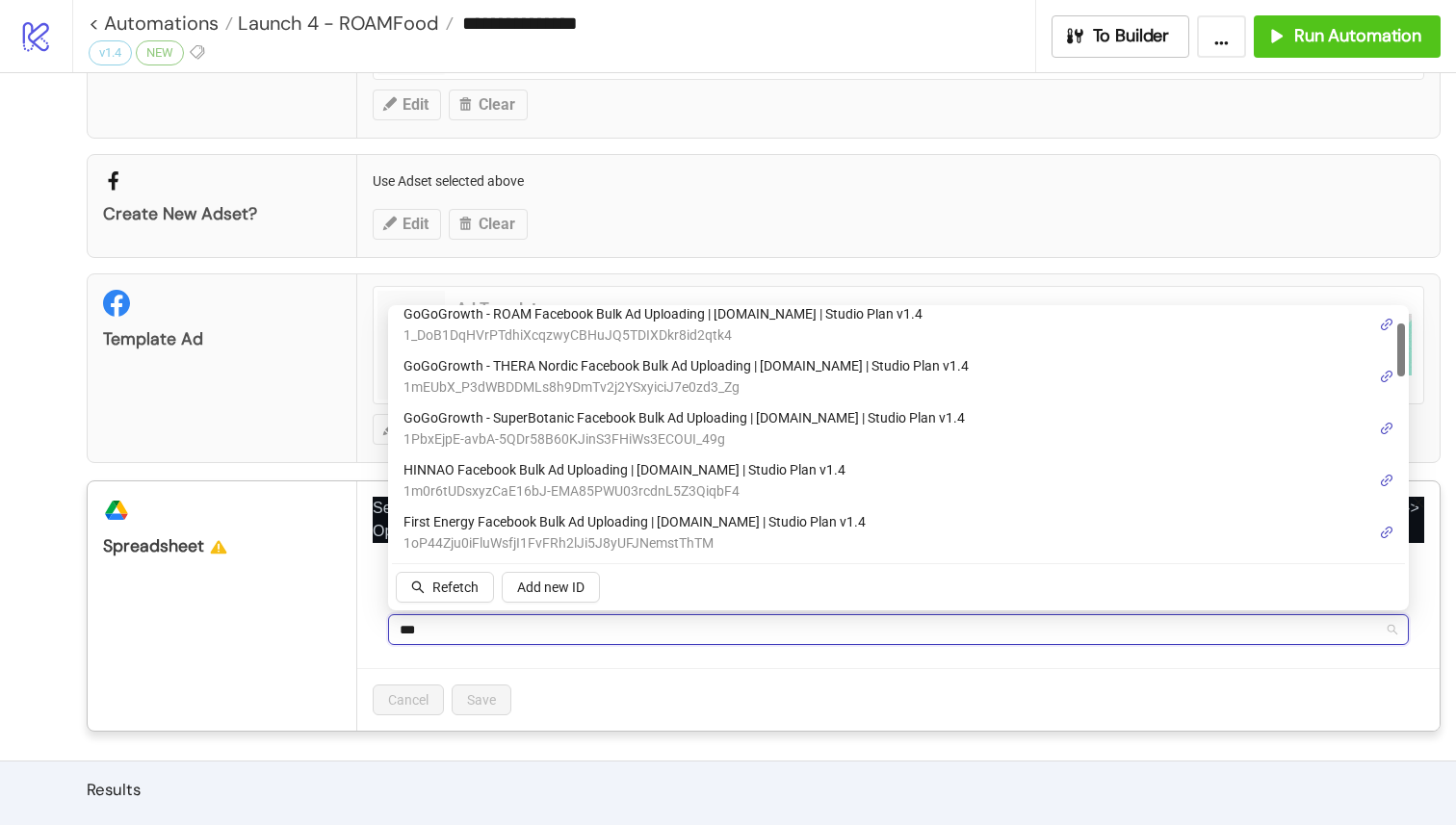
scroll to position [0, 0]
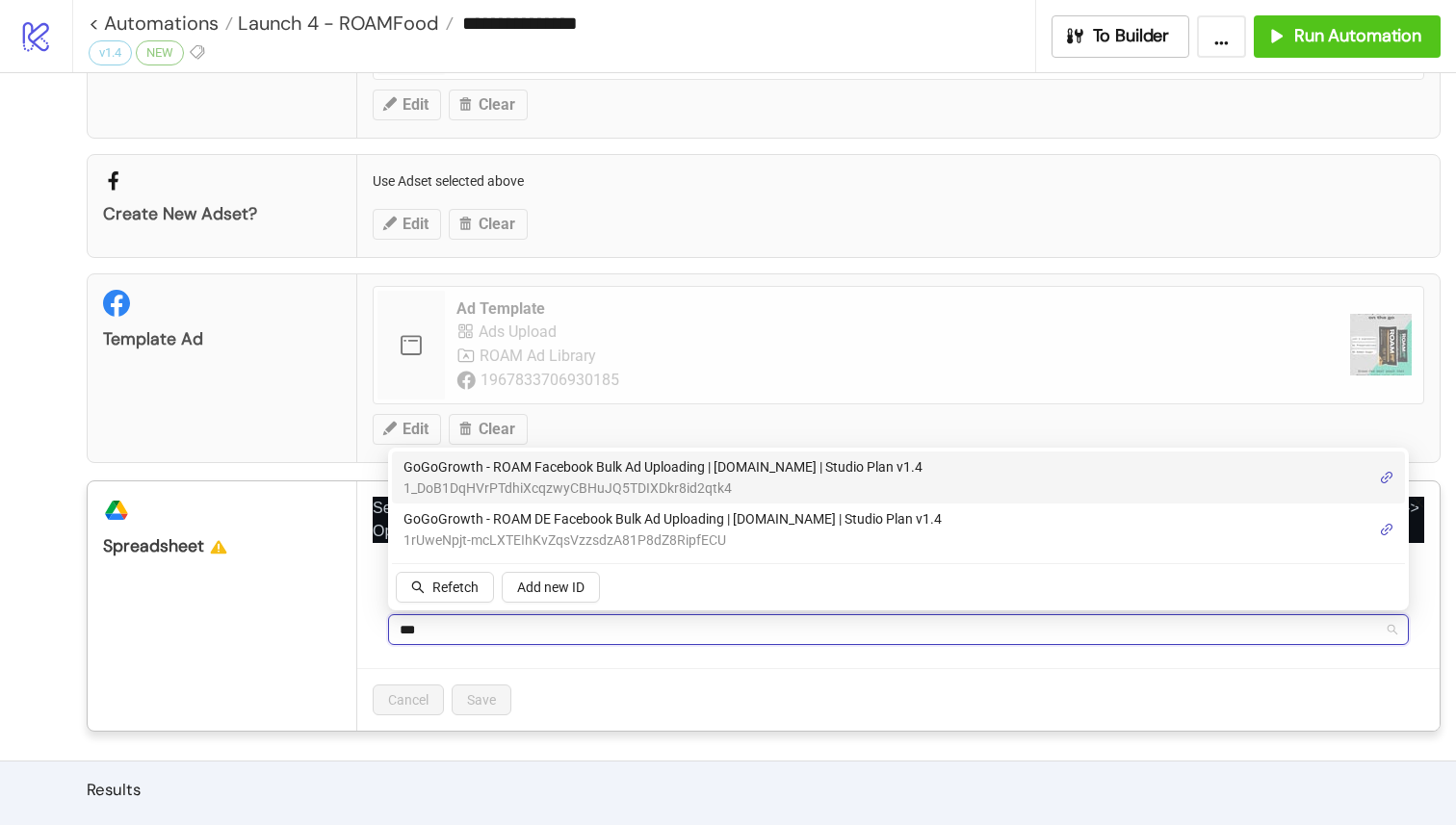
type input "****"
click at [638, 482] on span "1_DoB1DqHVrPTdhiXcqzwyCBHuJQ5TDIXDkr8id2qtk4" at bounding box center [662, 488] width 519 height 21
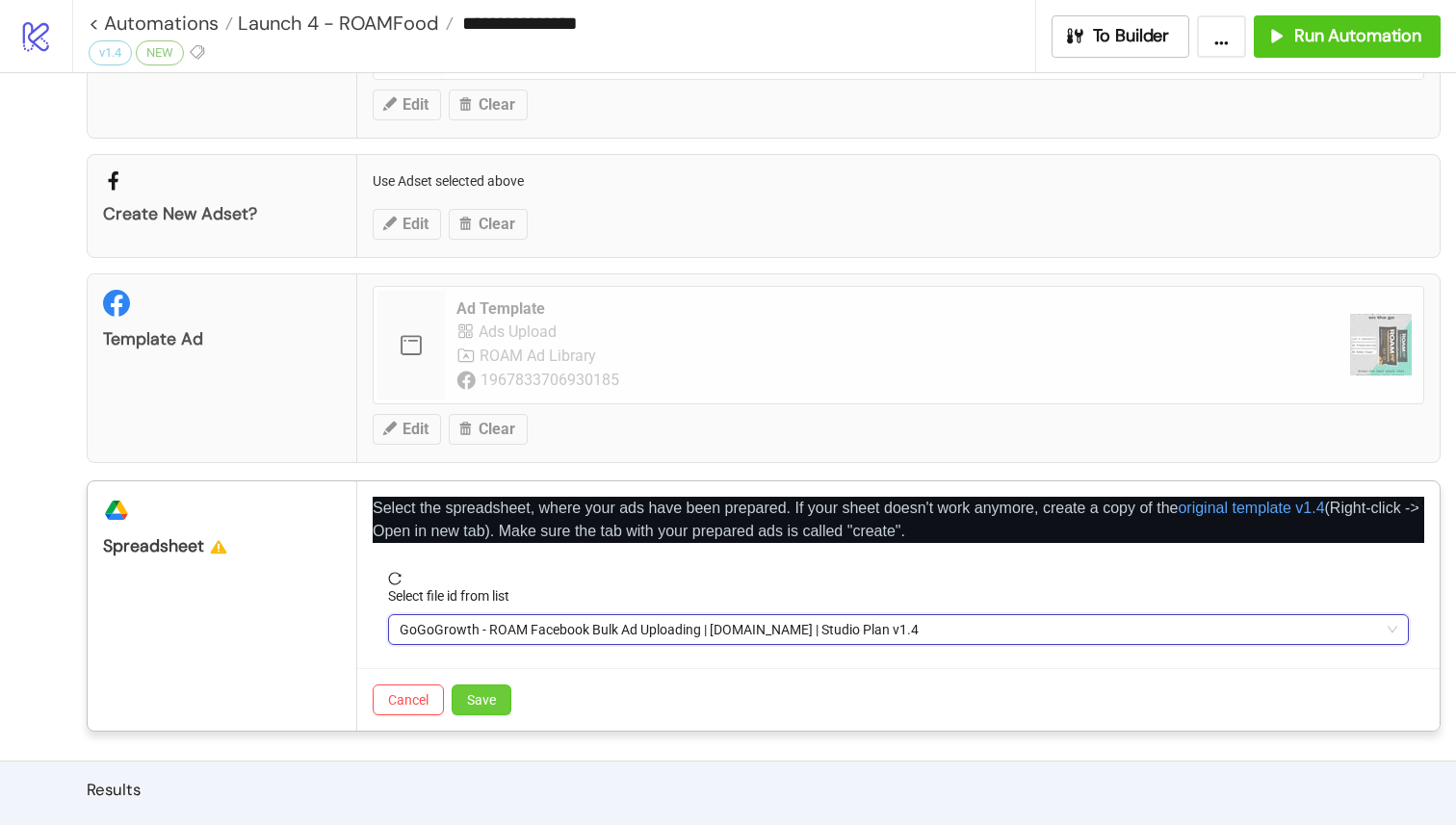
click at [489, 696] on span "Save" at bounding box center [481, 700] width 29 height 15
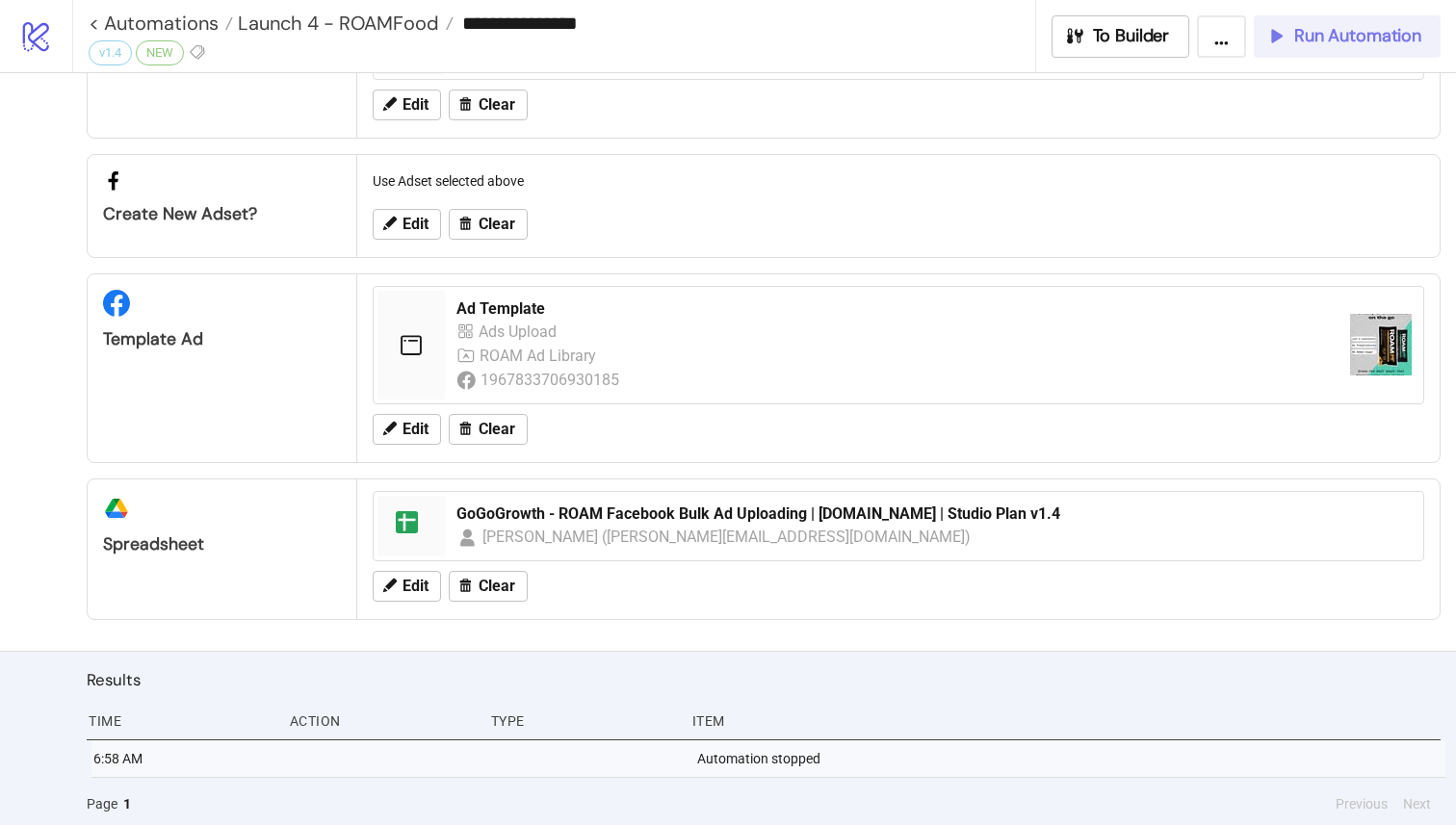
click at [1315, 33] on span "Run Automation" at bounding box center [1357, 36] width 127 height 22
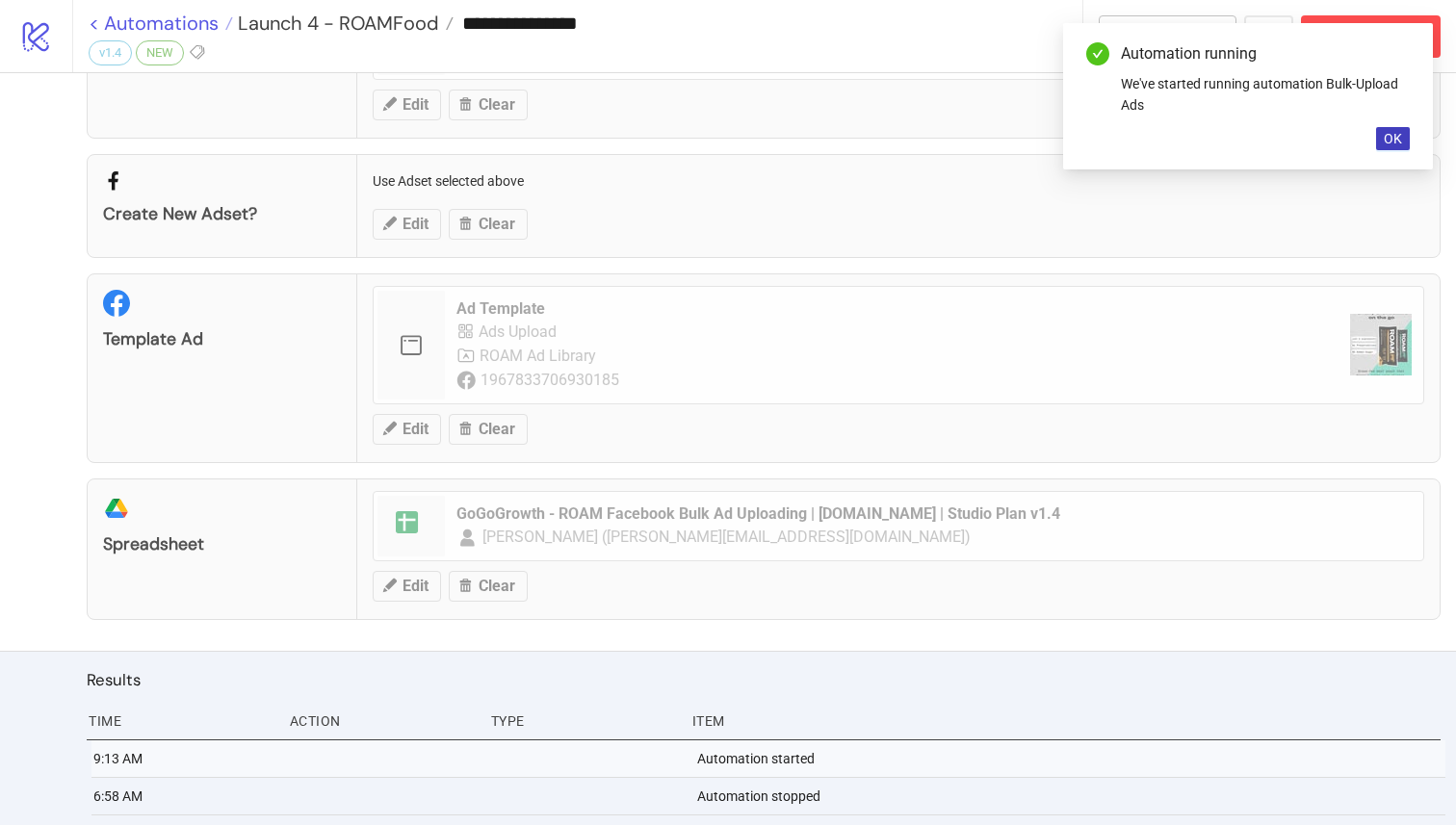
click at [95, 25] on link "< Automations" at bounding box center [160, 23] width 144 height 19
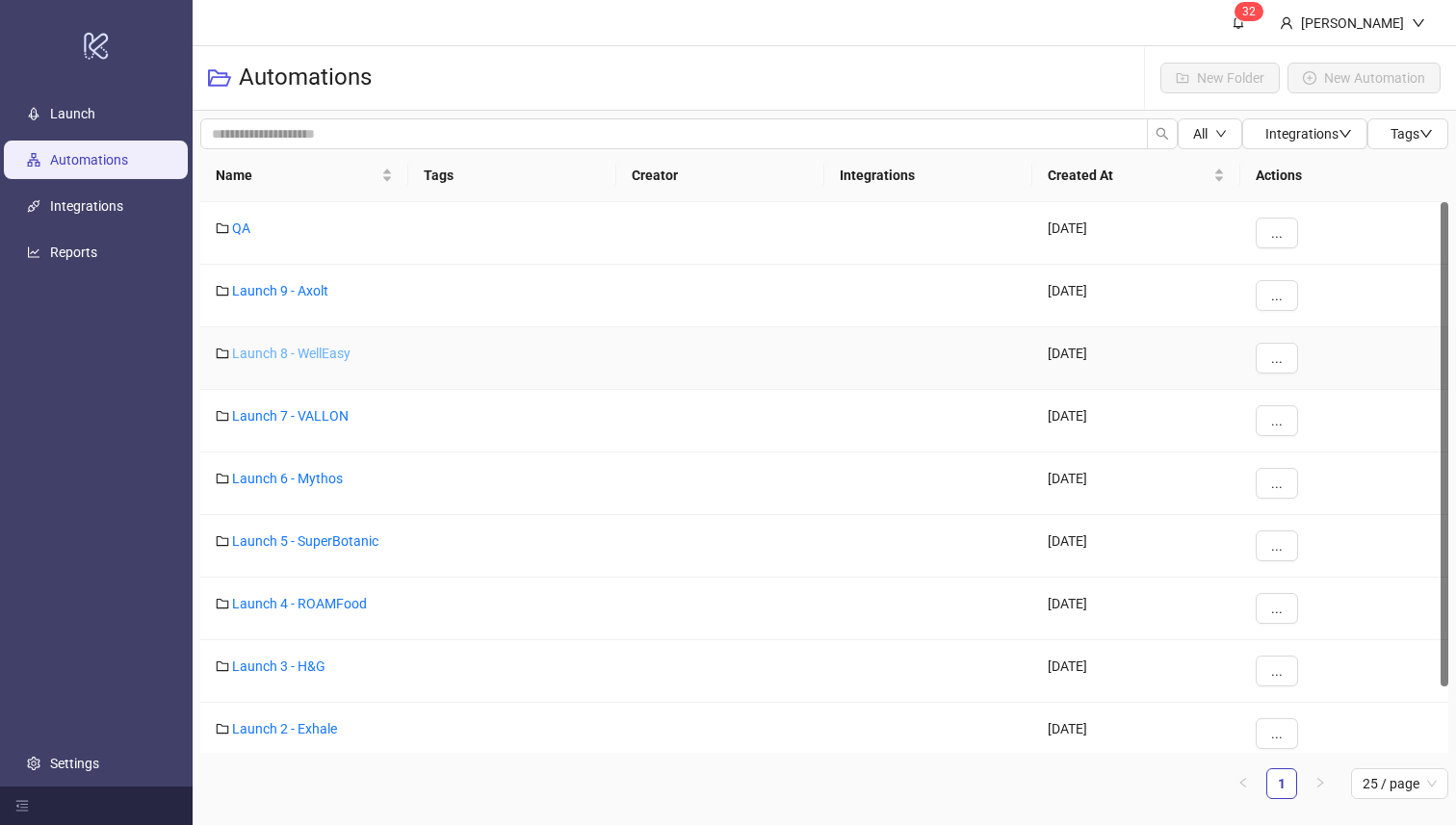
click at [296, 354] on link "Launch 8 - WellEasy" at bounding box center [291, 352] width 118 height 15
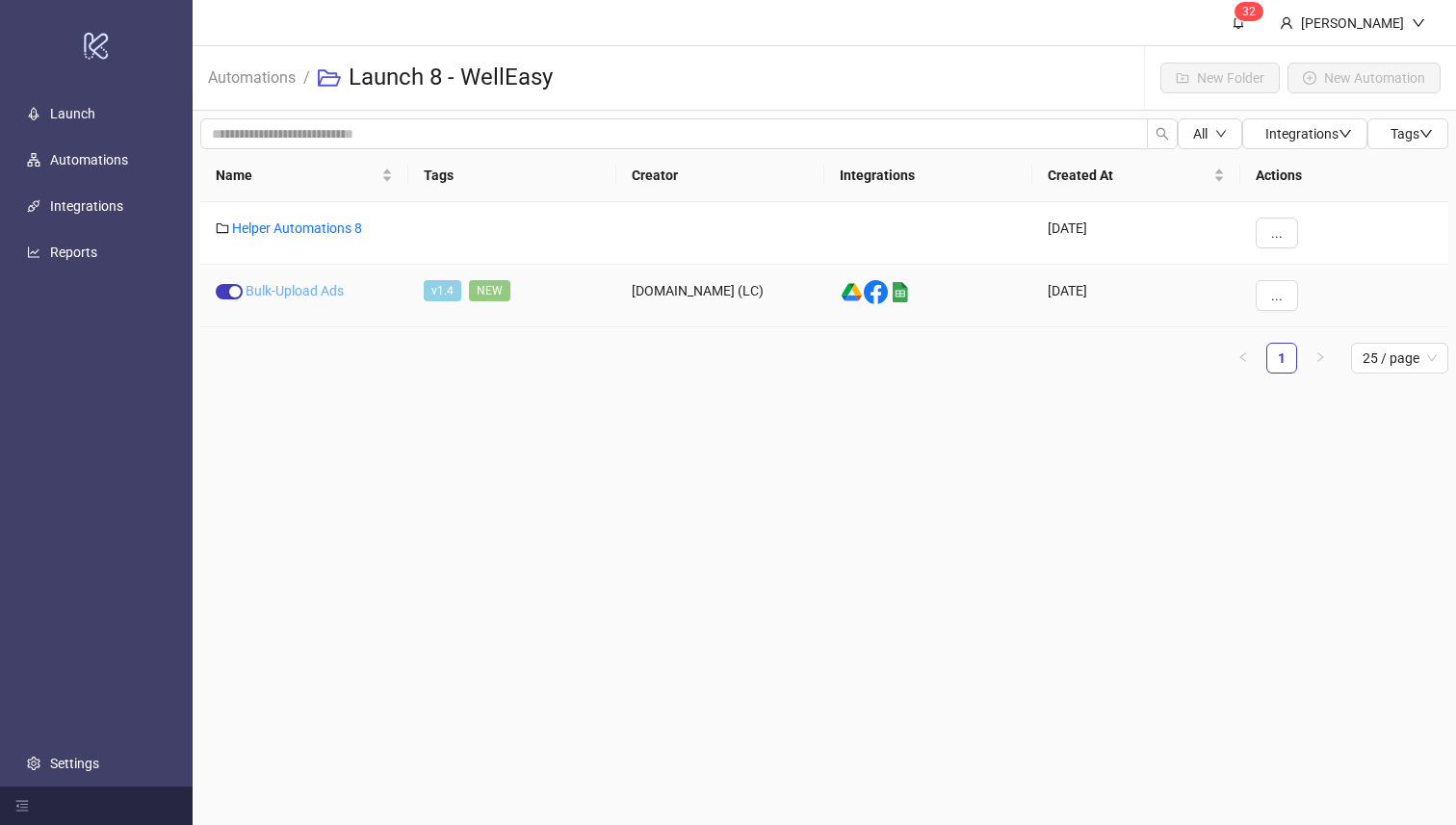
click at [281, 295] on link "Bulk-Upload Ads" at bounding box center [295, 290] width 99 height 15
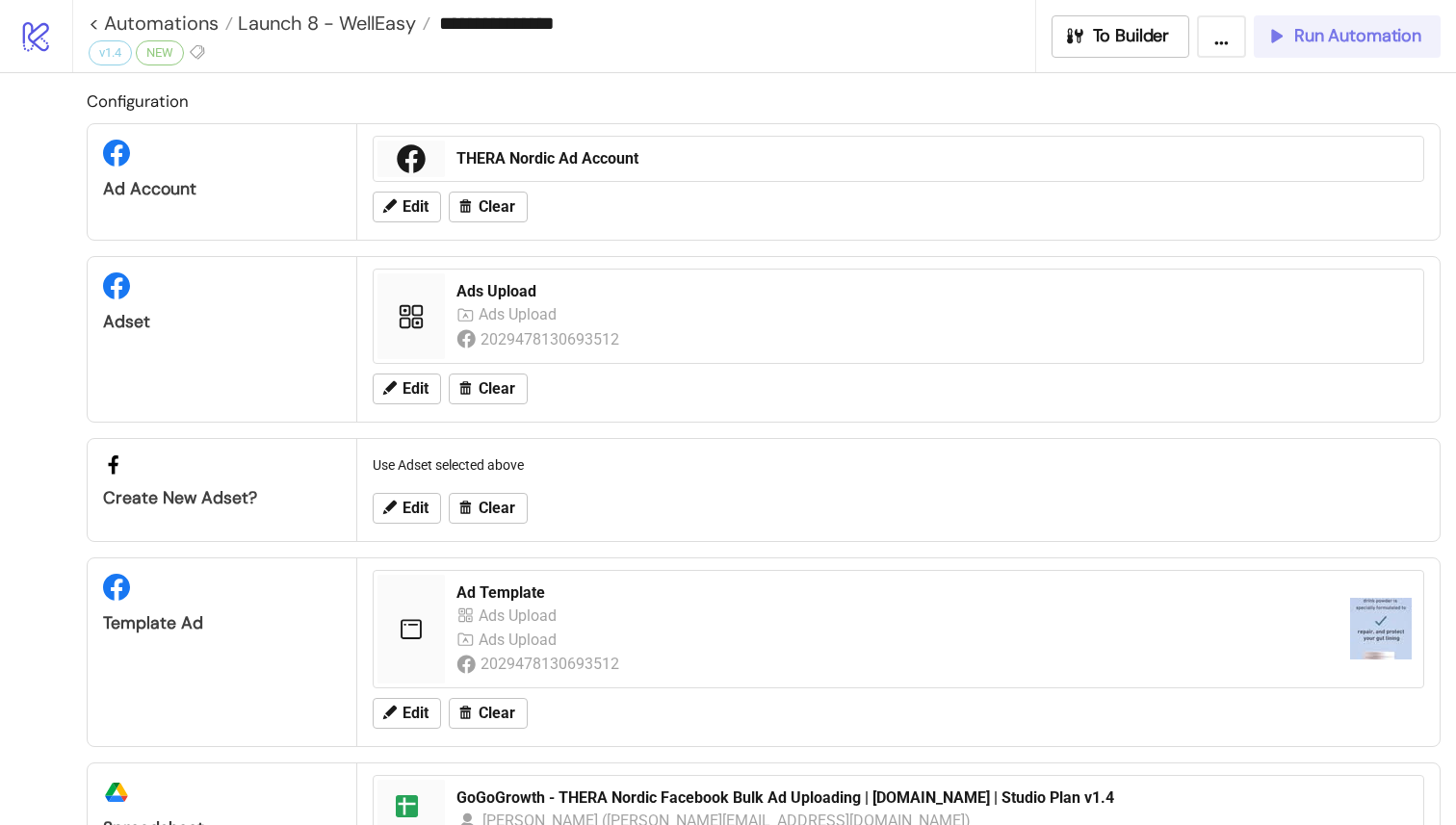
click at [1384, 30] on span "Run Automation" at bounding box center [1357, 36] width 127 height 22
